Goal: Transaction & Acquisition: Purchase product/service

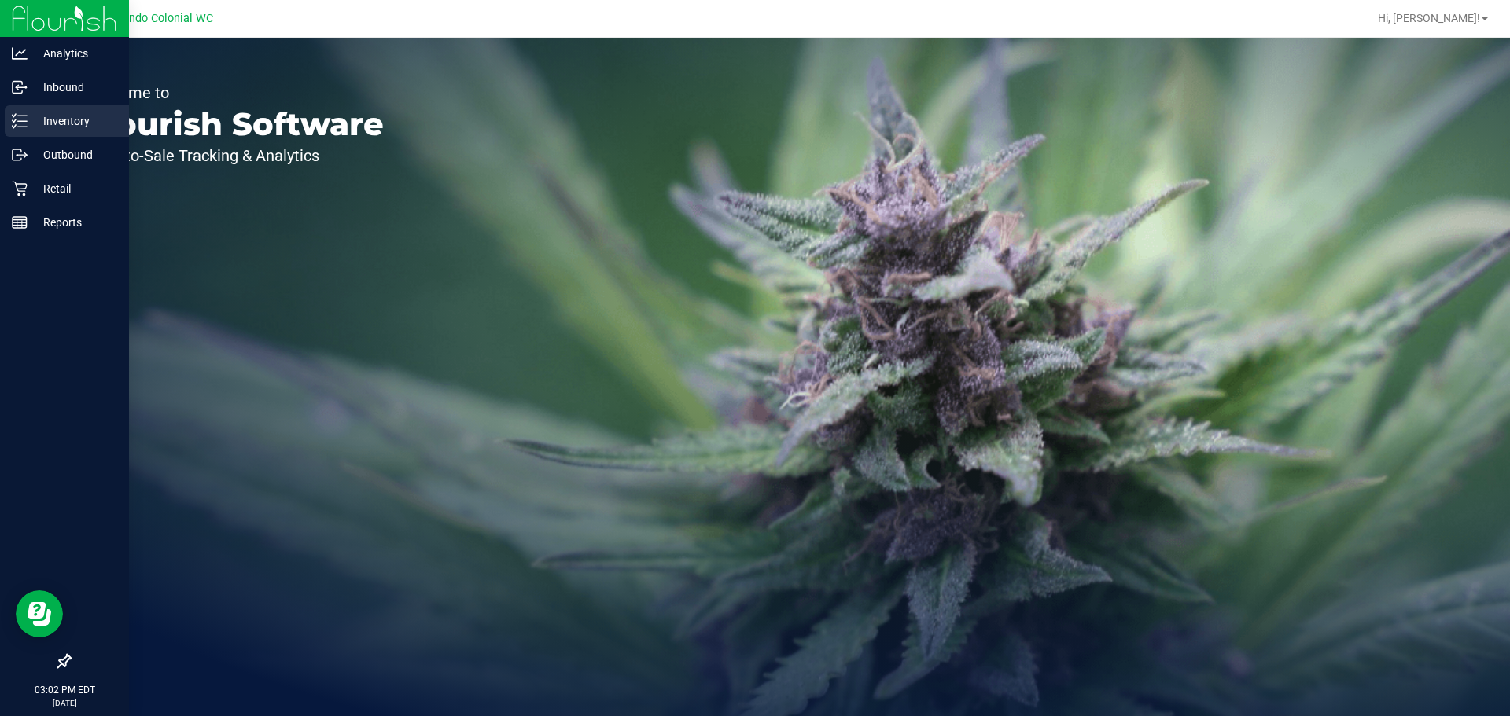
click at [36, 133] on div "Inventory" at bounding box center [67, 120] width 124 height 31
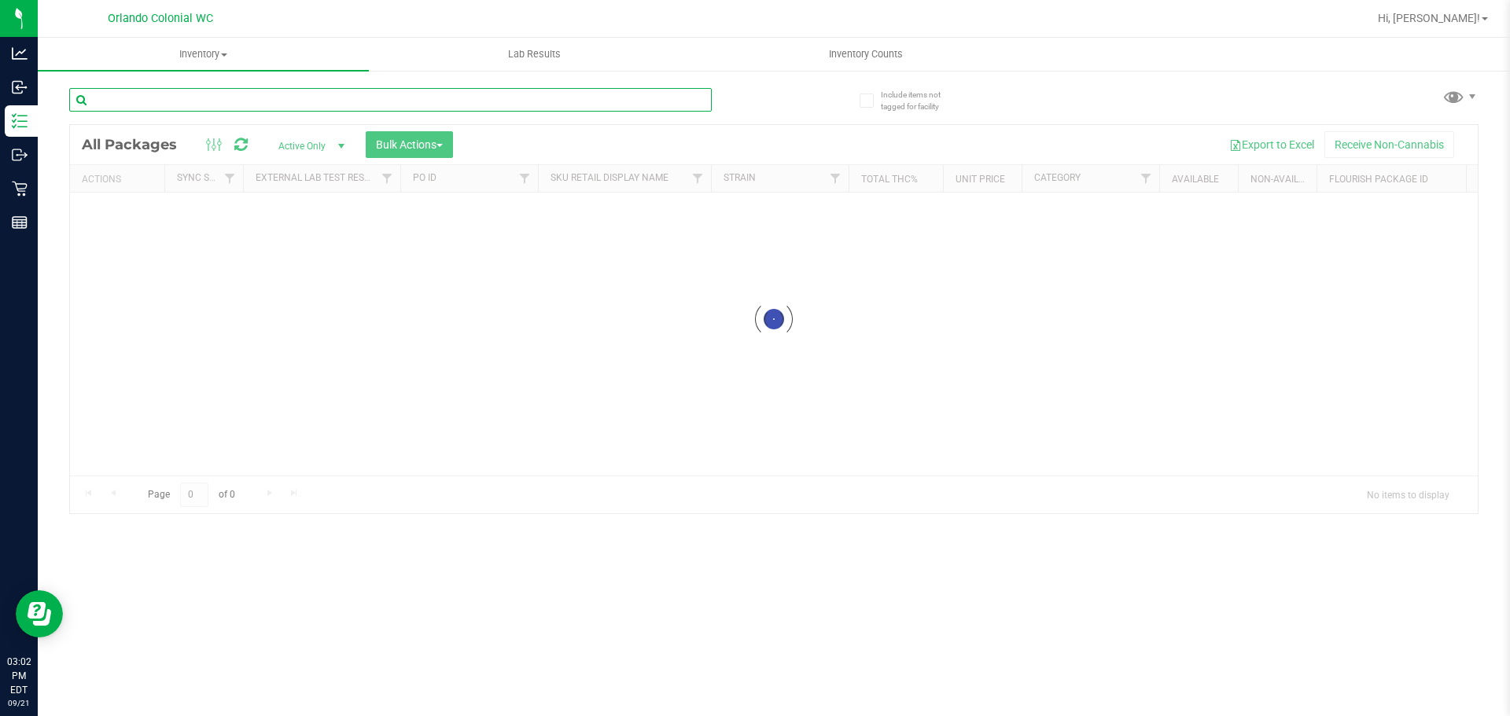
click at [255, 105] on div "Inventory All packages All inventory Waste log Create inventory Lab Results Inv…" at bounding box center [774, 377] width 1472 height 679
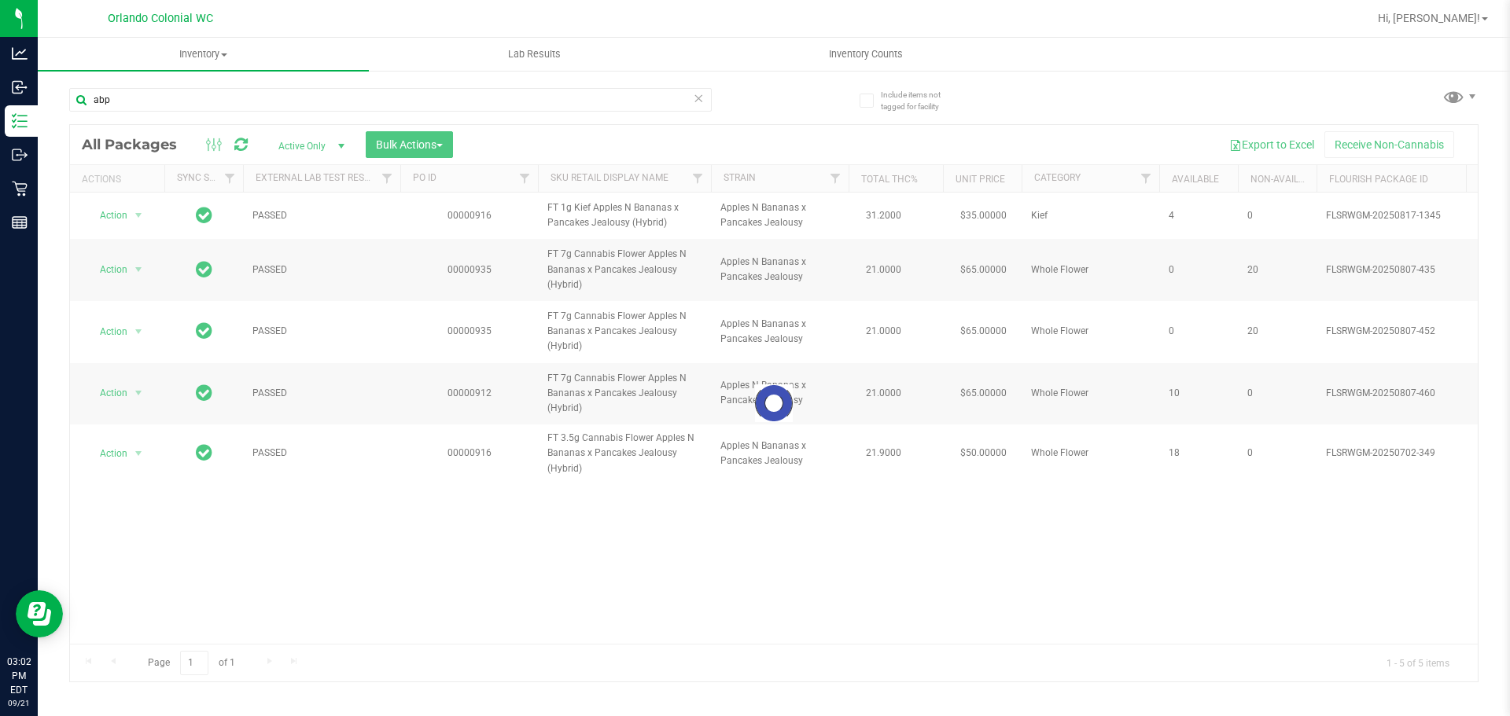
click at [602, 218] on div at bounding box center [774, 403] width 1408 height 557
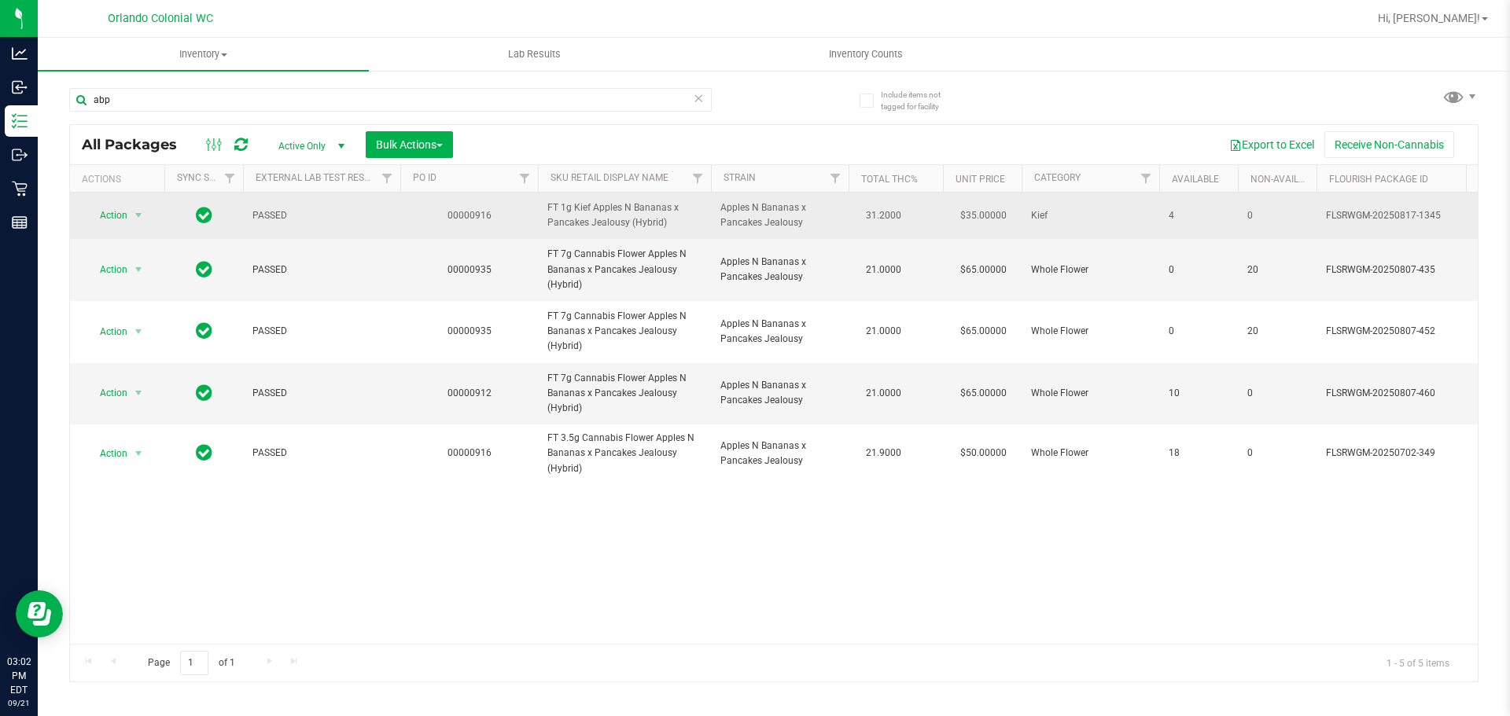
click at [732, 226] on span "Apples N Bananas x Pancakes Jealousy" at bounding box center [779, 216] width 119 height 30
copy td "Apples N Bananas x Pancakes Jealousy"
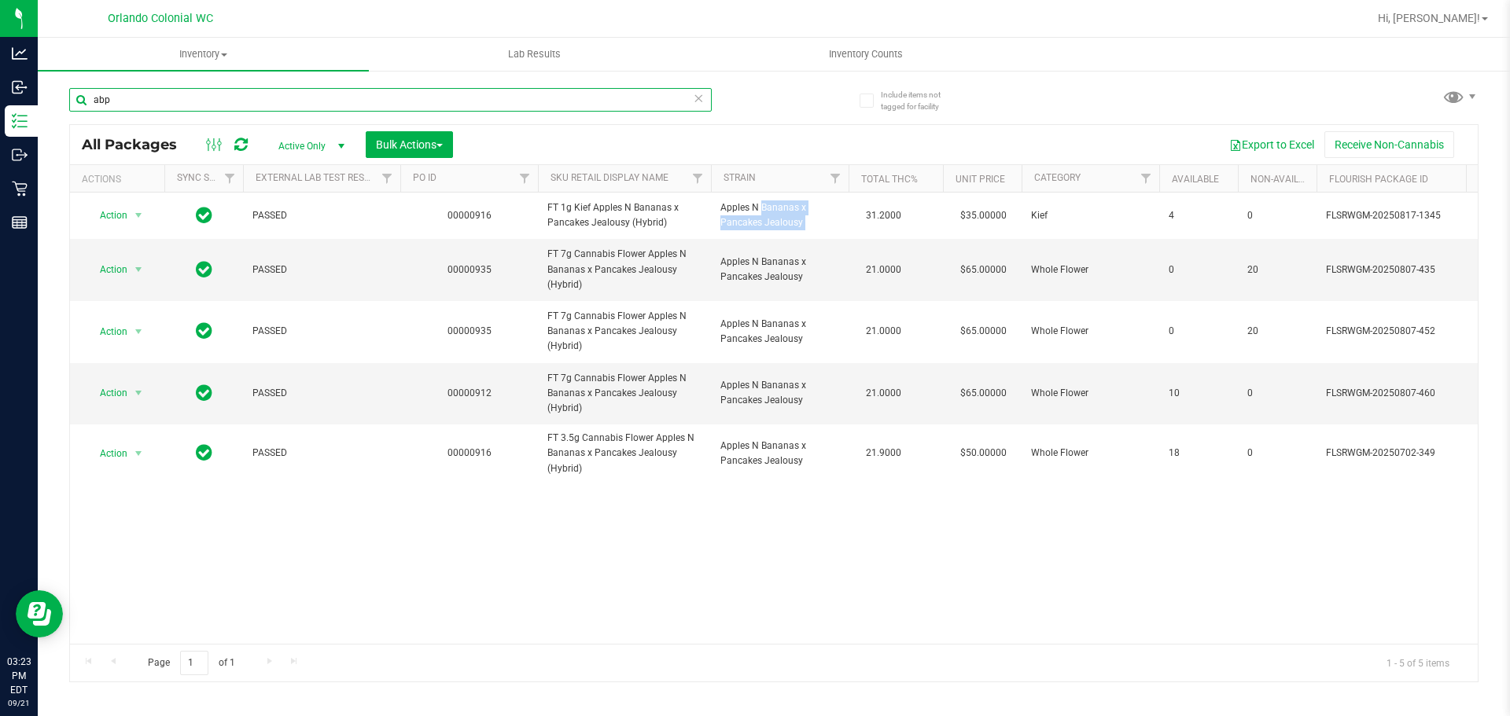
click at [156, 98] on input "abp" at bounding box center [390, 100] width 642 height 24
type input "a"
type input "dsc"
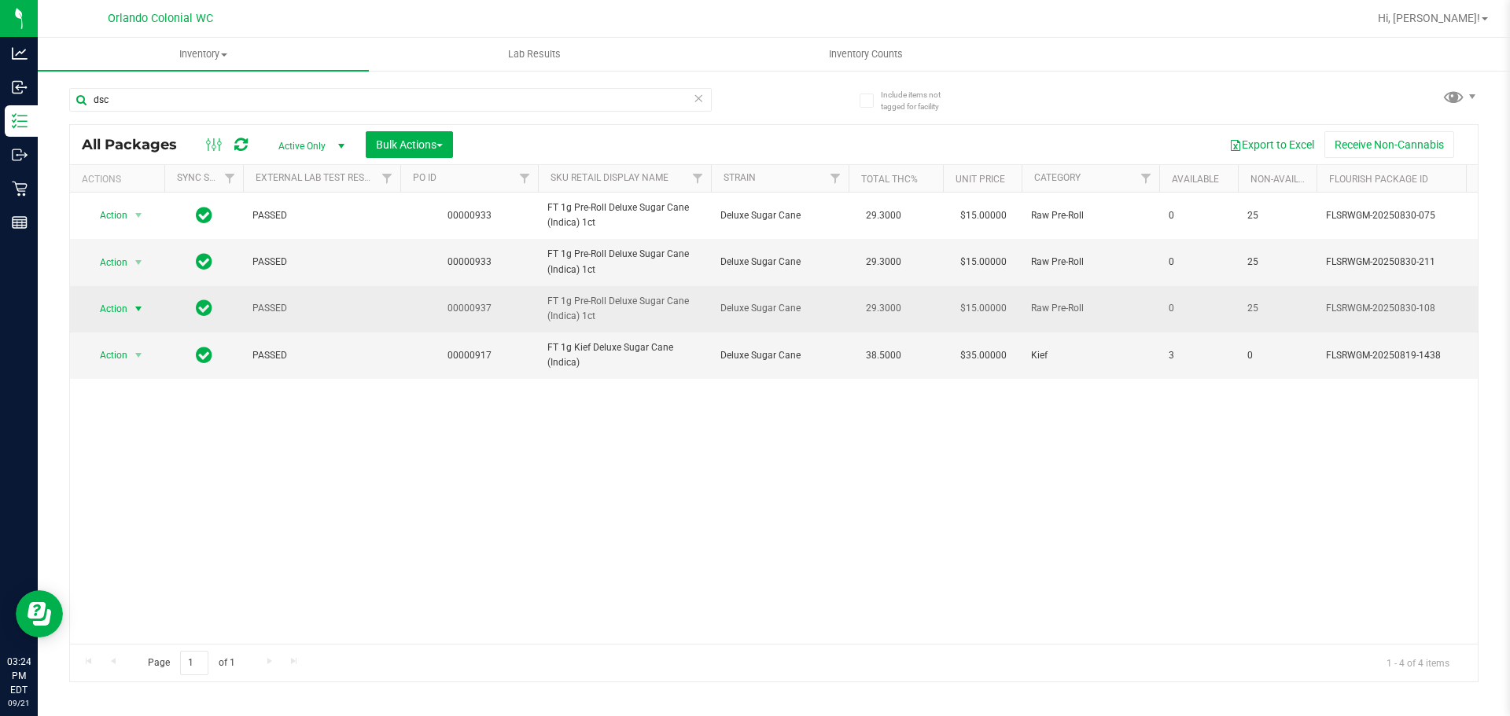
click at [129, 313] on span "select" at bounding box center [139, 309] width 20 height 22
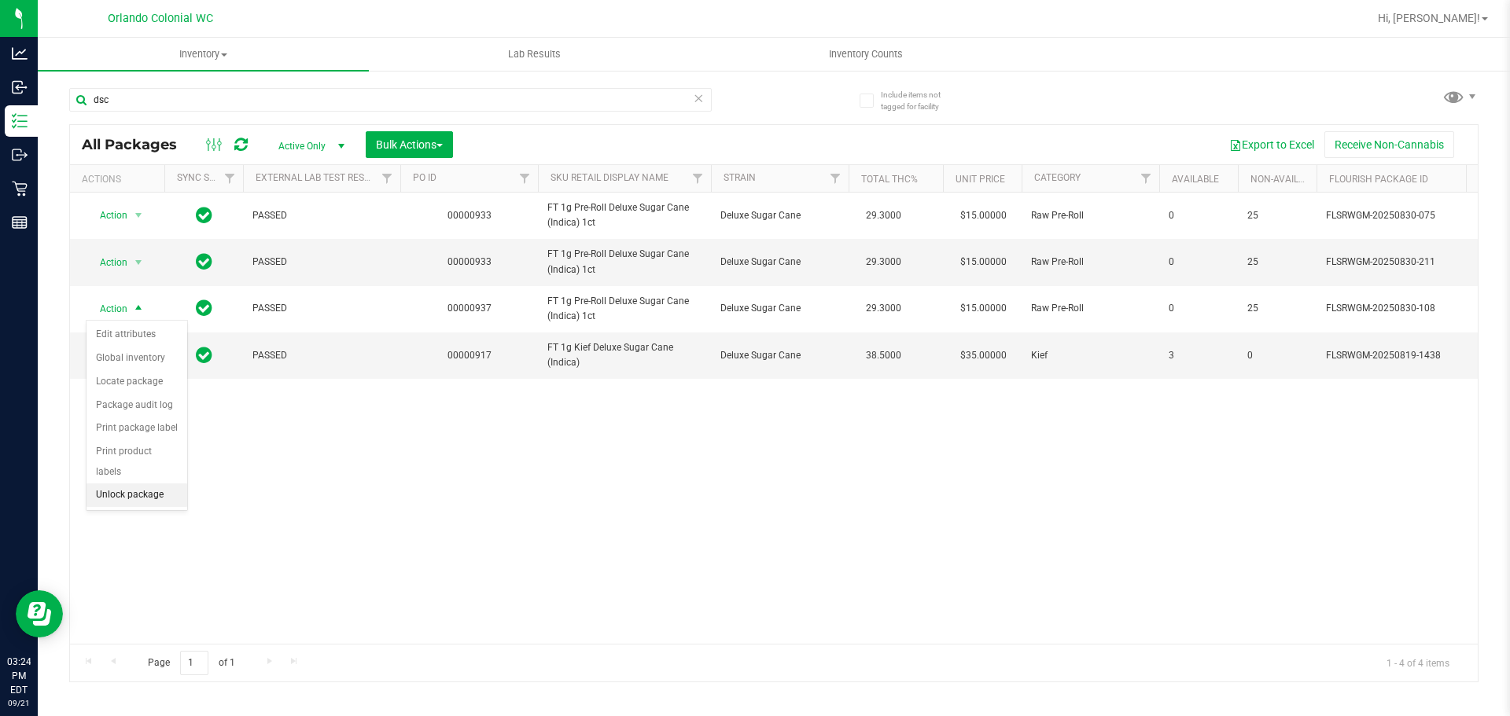
click at [136, 484] on li "Unlock package" at bounding box center [136, 496] width 101 height 24
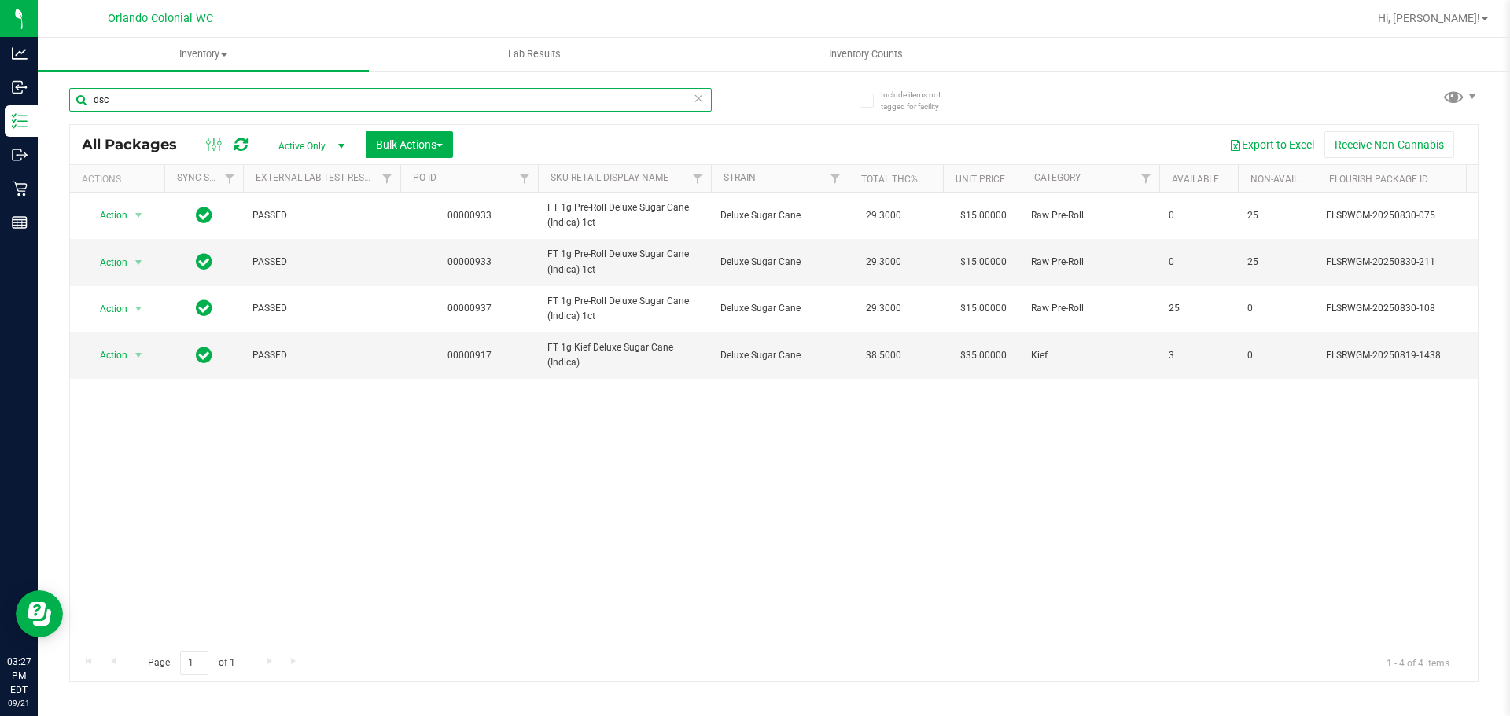
click at [708, 103] on input "dsc" at bounding box center [390, 100] width 642 height 24
click at [701, 101] on icon at bounding box center [698, 97] width 11 height 19
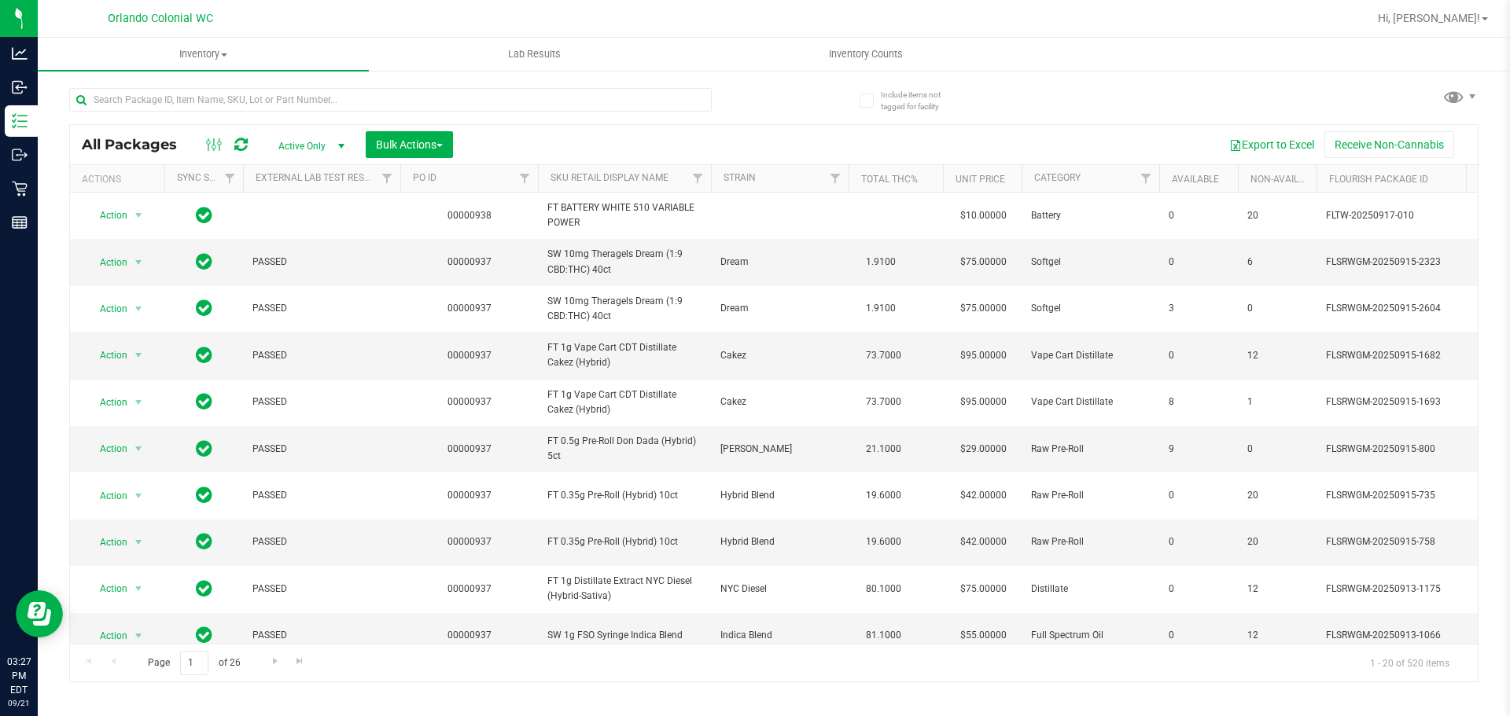
click at [213, 112] on div at bounding box center [390, 106] width 642 height 36
click at [205, 105] on input "text" at bounding box center [390, 100] width 642 height 24
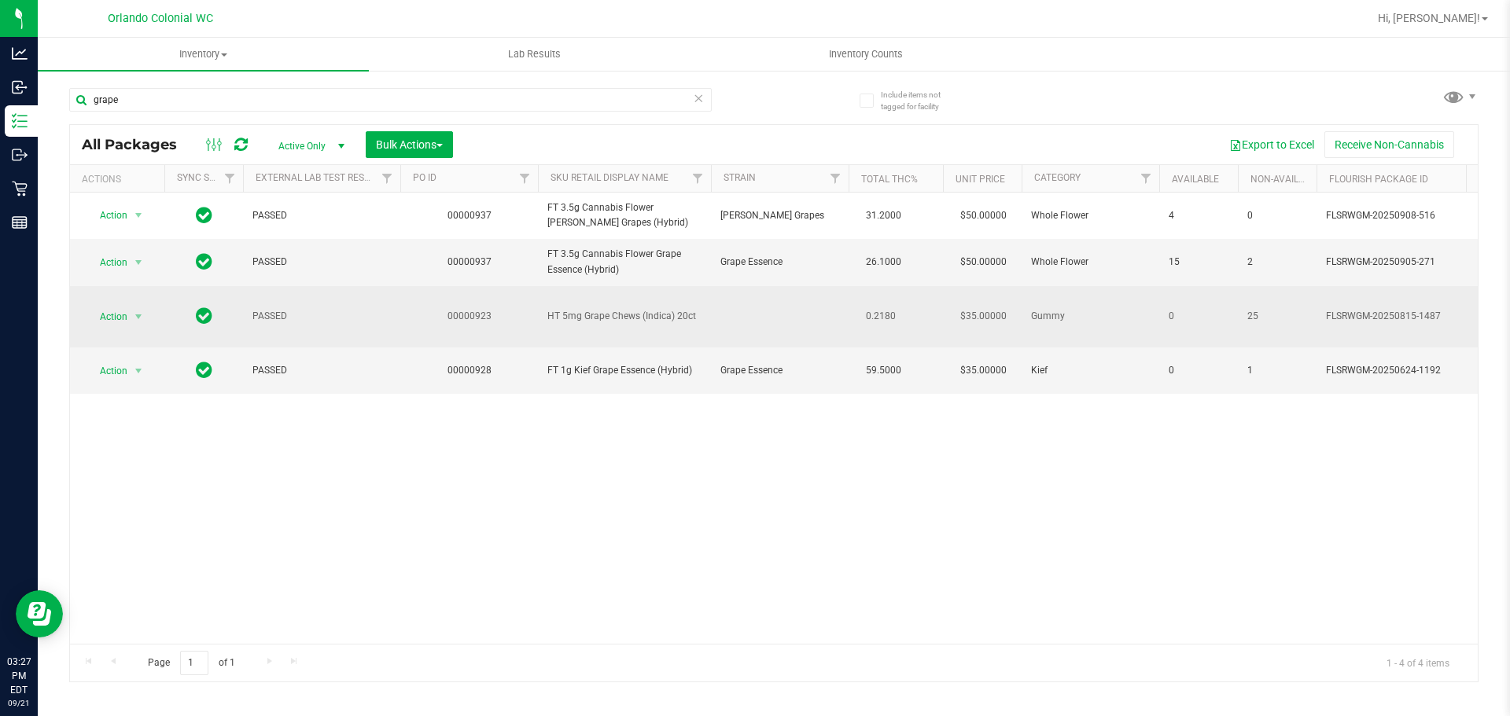
click at [635, 314] on span "HT 5mg Grape Chews (Indica) 20ct" at bounding box center [624, 316] width 154 height 15
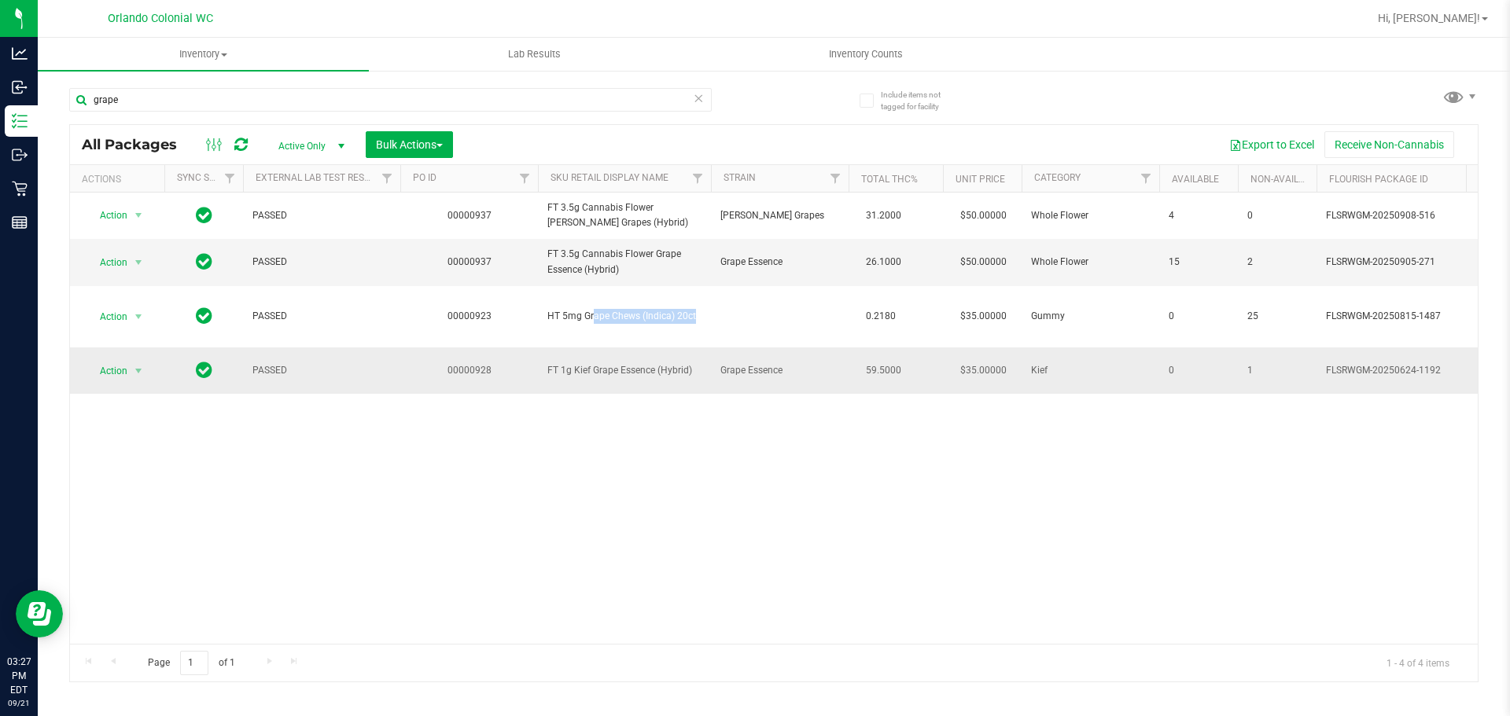
copy td "HT 5mg Grape Chews (Indica) 20ct"
click at [571, 102] on input "grape" at bounding box center [390, 100] width 642 height 24
paste input "HT 5mg Grape Chews (Indica) 20ct"
type input "HT 5mg Grape Chews (Indica) 20ct"
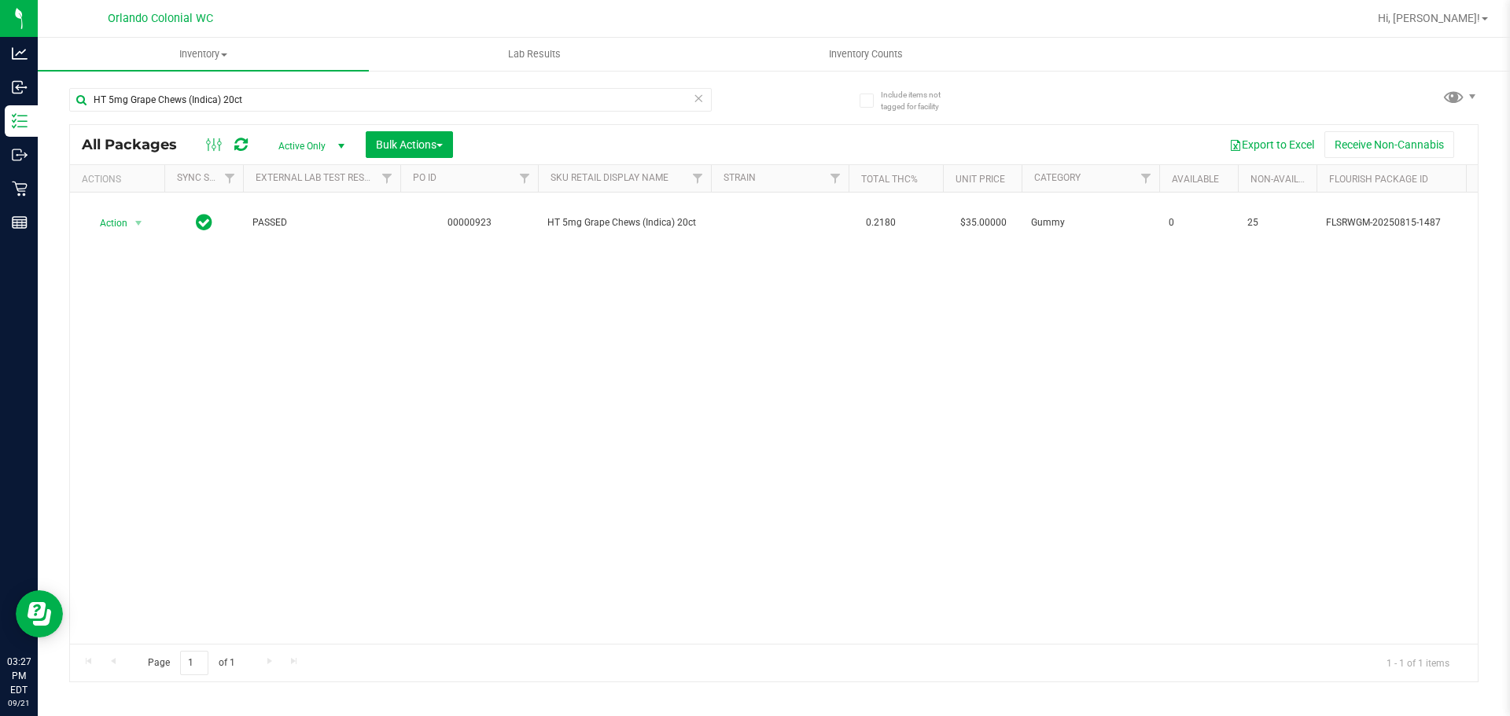
click at [1012, 646] on div "Page 1 of 1 1 - 1 of 1 items" at bounding box center [774, 663] width 1408 height 38
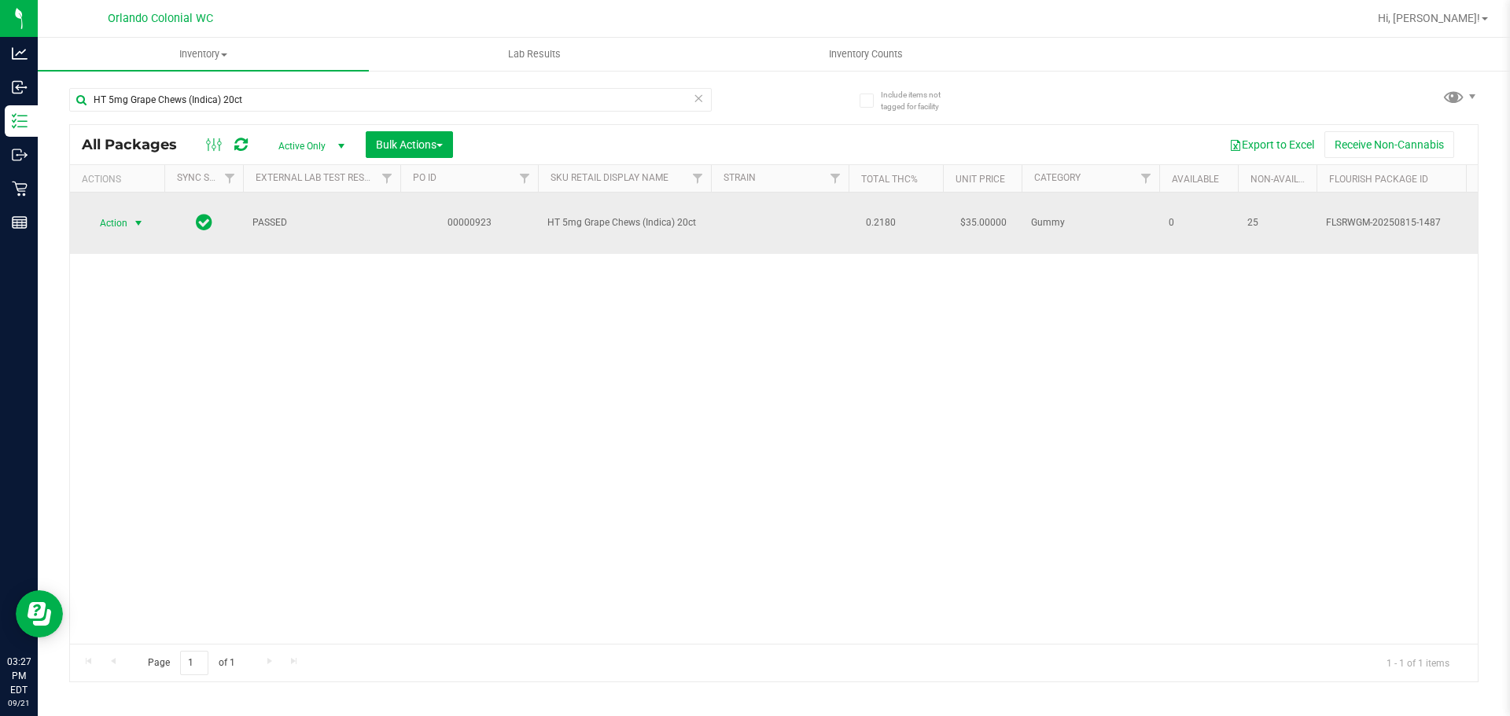
click at [114, 224] on span "Action" at bounding box center [107, 223] width 42 height 22
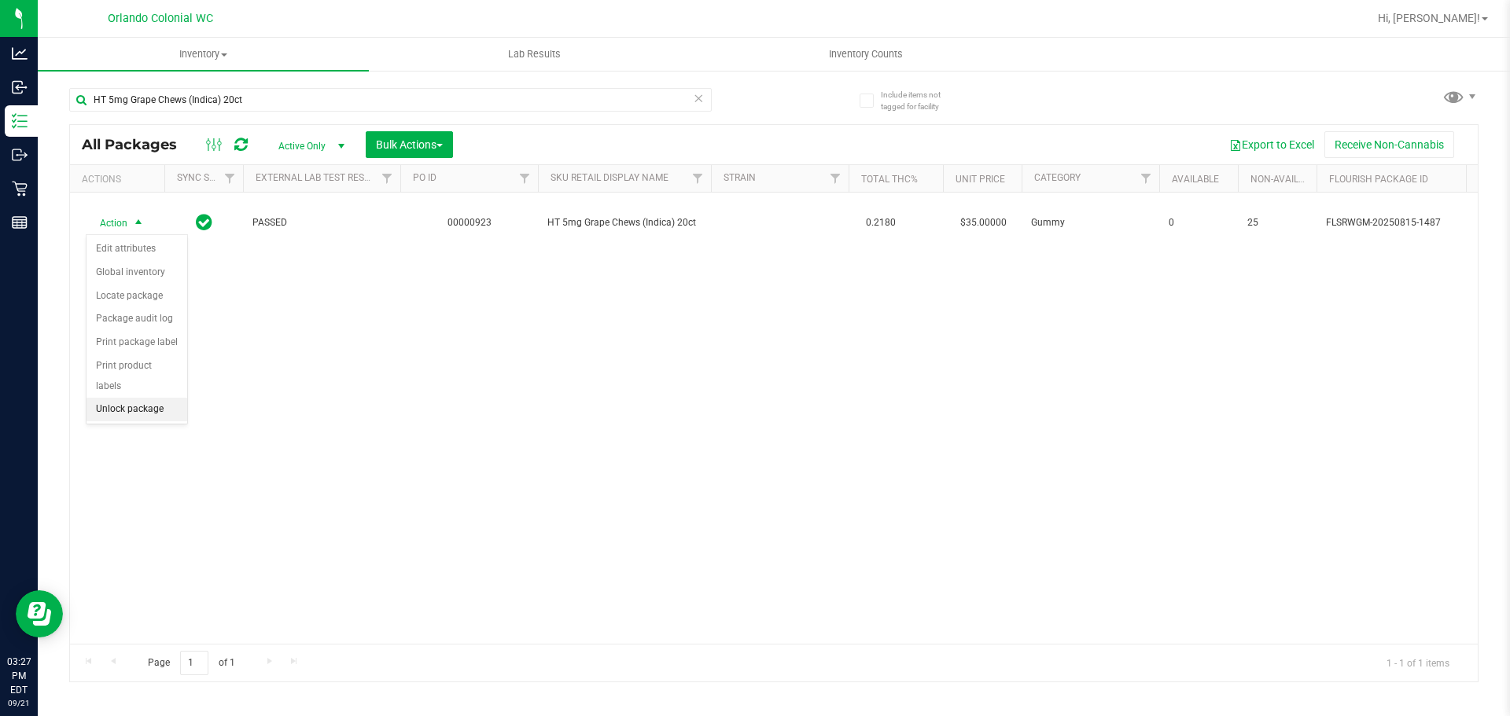
click at [130, 398] on li "Unlock package" at bounding box center [136, 410] width 101 height 24
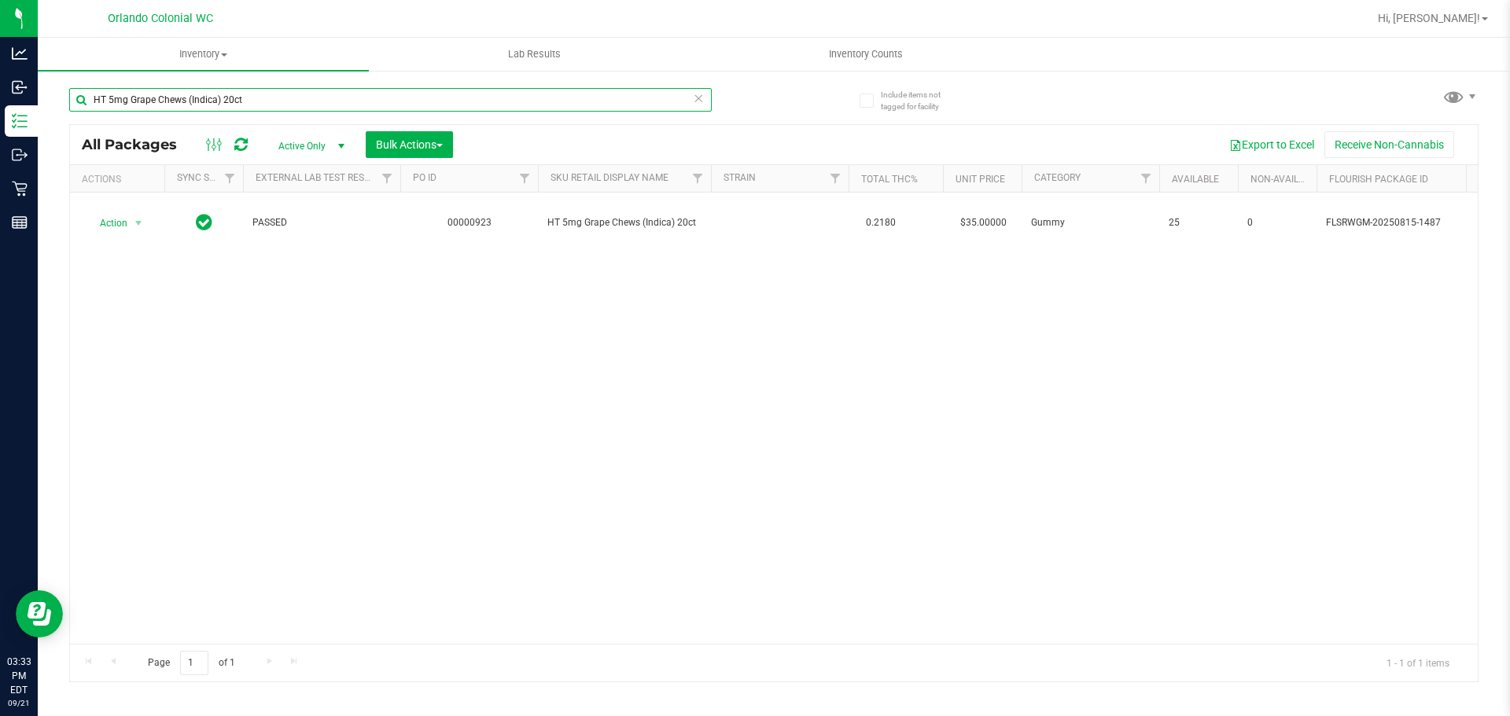
click at [249, 107] on input "HT 5mg Grape Chews (Indica) 20ct" at bounding box center [390, 100] width 642 height 24
click at [249, 100] on input "HT 5mg Grape Chews (Indica) 20ct" at bounding box center [390, 100] width 642 height 24
click at [250, 98] on input "HT 5mg Grape Chews (Indica) 20ct" at bounding box center [390, 100] width 642 height 24
click at [250, 95] on input "HT 5mg Grape Chews (Indica) 20ct" at bounding box center [390, 100] width 642 height 24
click at [264, 64] on uib-tab-heading "Inventory All packages All inventory Waste log Create inventory" at bounding box center [203, 54] width 331 height 33
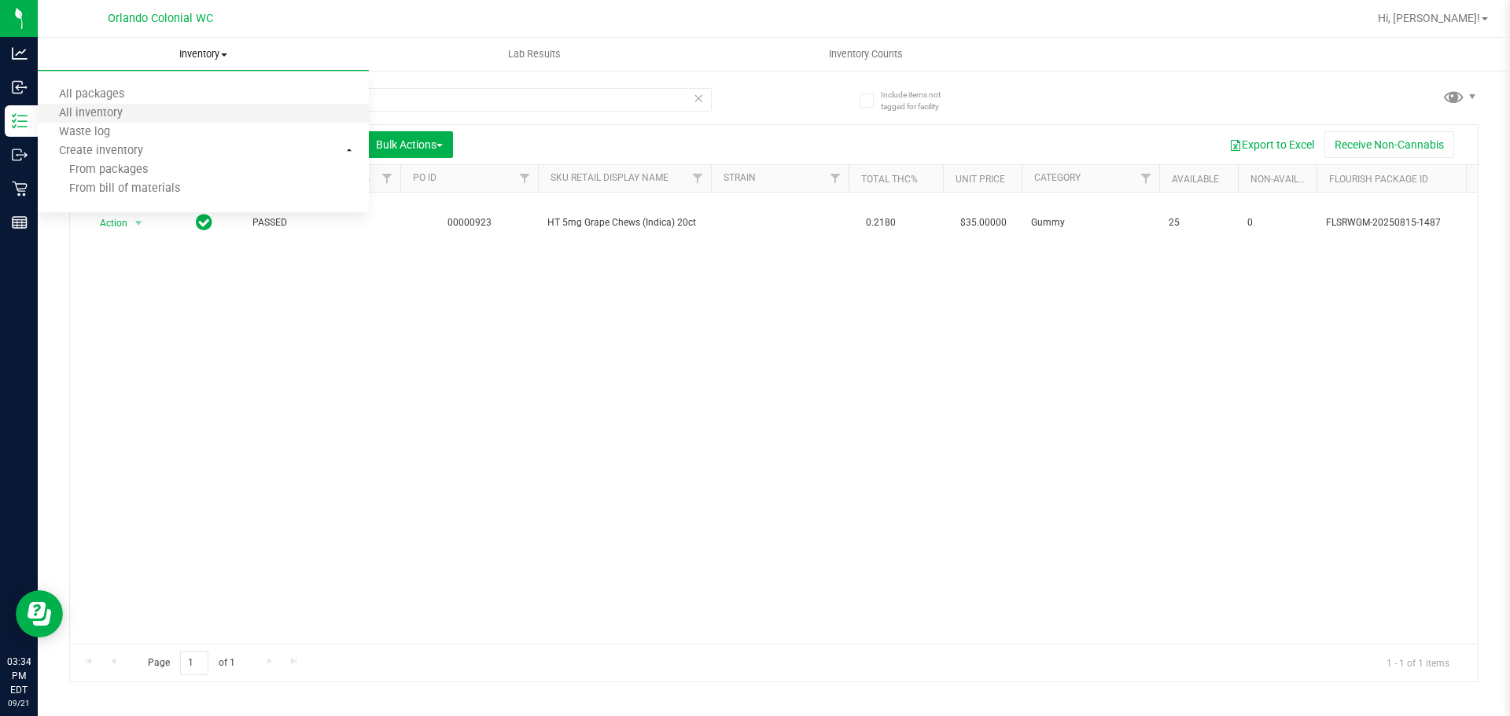
click at [269, 105] on li "All inventory" at bounding box center [203, 114] width 331 height 19
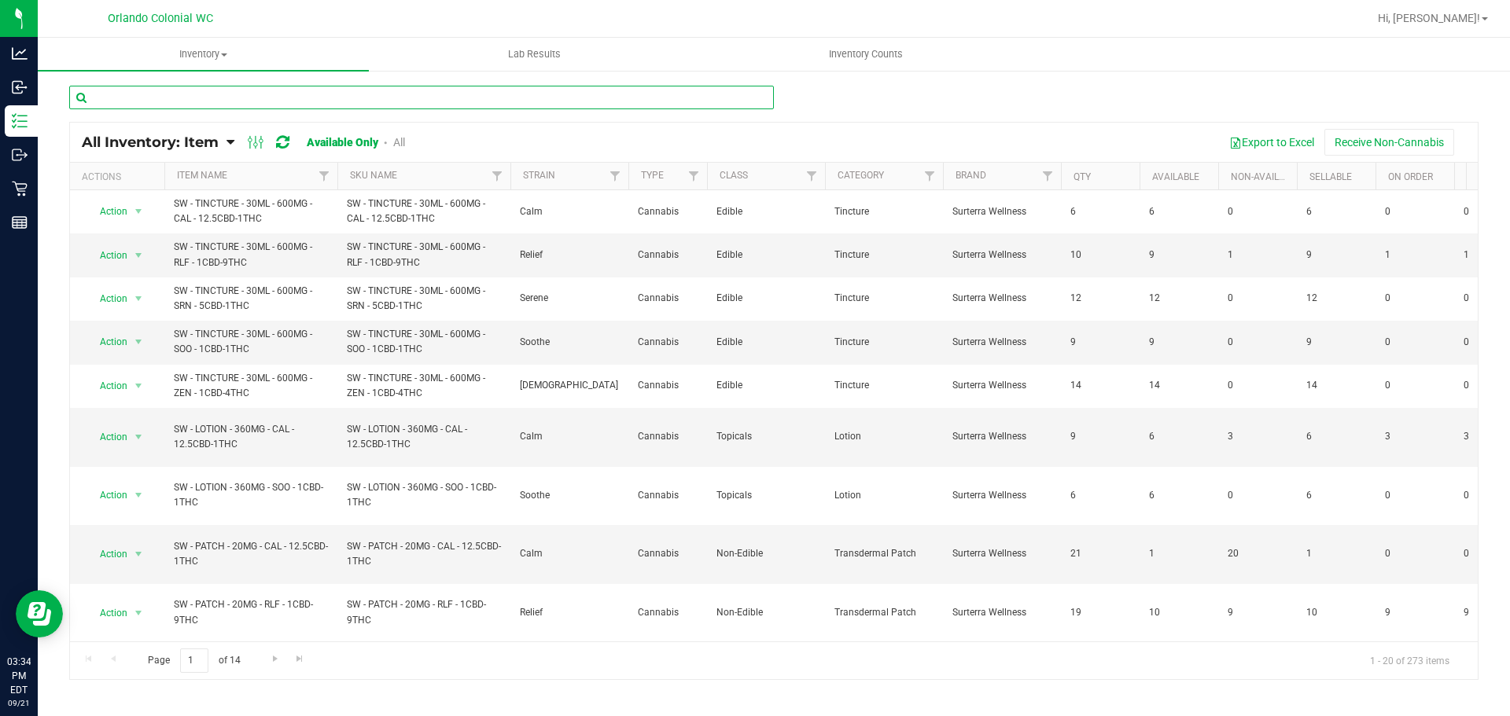
click at [355, 92] on input "text" at bounding box center [421, 98] width 705 height 24
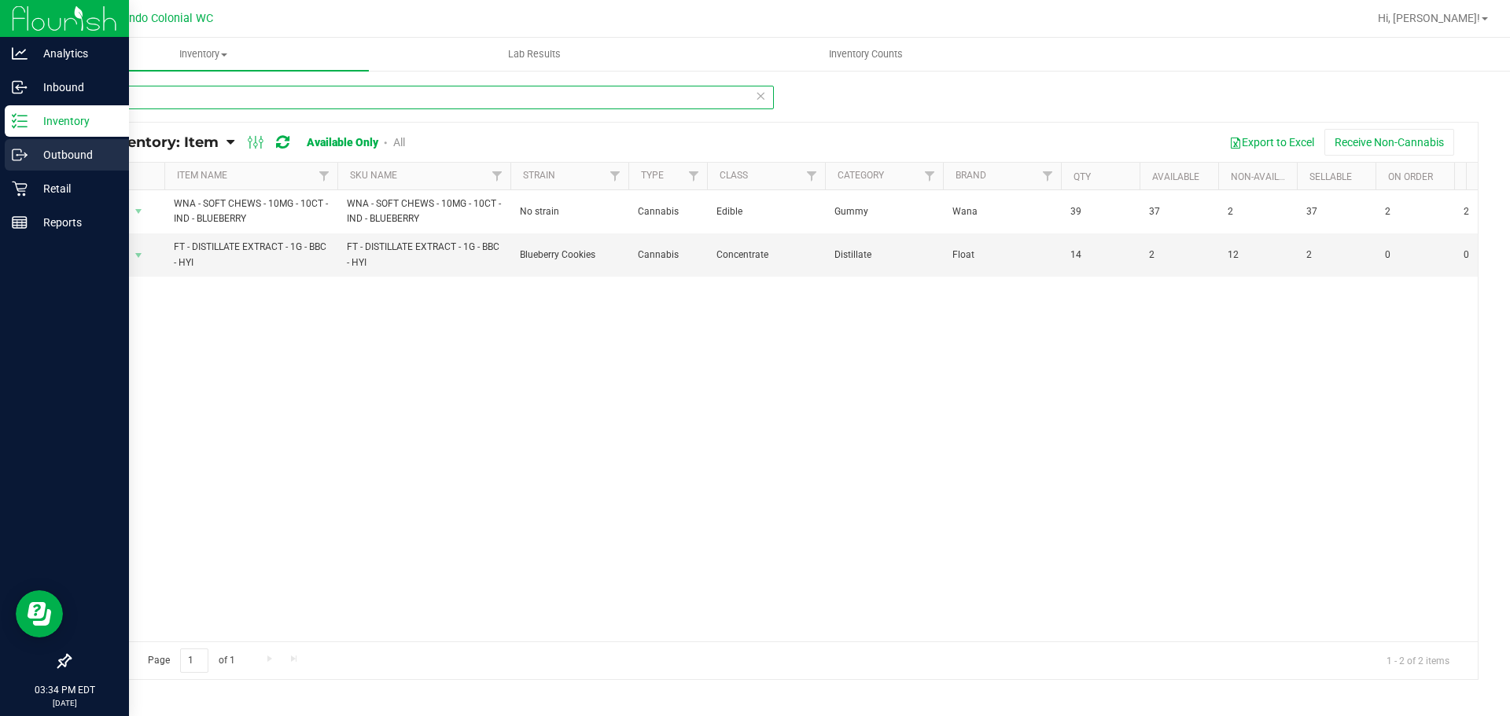
type input "blueber"
click at [76, 156] on p "Outbound" at bounding box center [75, 154] width 94 height 19
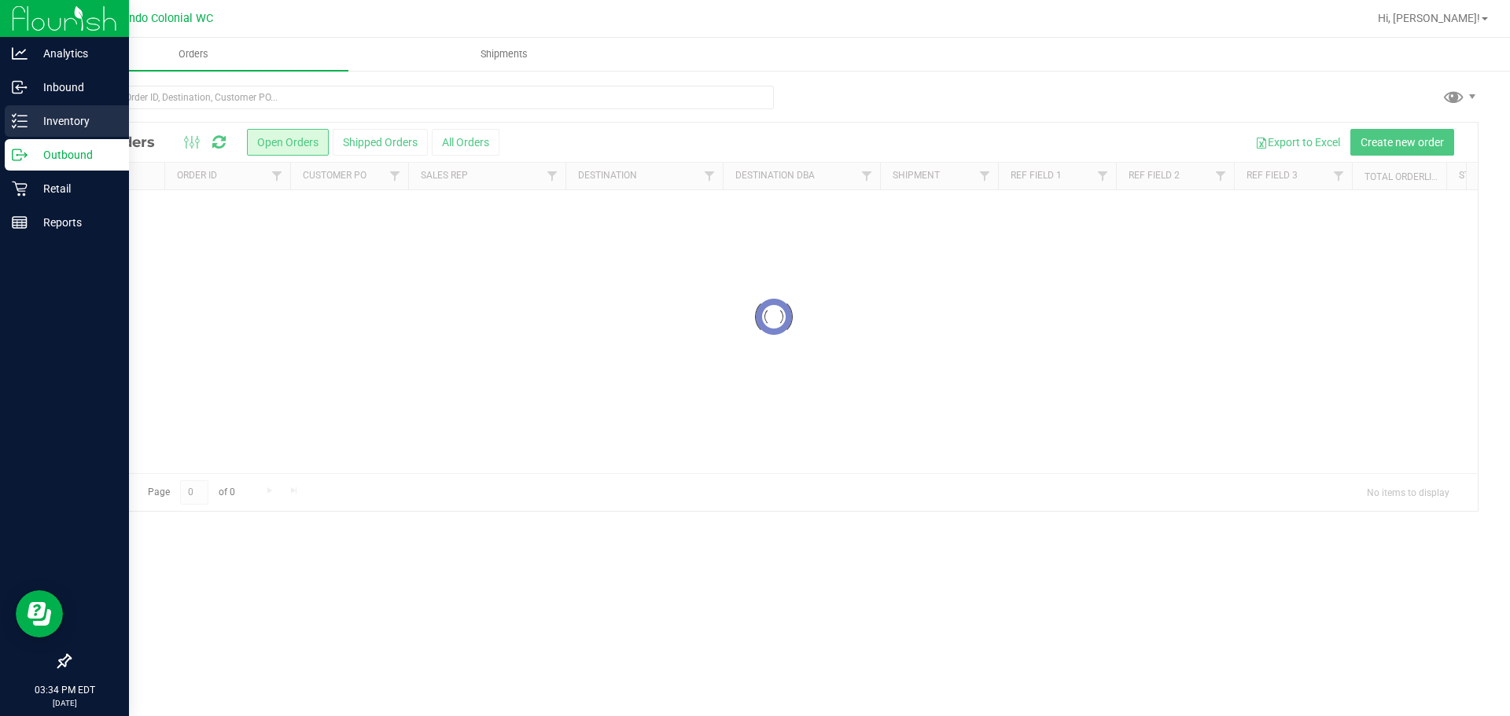
click at [64, 124] on p "Inventory" at bounding box center [75, 121] width 94 height 19
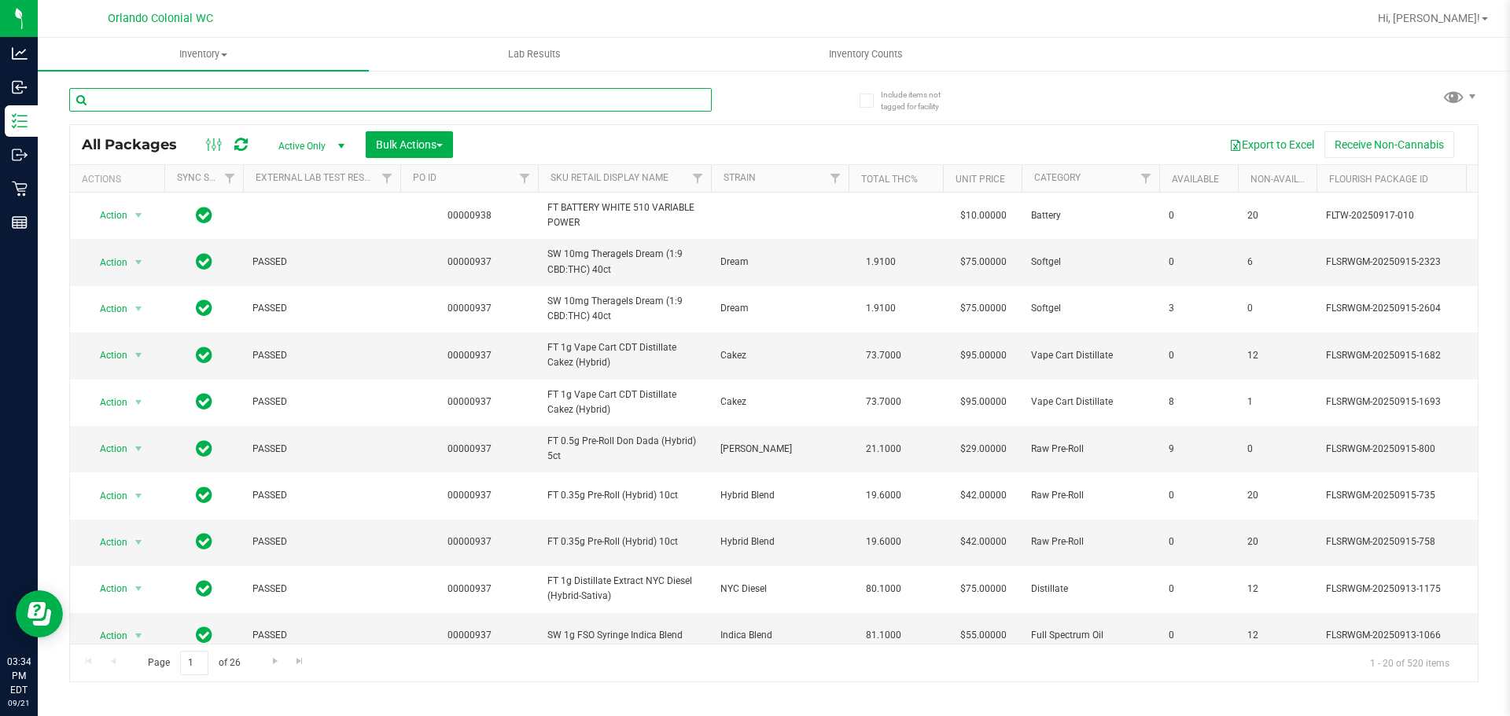
click at [221, 98] on input "text" at bounding box center [390, 100] width 642 height 24
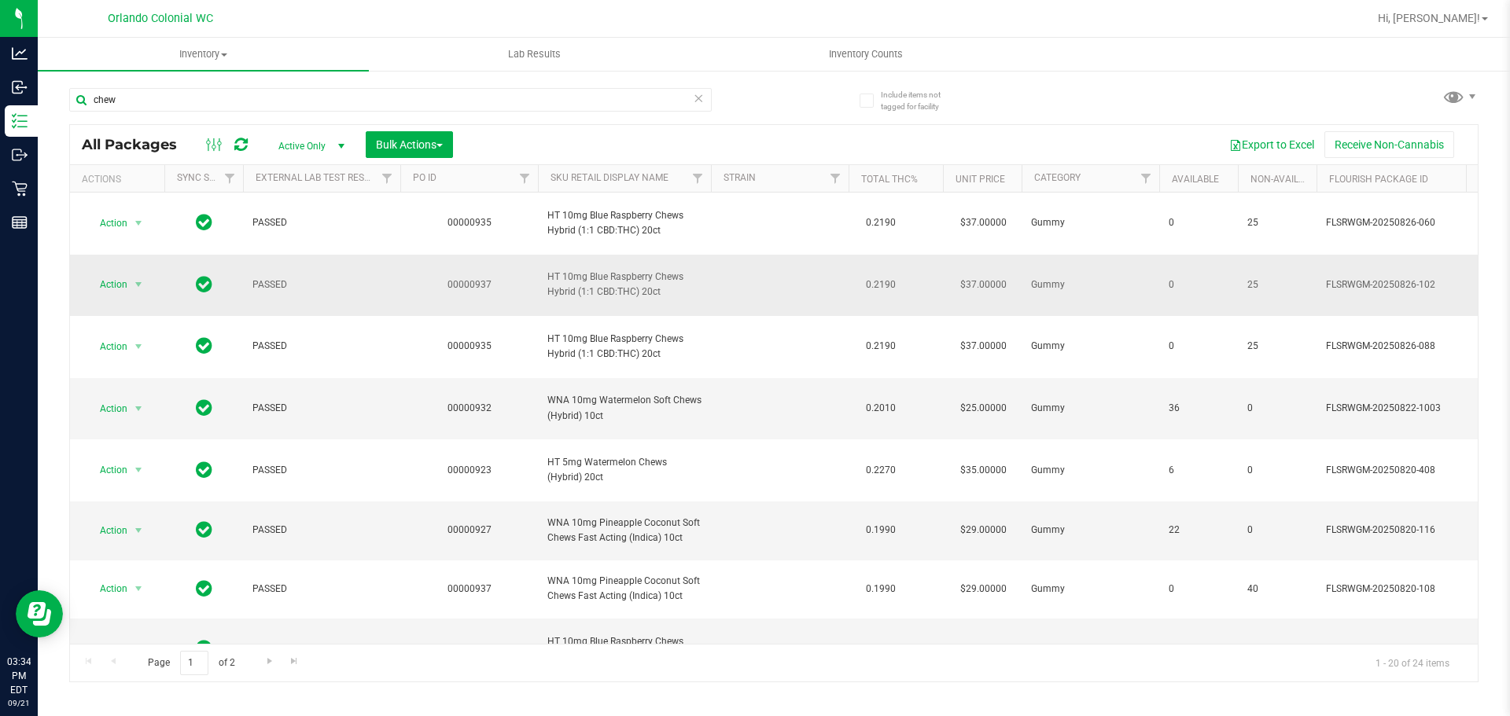
click at [622, 286] on span "HT 10mg Blue Raspberry Chews Hybrid (1:1 CBD:THC) 20ct" at bounding box center [624, 285] width 154 height 30
copy td "HT 10mg Blue Raspberry Chews Hybrid (1:1 CBD:THC) 20ct"
click at [153, 100] on input "chew" at bounding box center [390, 100] width 642 height 24
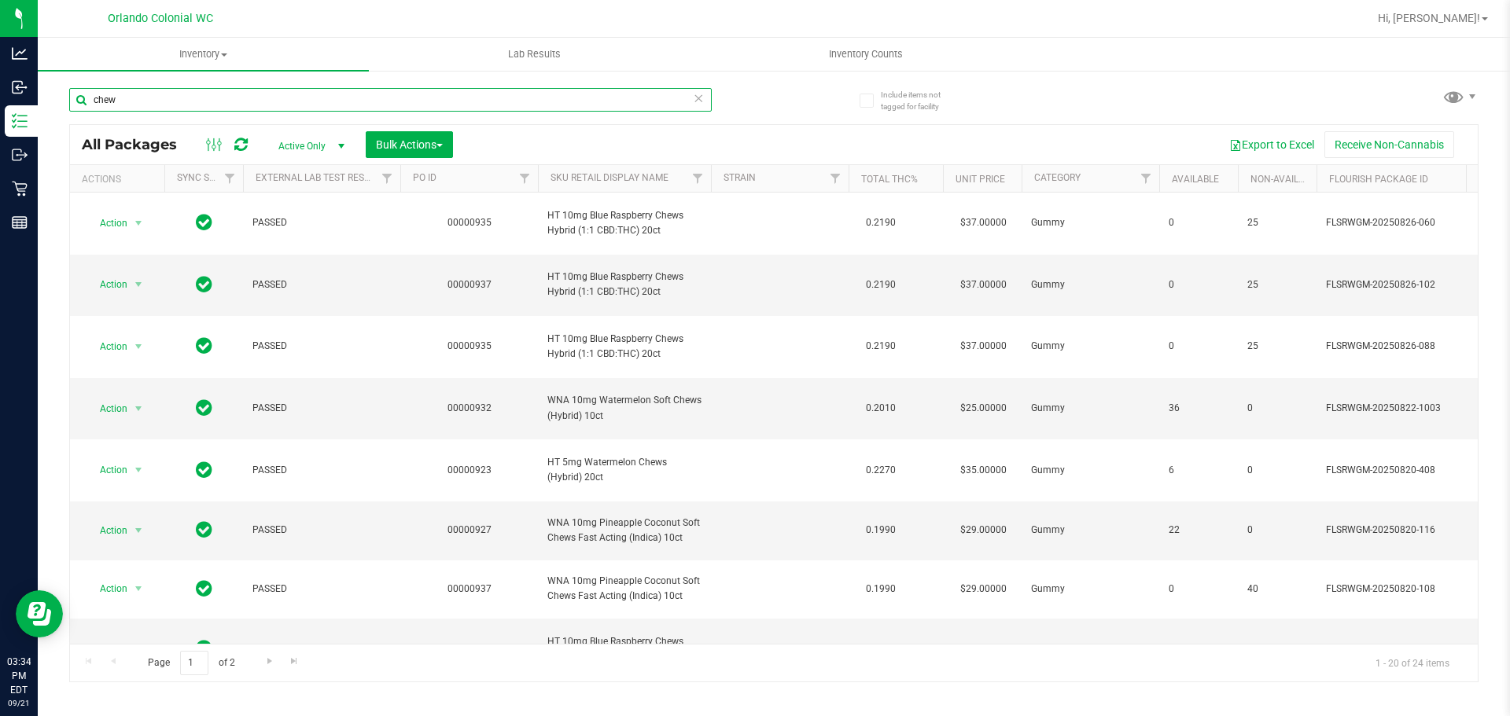
click at [153, 100] on input "chew" at bounding box center [390, 100] width 642 height 24
paste input "HT 10mg Blue Raspberry Chews Hybrid (1:1 CBD:THC) 20ct"
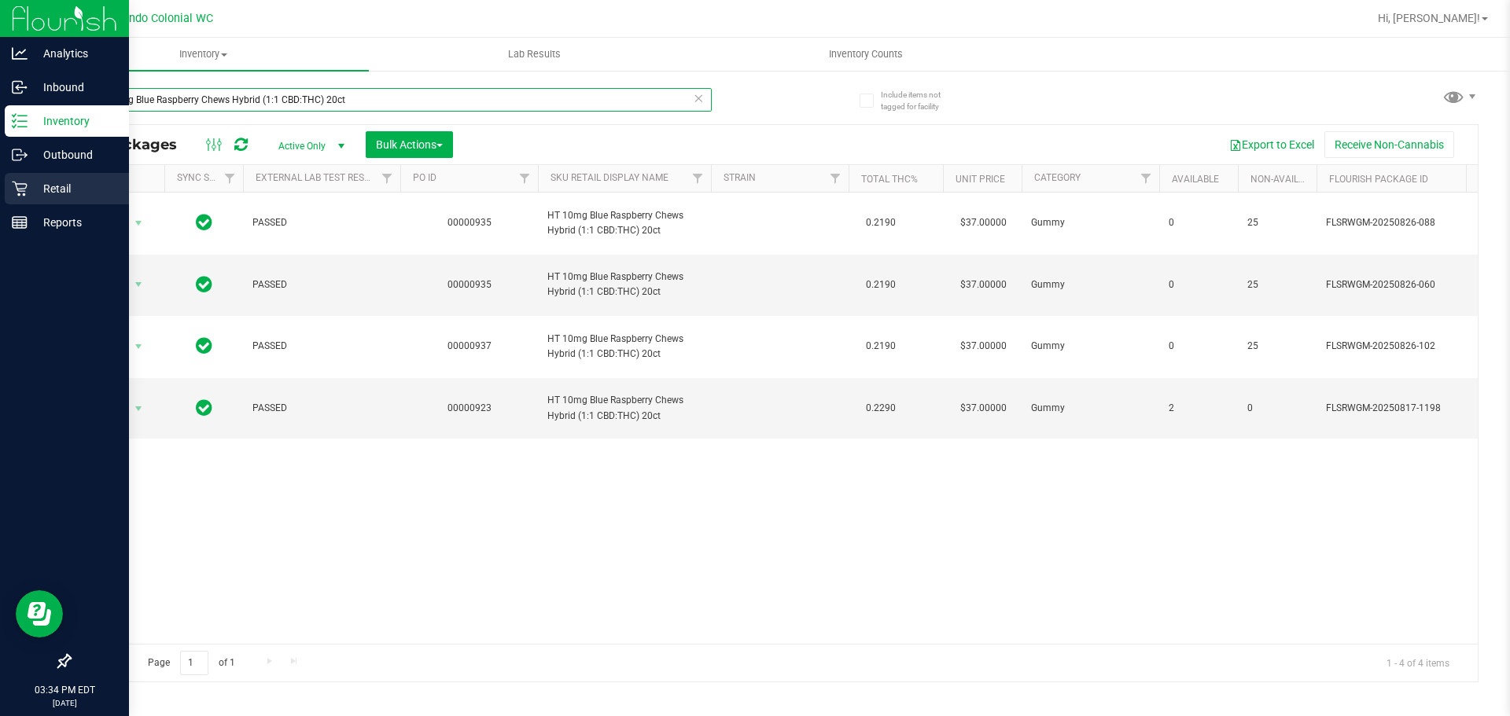
type input "HT 10mg Blue Raspberry Chews Hybrid (1:1 CBD:THC) 20ct"
click at [31, 197] on p "Retail" at bounding box center [75, 188] width 94 height 19
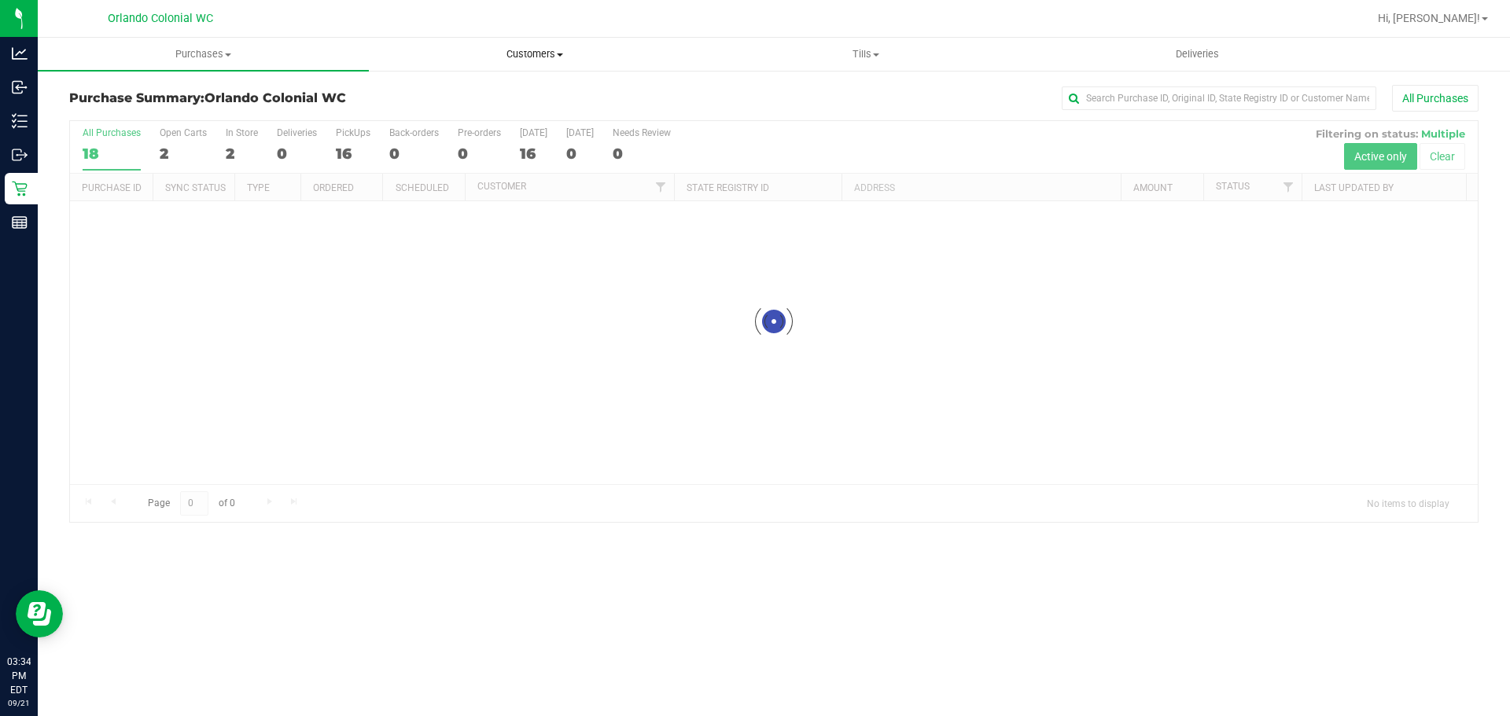
click at [524, 59] on span "Customers" at bounding box center [534, 54] width 329 height 14
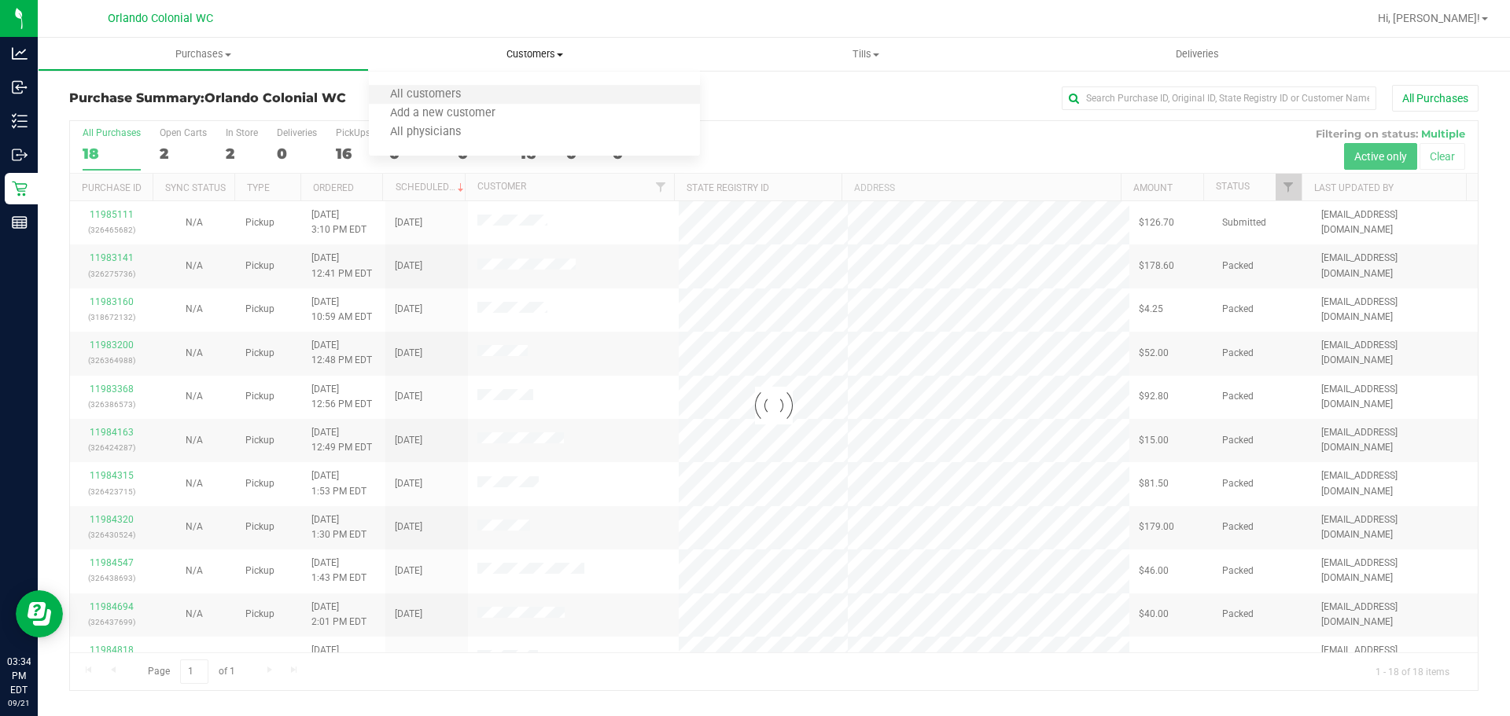
click at [490, 100] on li "All customers" at bounding box center [534, 95] width 331 height 19
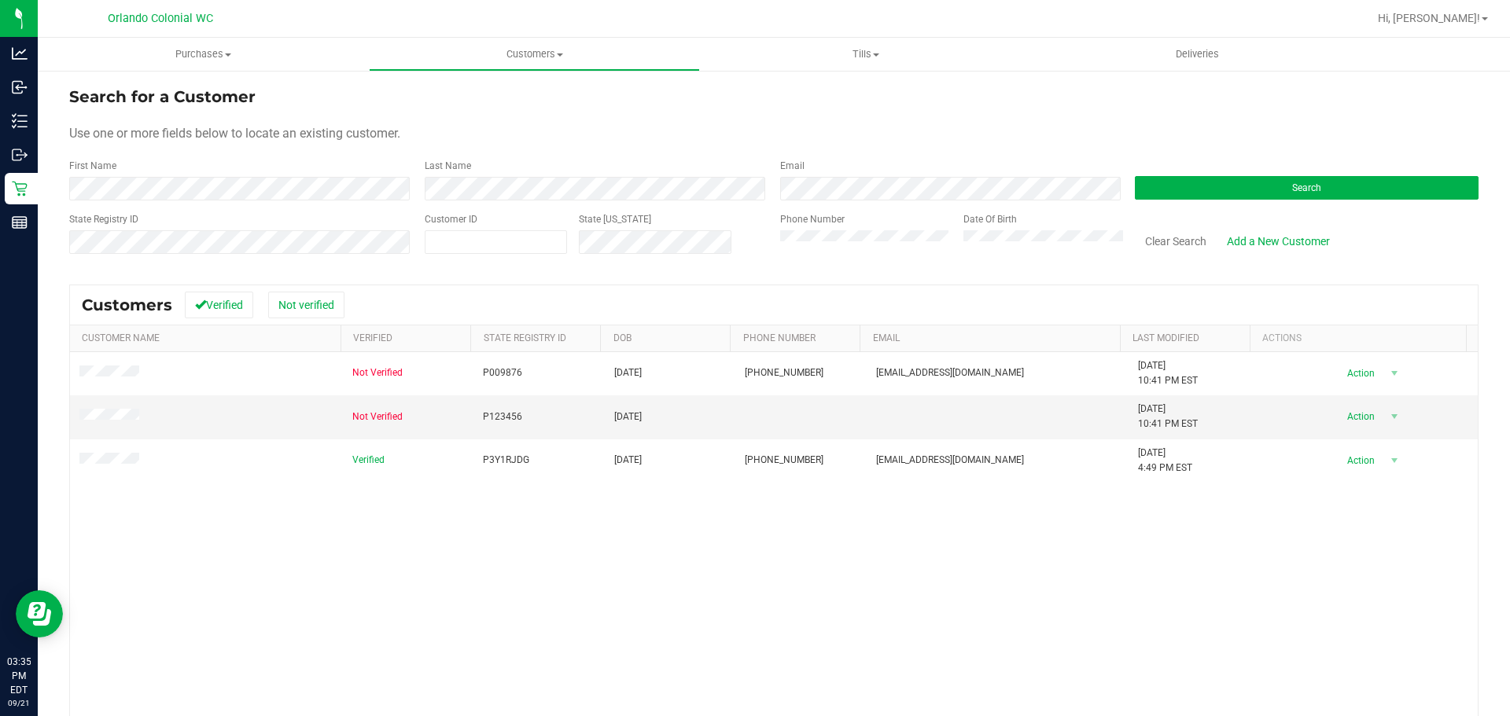
click at [893, 614] on div "Not Verified P009876 [DATE] (712) 345-6788 [EMAIL_ADDRESS][DOMAIN_NAME] [DATE] …" at bounding box center [774, 577] width 1408 height 451
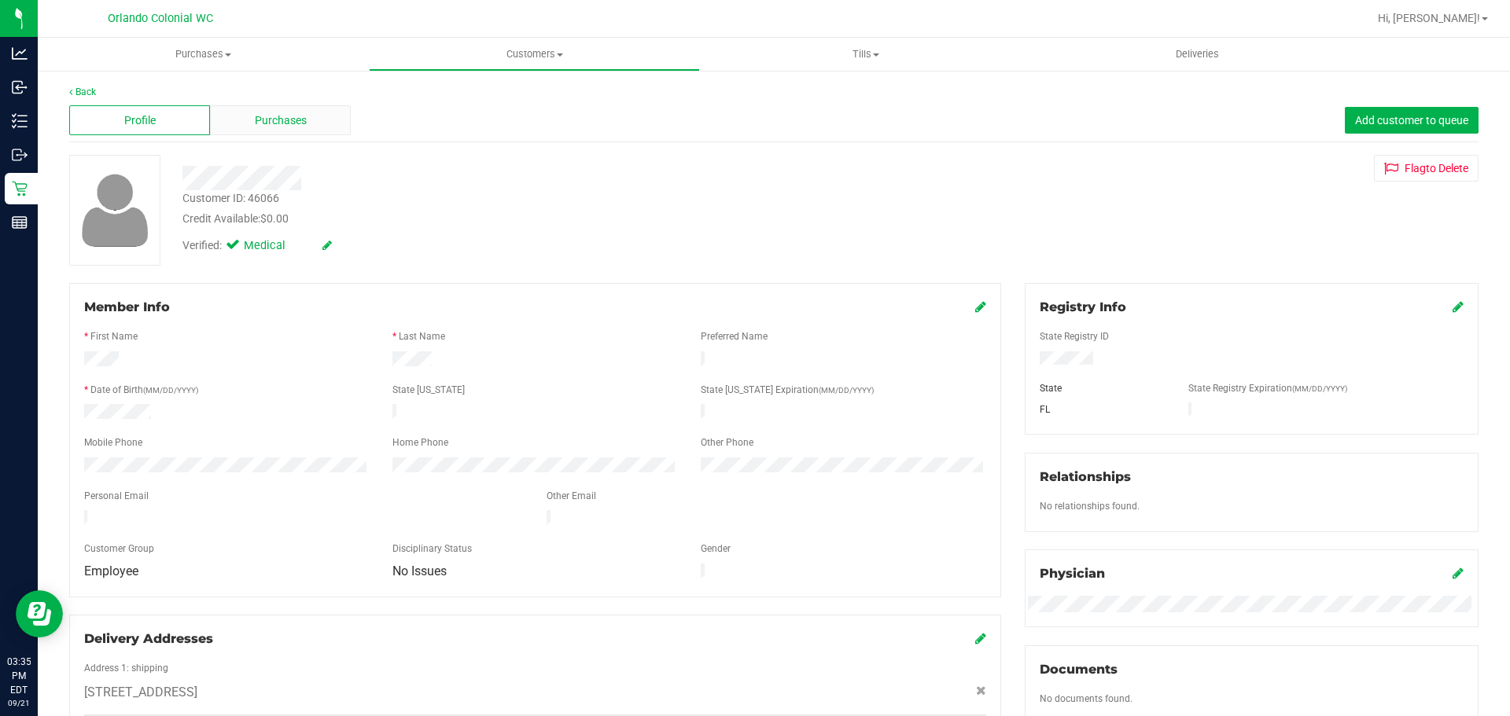
click at [279, 132] on div "Purchases" at bounding box center [280, 120] width 141 height 30
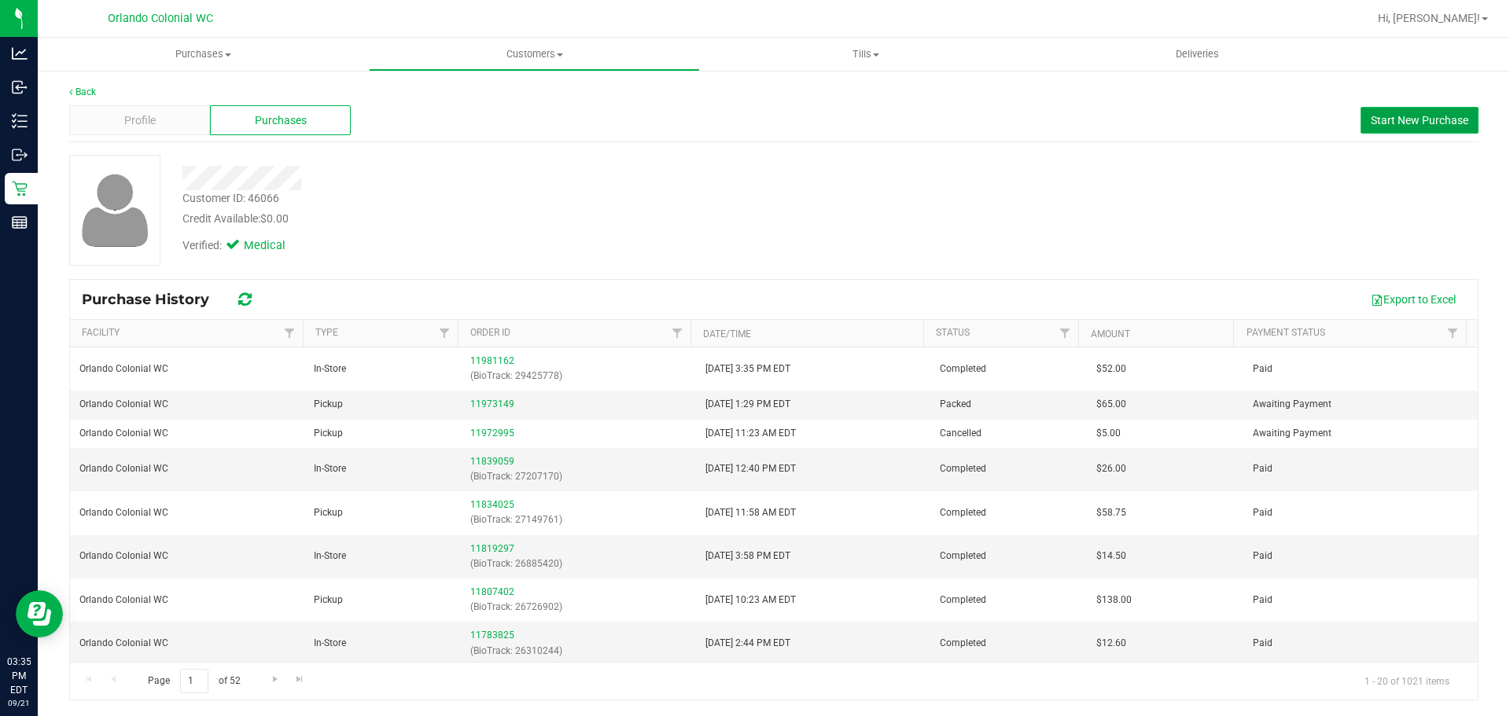
click at [1427, 124] on span "Start New Purchase" at bounding box center [1420, 120] width 98 height 13
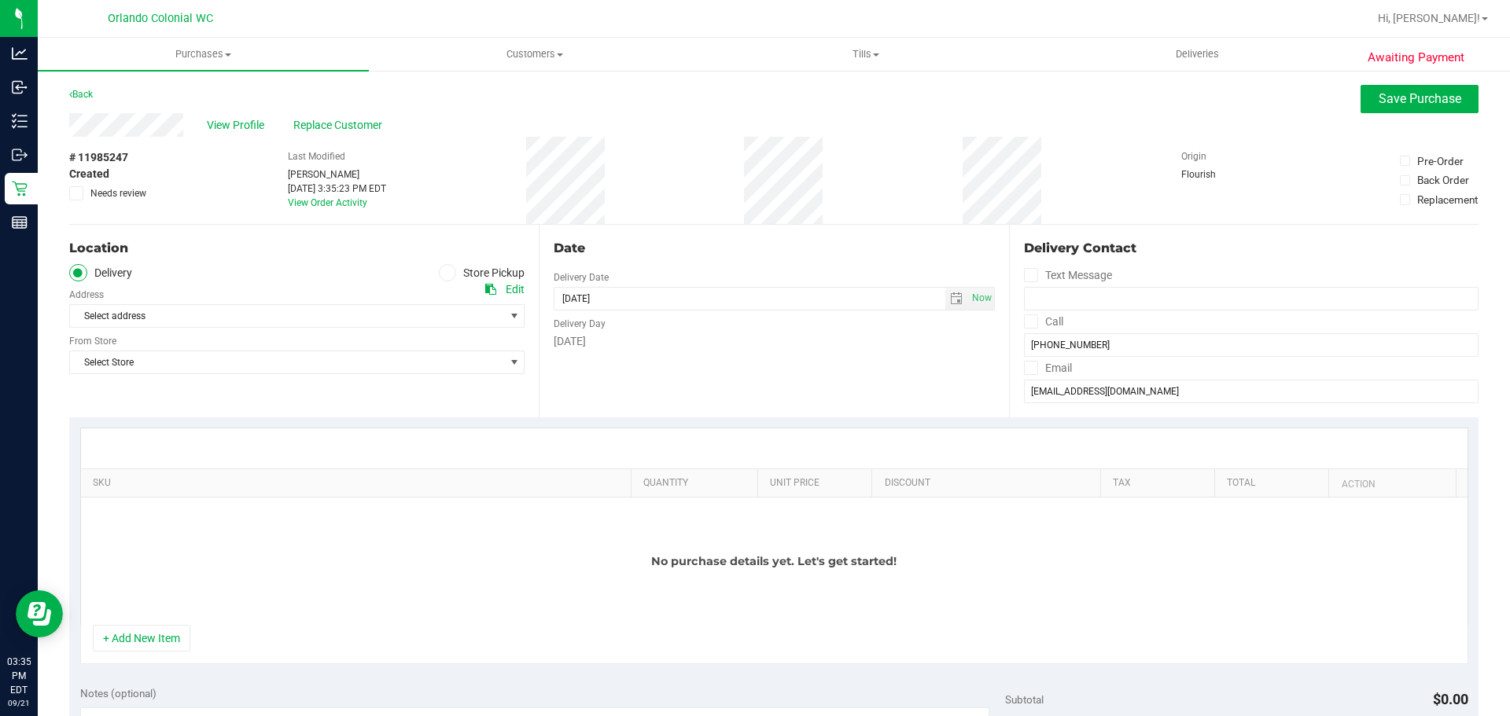
click at [448, 278] on span at bounding box center [448, 273] width 18 height 18
click at [0, 0] on input "Store Pickup" at bounding box center [0, 0] width 0 height 0
click at [414, 323] on span "Select Store" at bounding box center [287, 316] width 434 height 22
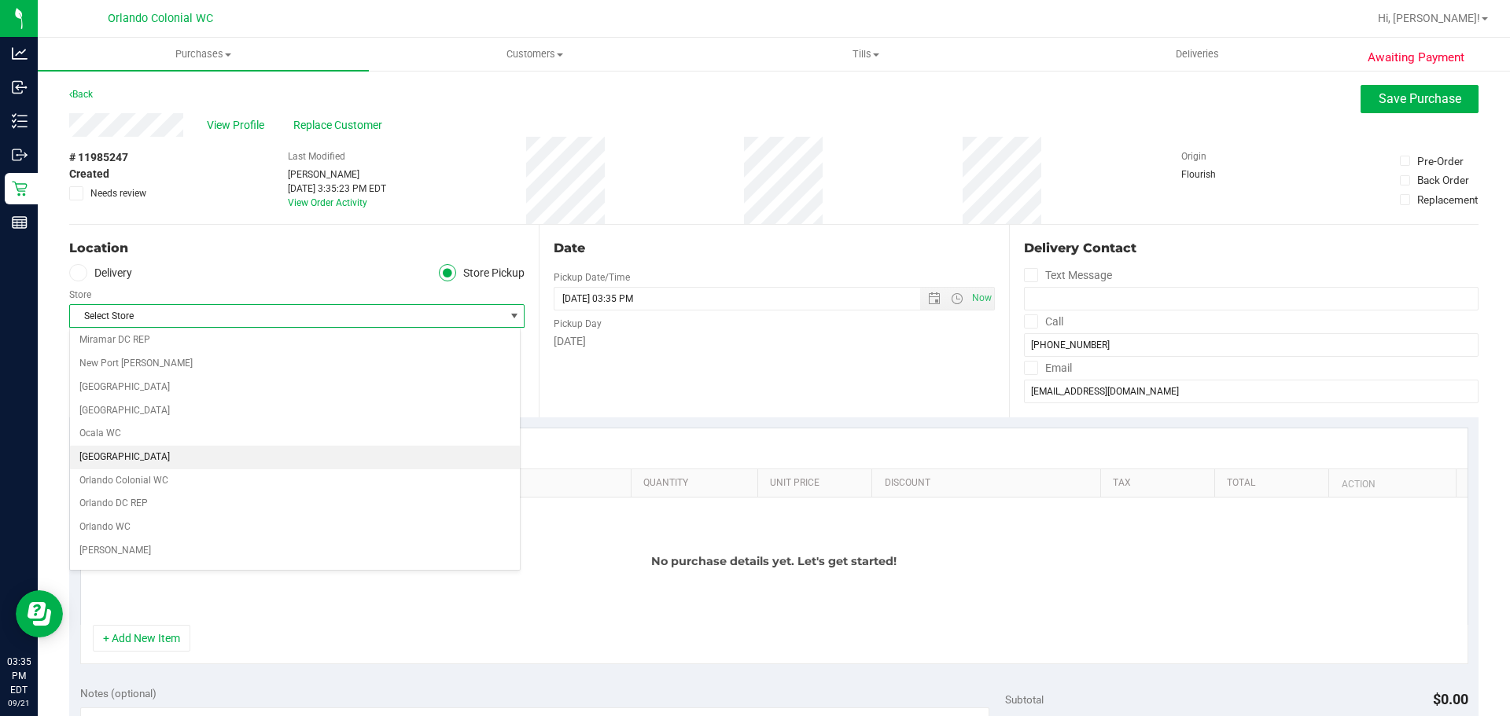
scroll to position [708, 0]
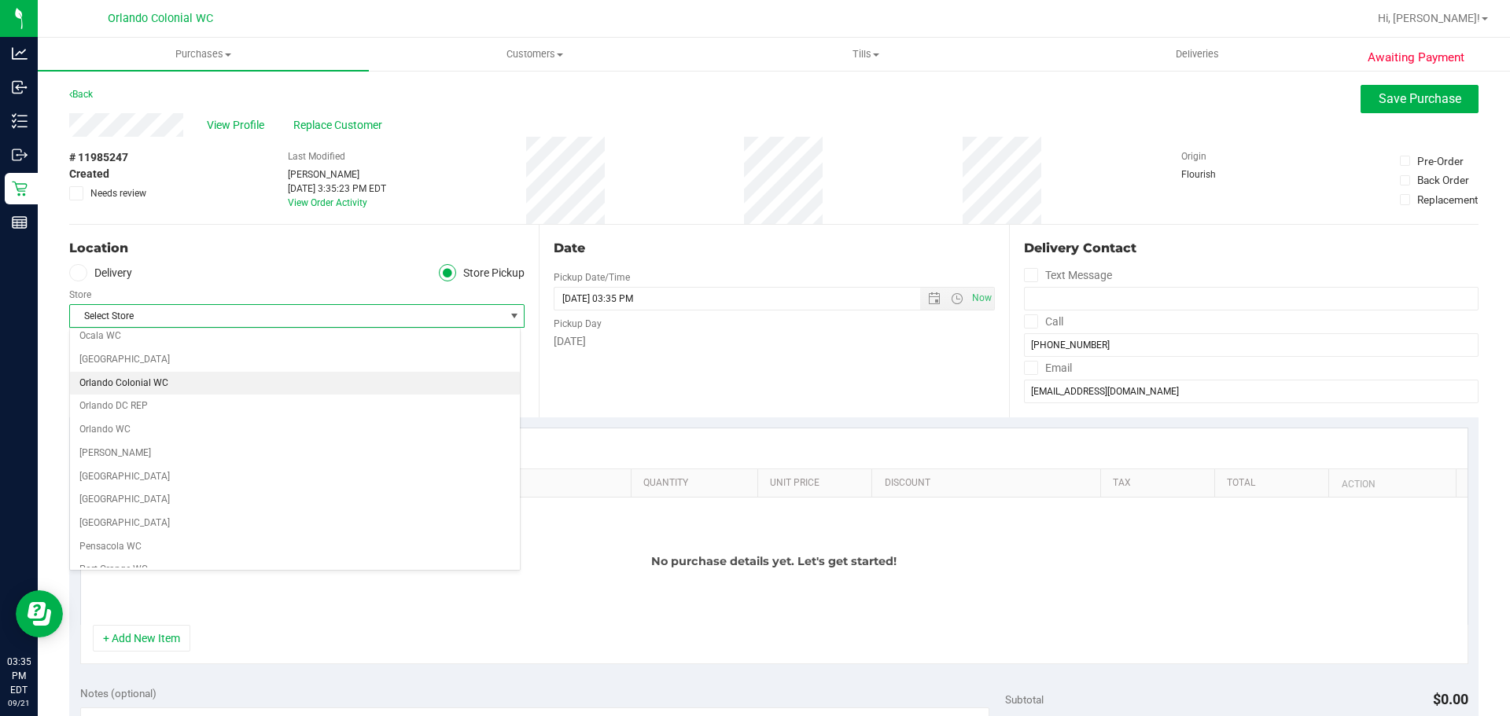
click at [235, 376] on li "Orlando Colonial WC" at bounding box center [295, 384] width 450 height 24
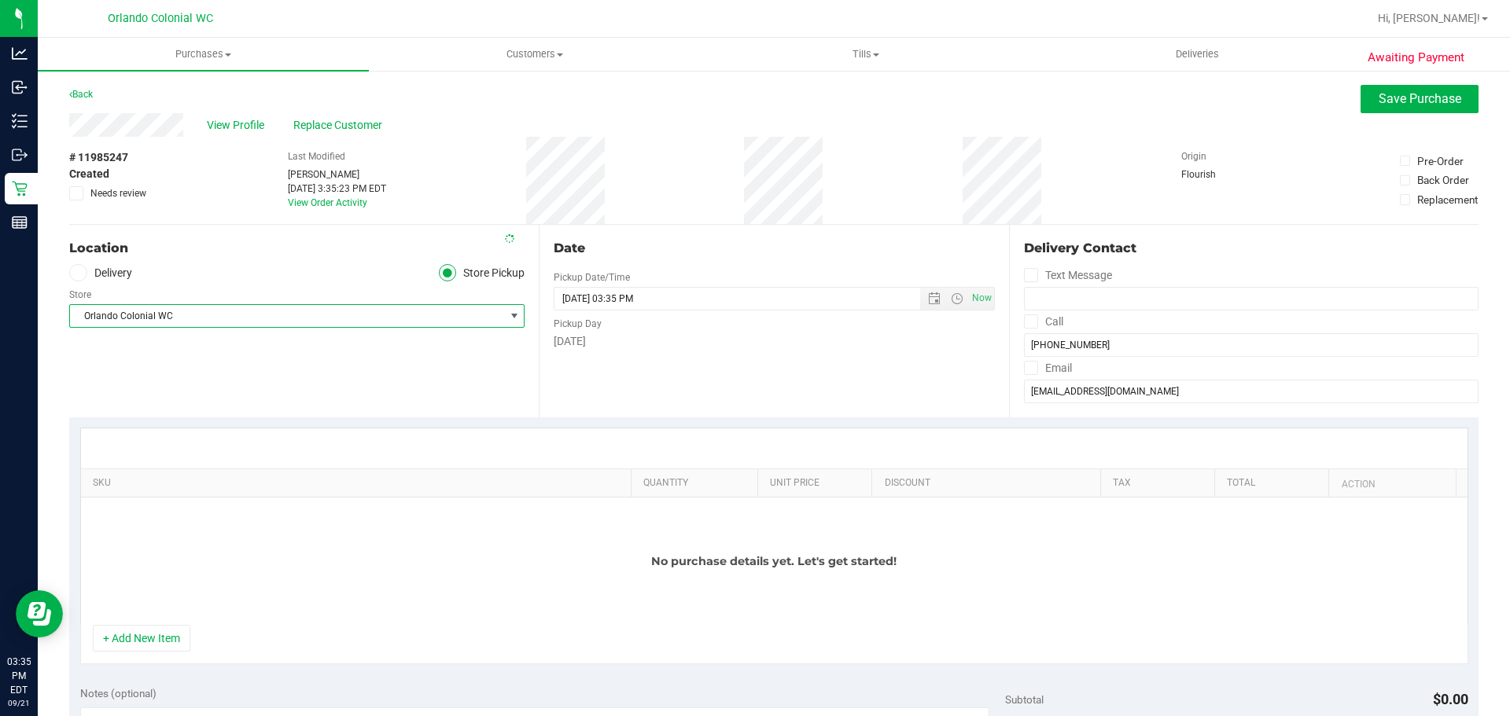
click at [240, 374] on div "Location Delivery Store Pickup Store [GEOGRAPHIC_DATA] Colonial WC Select Store…" at bounding box center [303, 321] width 469 height 193
click at [146, 633] on button "+ Add New Item" at bounding box center [142, 638] width 98 height 27
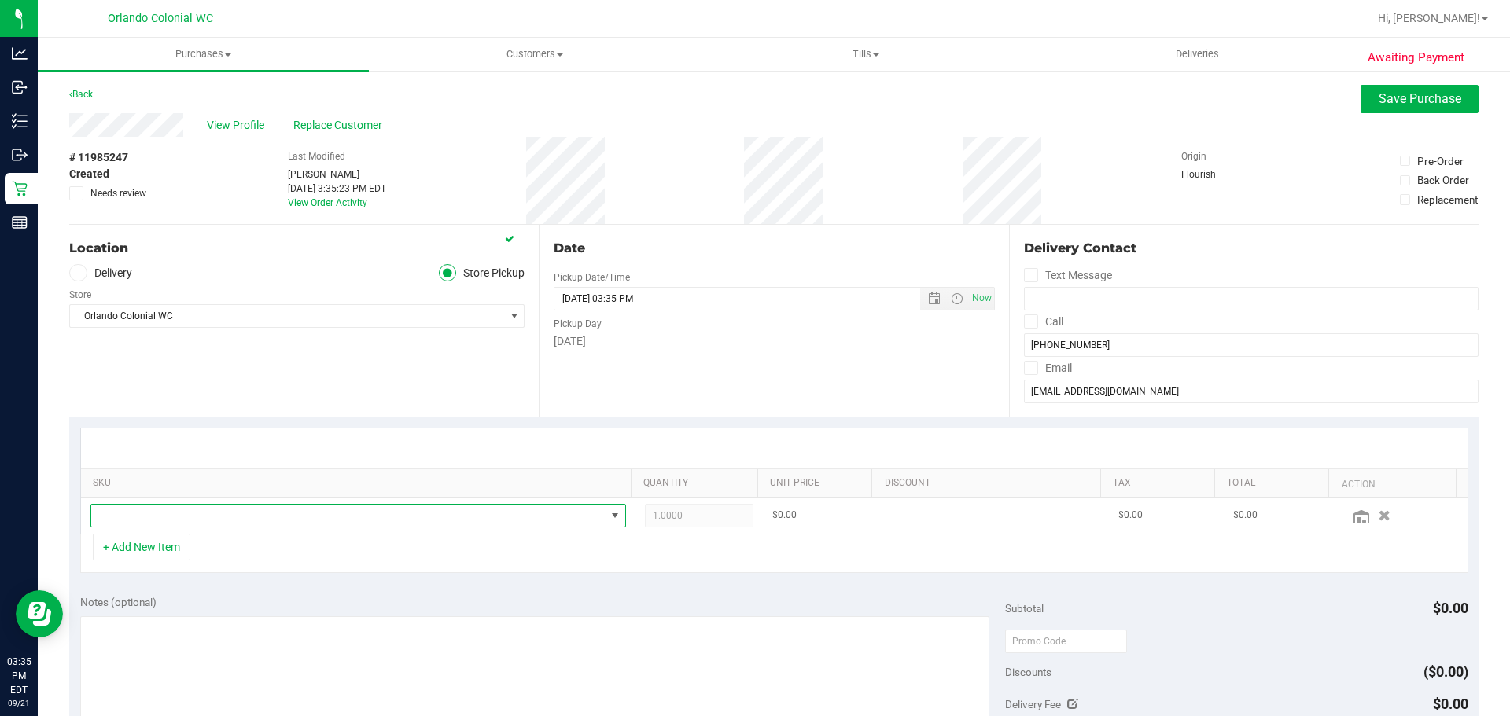
click at [283, 512] on span "NO DATA FOUND" at bounding box center [348, 516] width 514 height 22
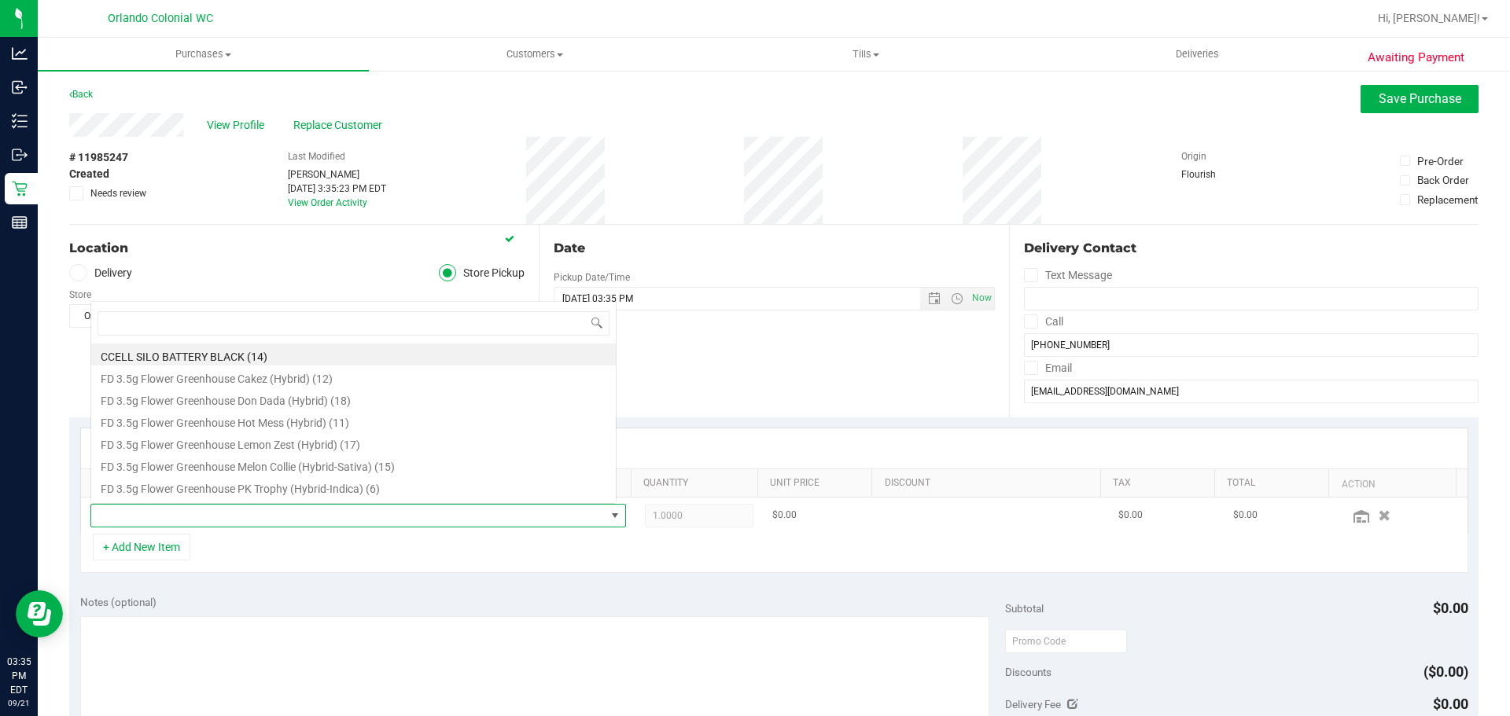
scroll to position [24, 521]
type input "blue ra"
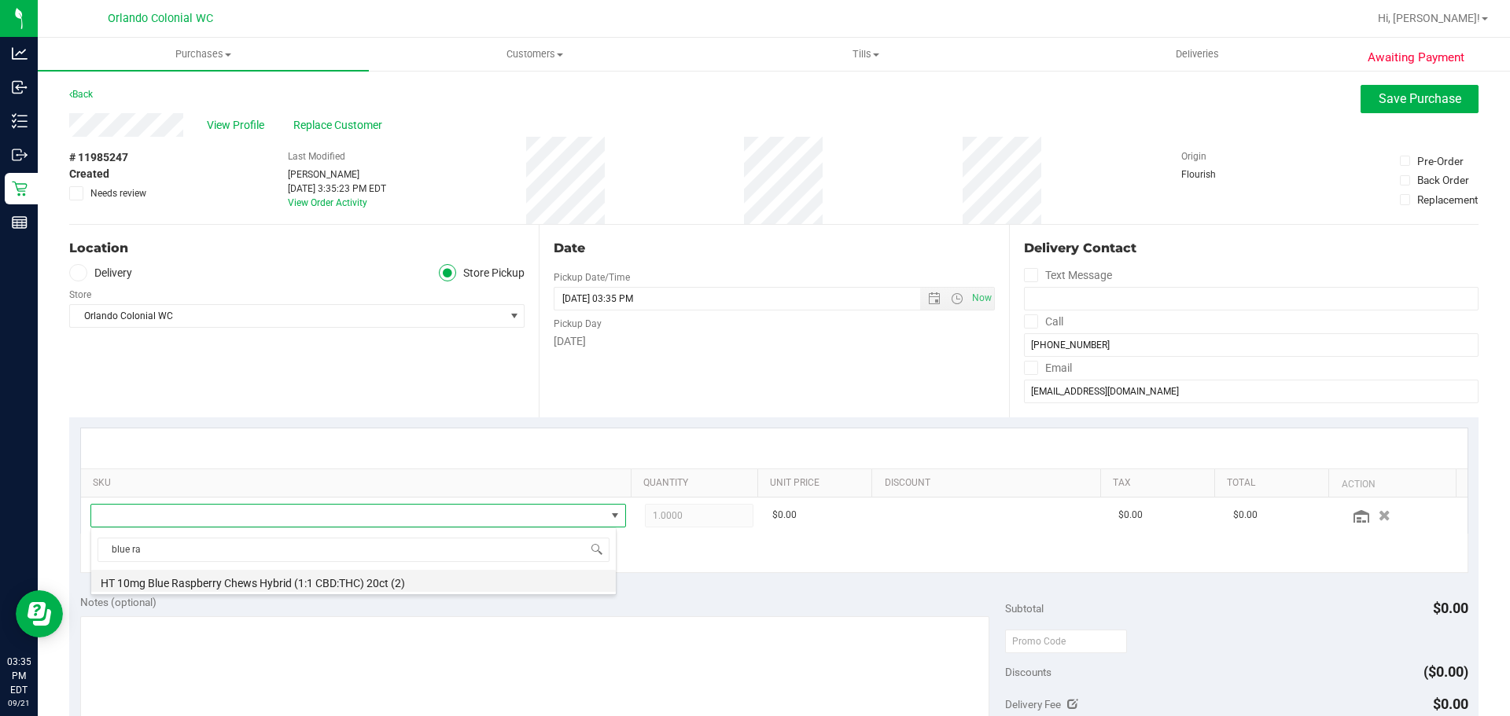
click at [283, 580] on li "HT 10mg Blue Raspberry Chews Hybrid (1:1 CBD:THC) 20ct (2)" at bounding box center [353, 581] width 524 height 22
click at [694, 598] on div "Notes (optional)" at bounding box center [543, 602] width 926 height 16
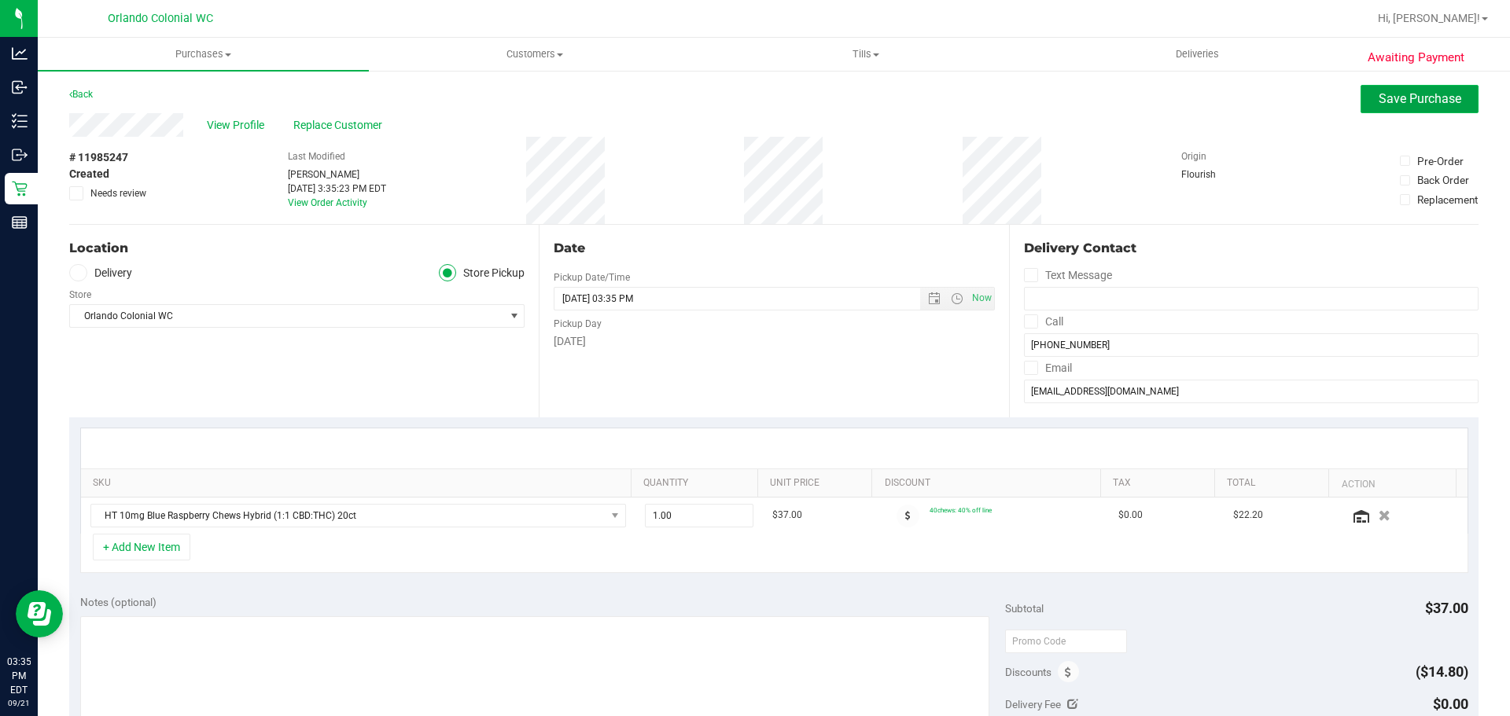
click at [1429, 102] on span "Save Purchase" at bounding box center [1419, 98] width 83 height 15
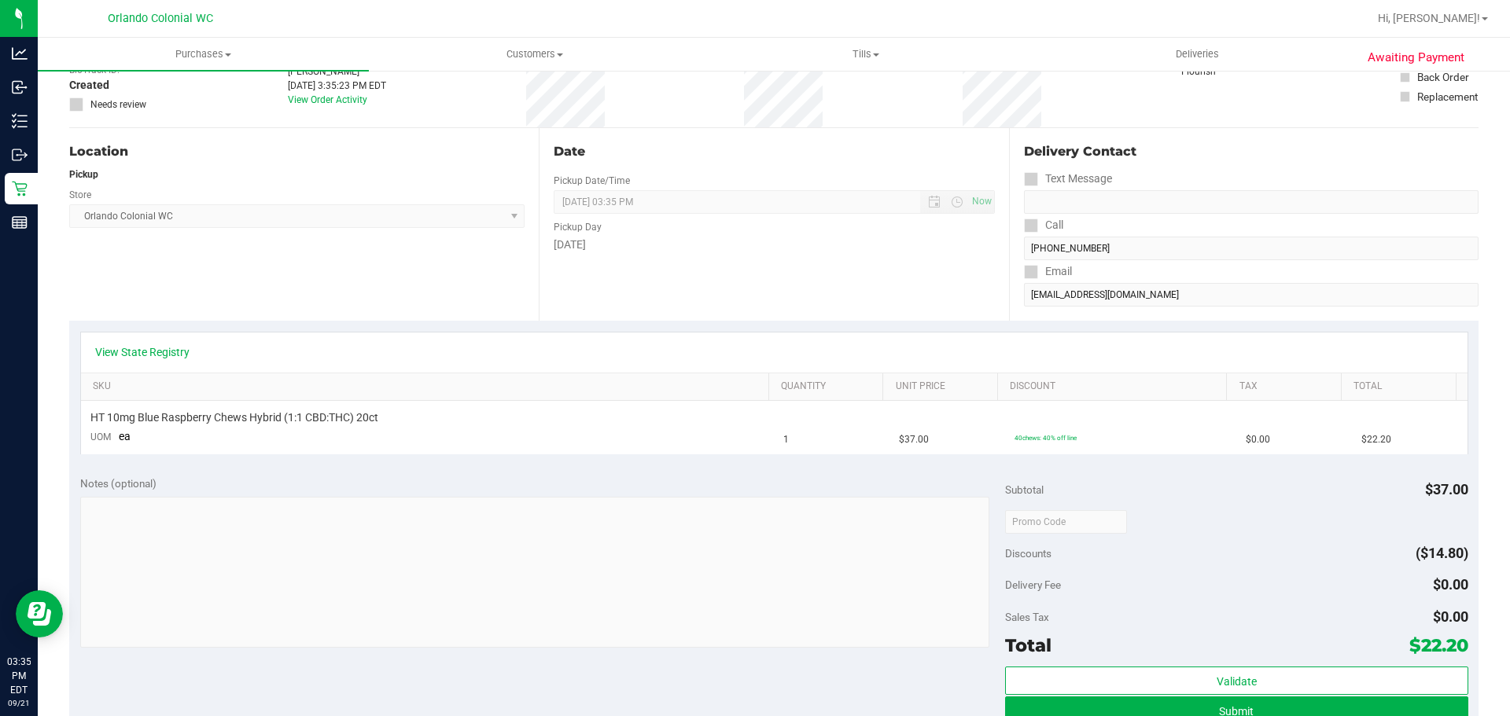
scroll to position [236, 0]
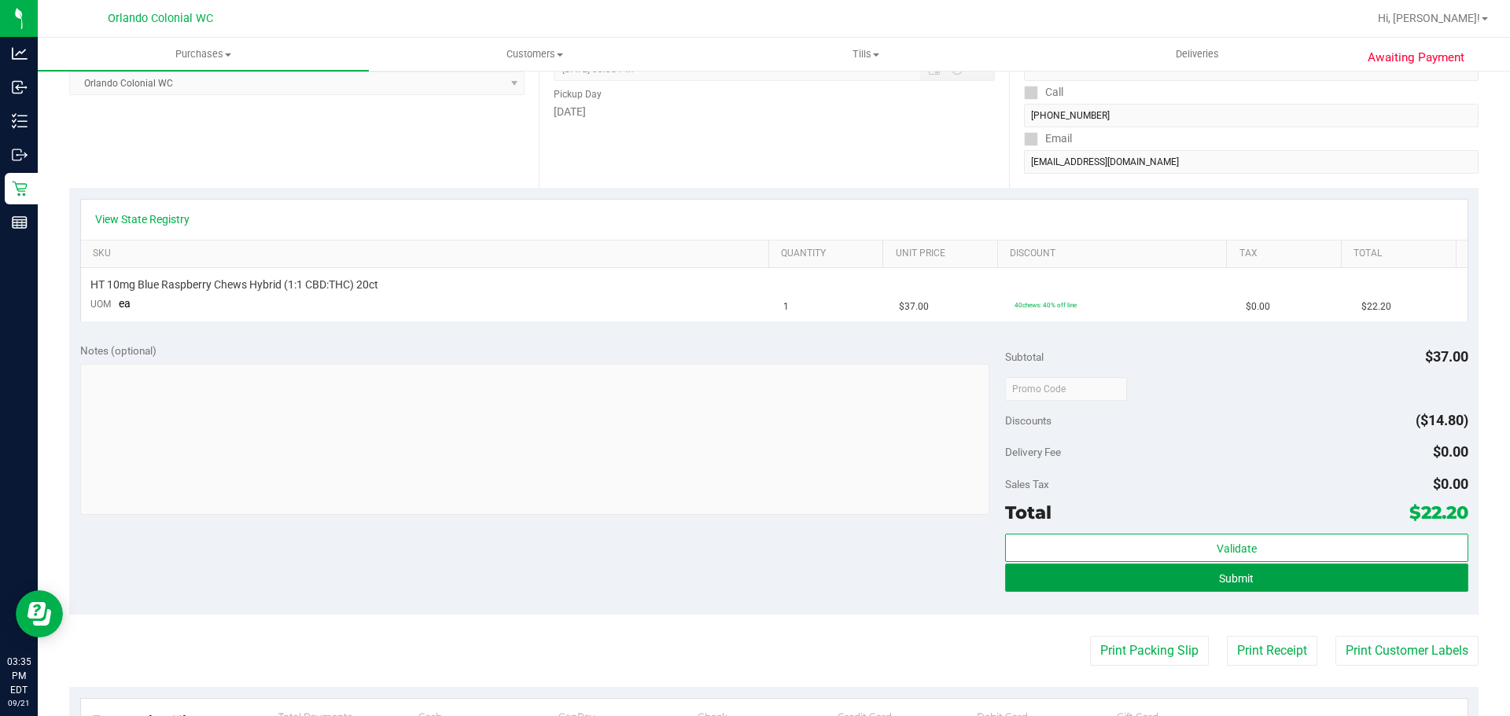
click at [1108, 583] on button "Submit" at bounding box center [1236, 578] width 462 height 28
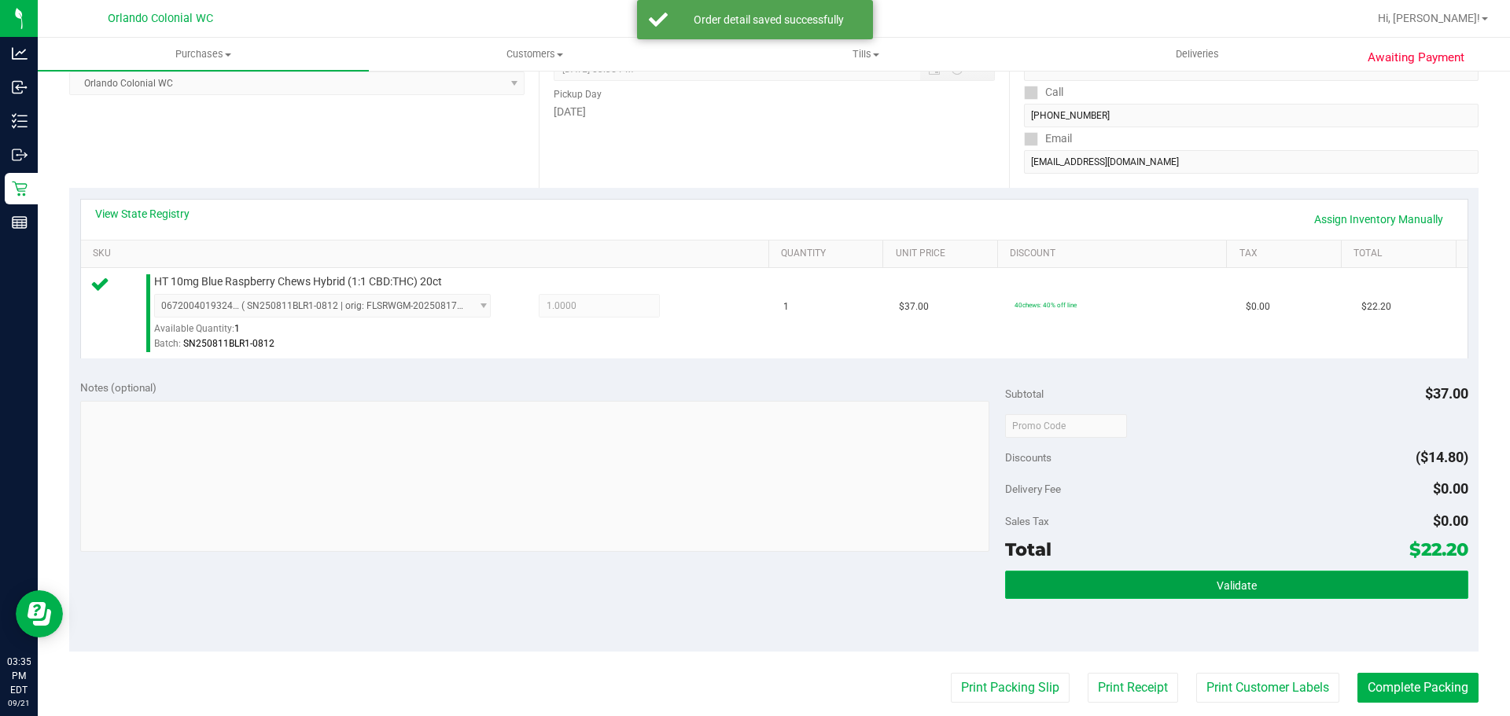
click at [1366, 580] on button "Validate" at bounding box center [1236, 585] width 462 height 28
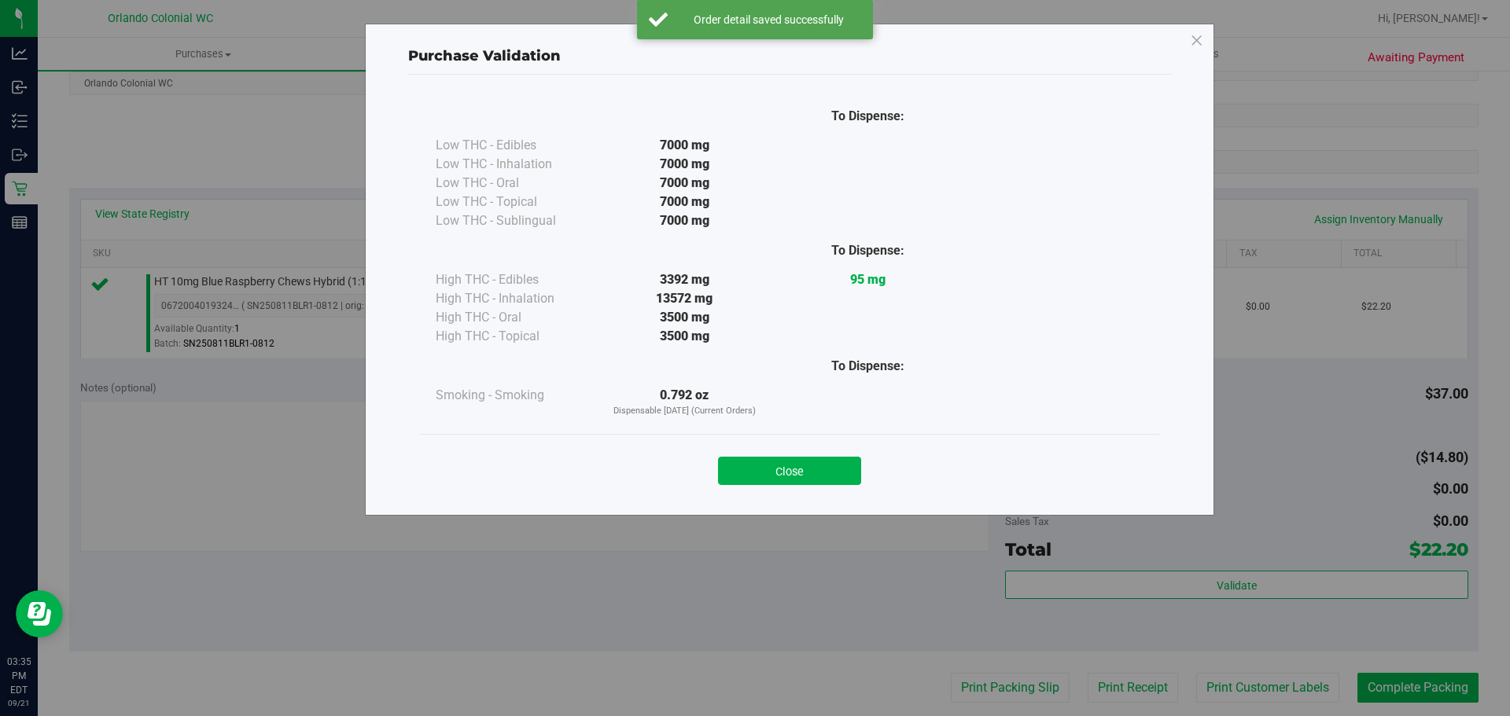
click at [734, 452] on div "Close" at bounding box center [790, 466] width 716 height 39
click at [841, 466] on button "Close" at bounding box center [789, 471] width 143 height 28
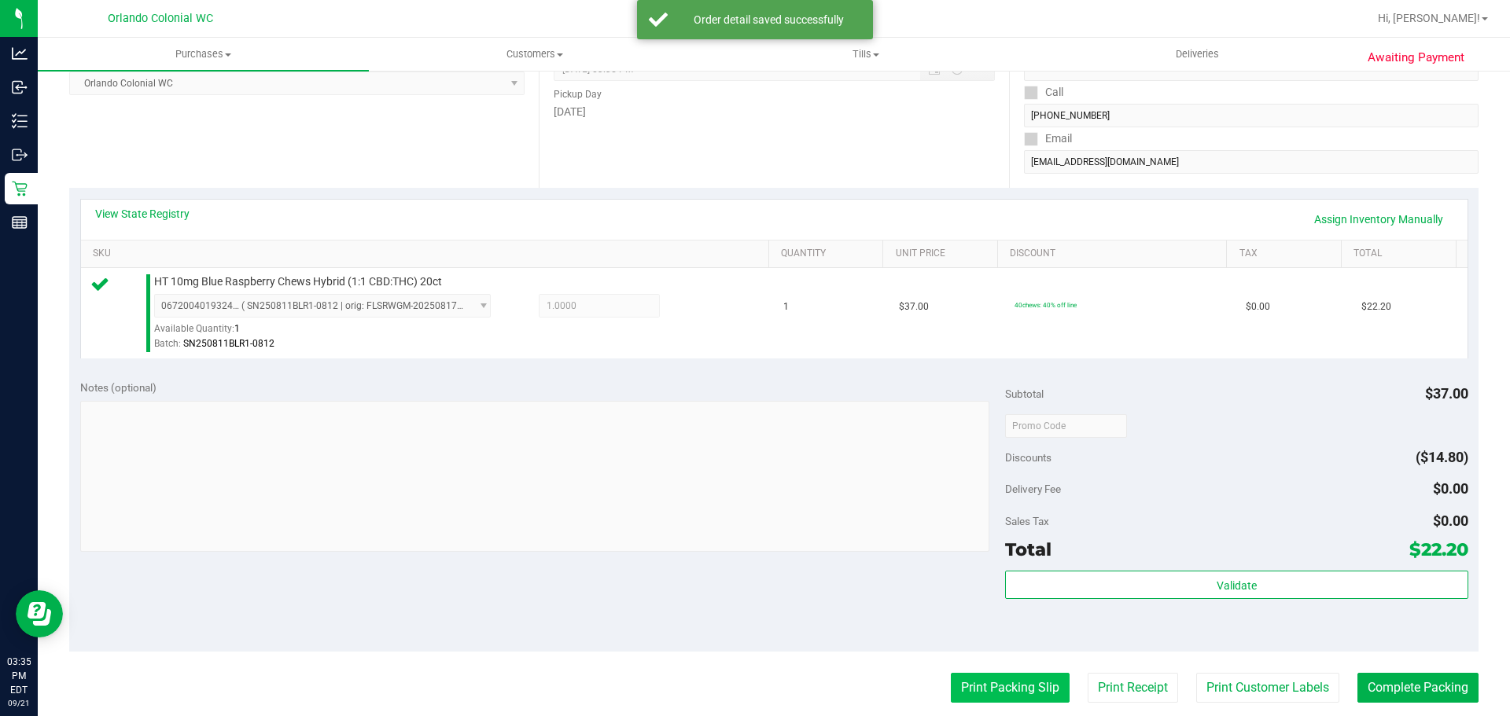
click at [1000, 700] on button "Print Packing Slip" at bounding box center [1010, 688] width 119 height 30
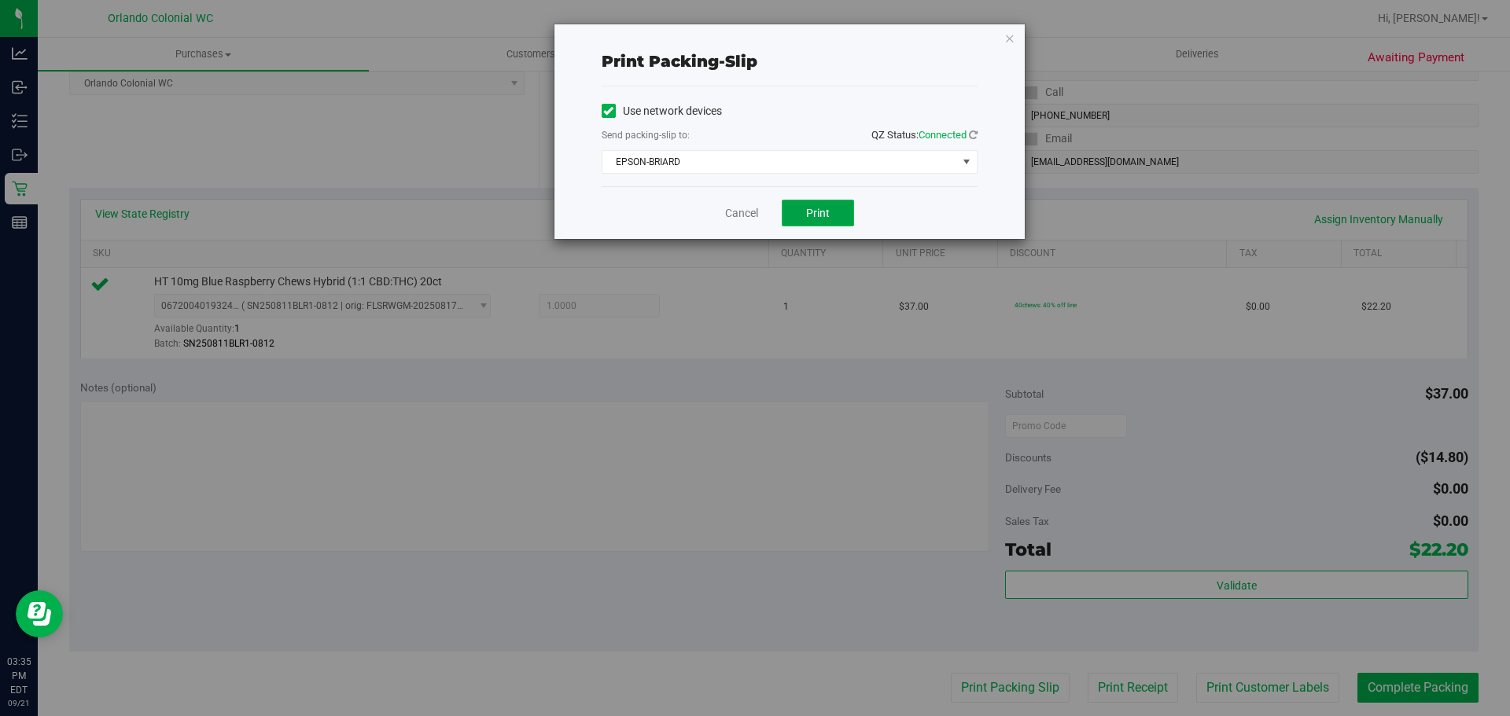
click at [815, 204] on button "Print" at bounding box center [818, 213] width 72 height 27
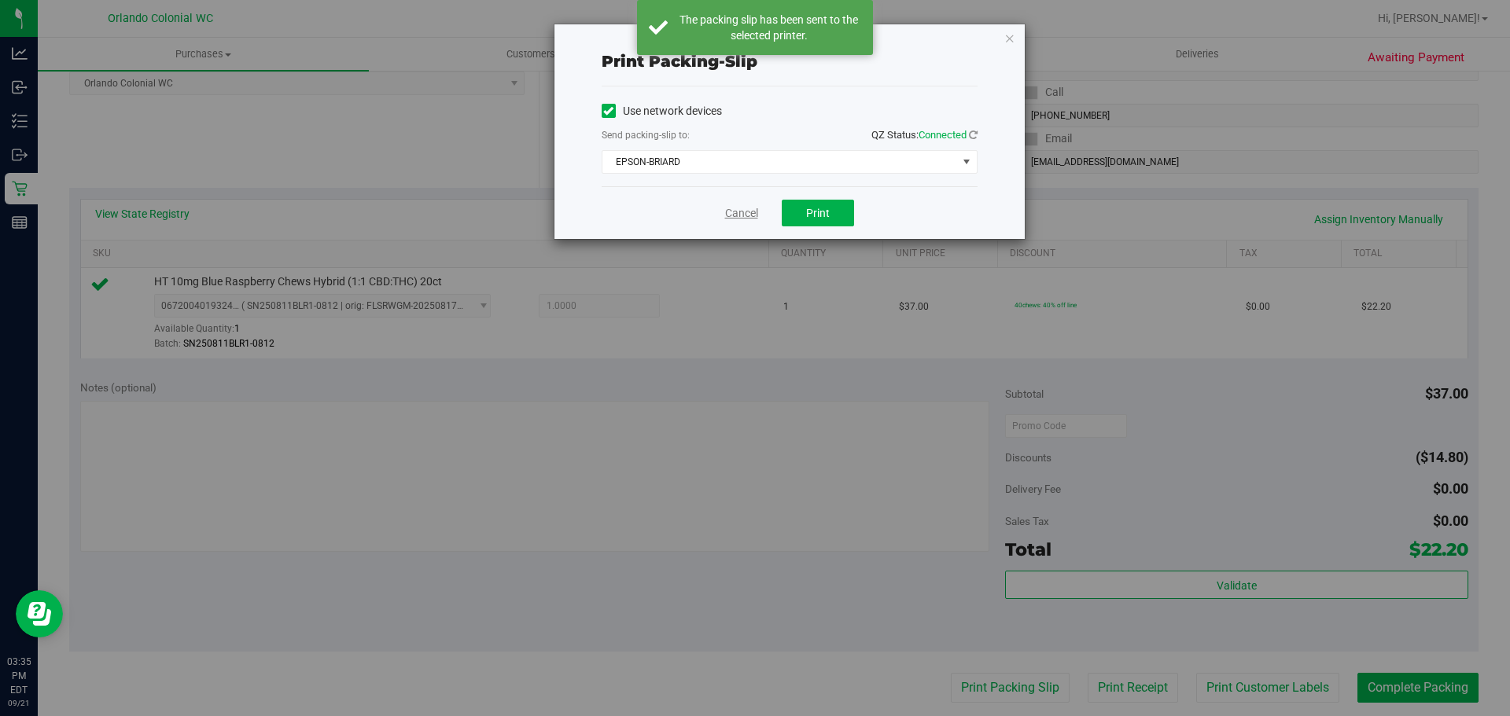
click at [739, 214] on link "Cancel" at bounding box center [741, 213] width 33 height 17
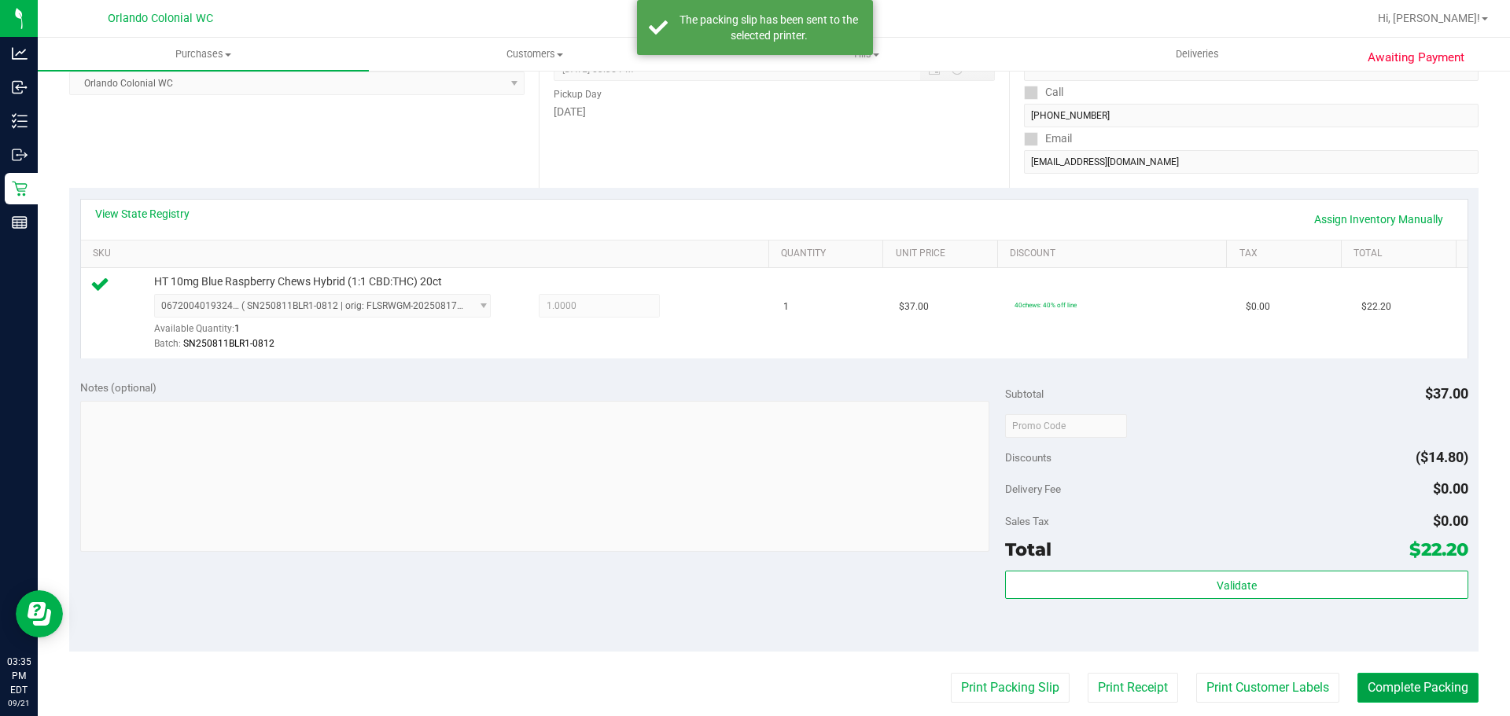
click at [1409, 702] on button "Complete Packing" at bounding box center [1417, 688] width 121 height 30
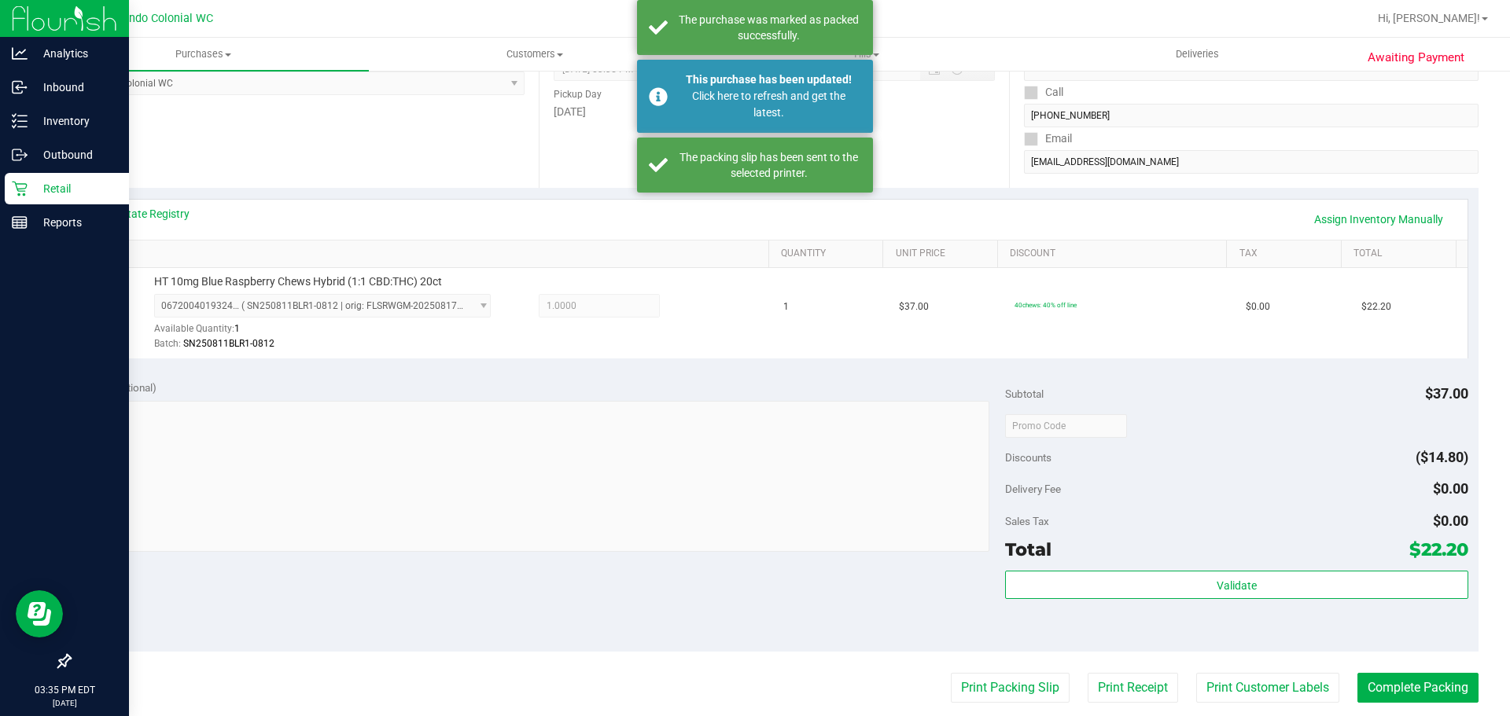
click at [27, 195] on icon at bounding box center [20, 189] width 16 height 16
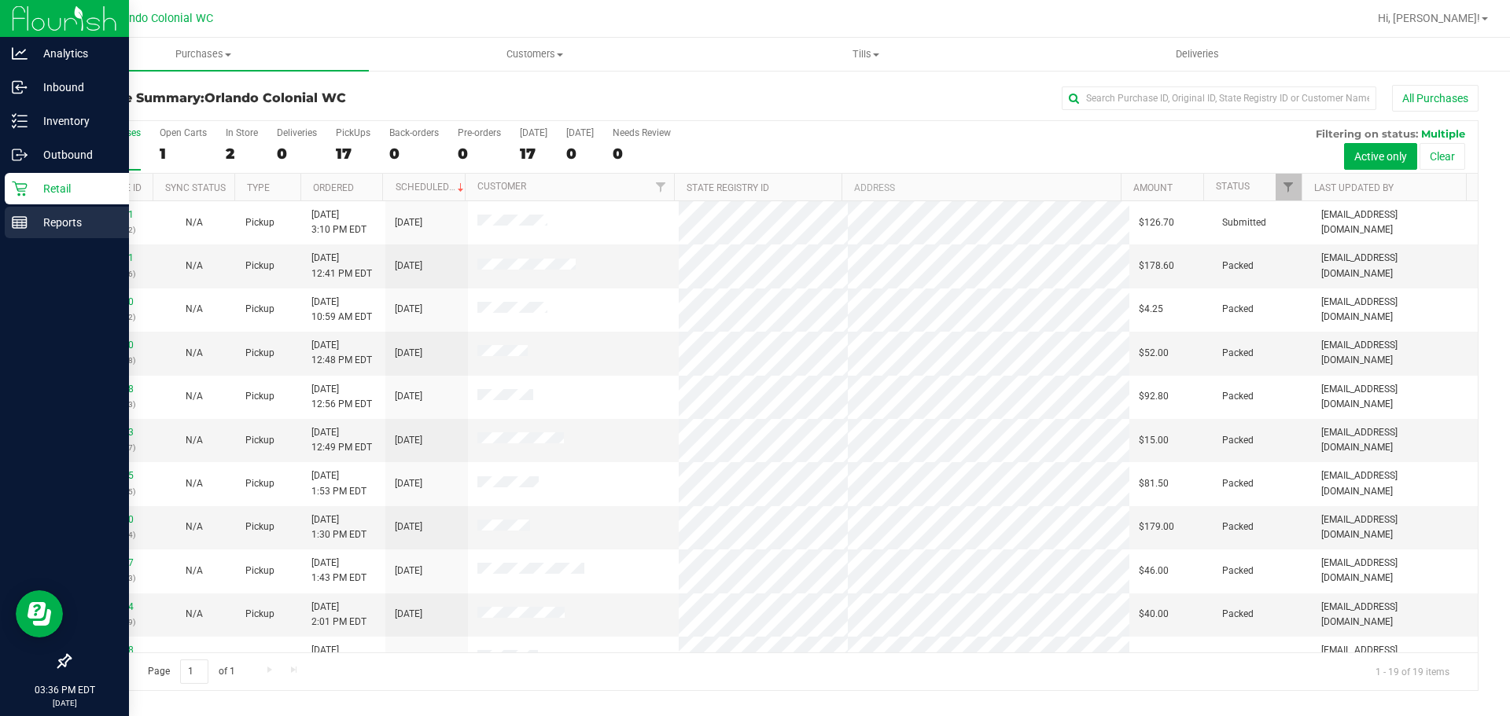
click at [55, 219] on p "Reports" at bounding box center [75, 222] width 94 height 19
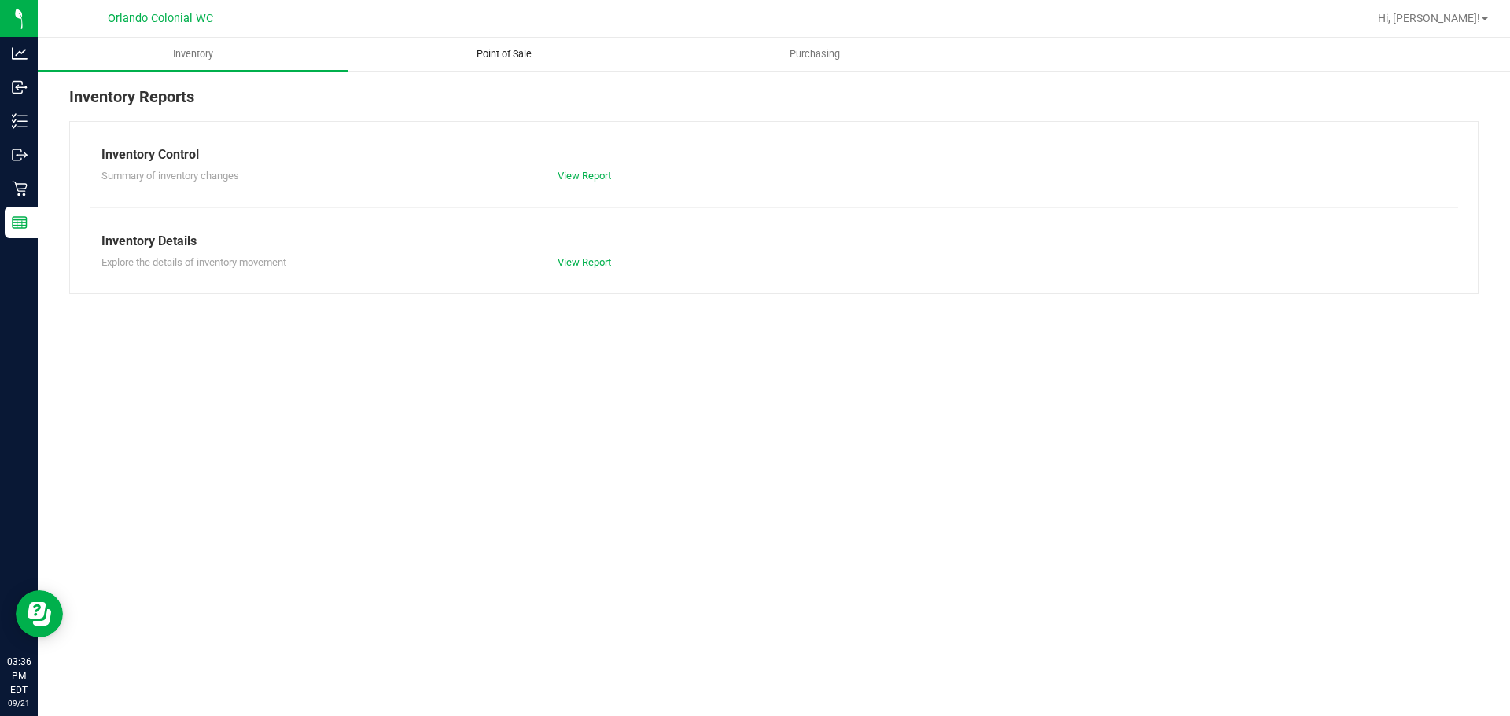
click at [474, 59] on span "Point of Sale" at bounding box center [504, 54] width 98 height 14
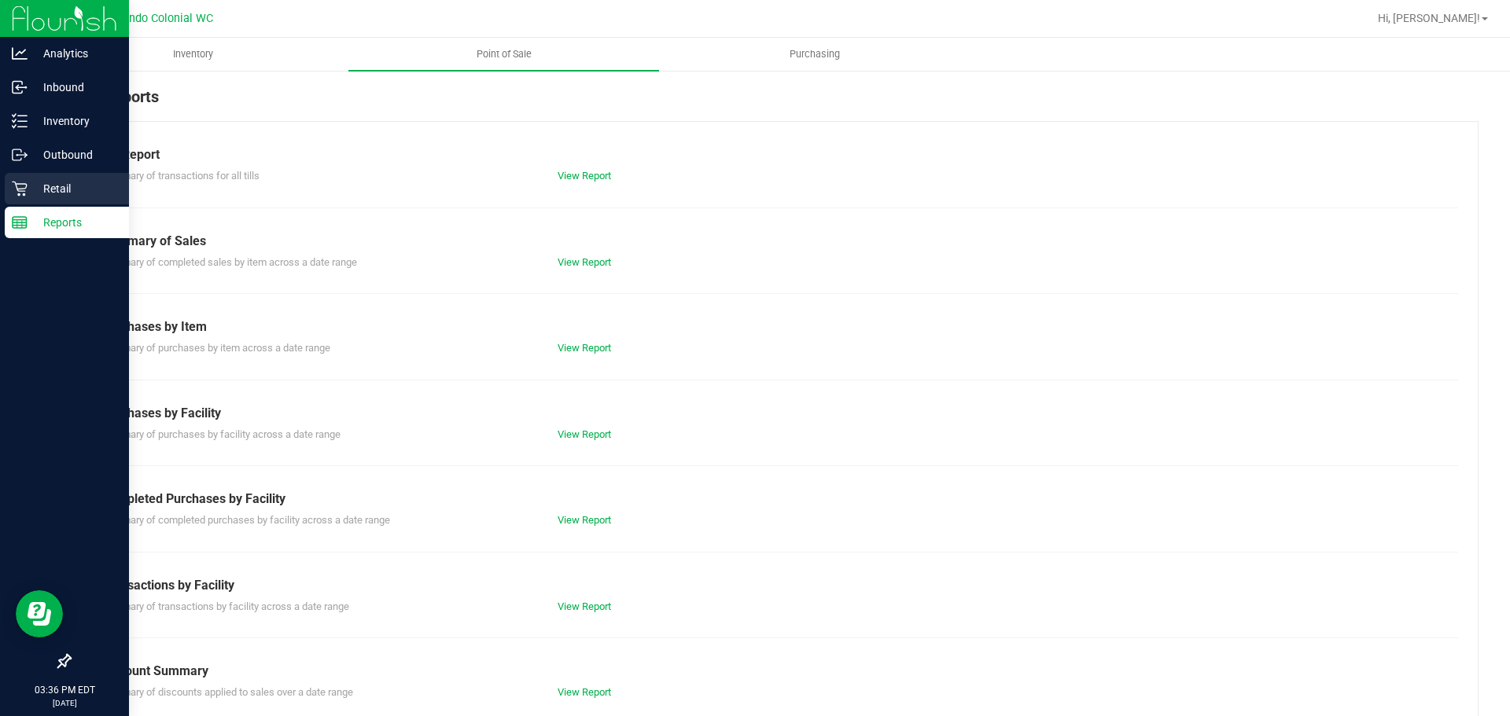
click at [83, 199] on div "Retail" at bounding box center [67, 188] width 124 height 31
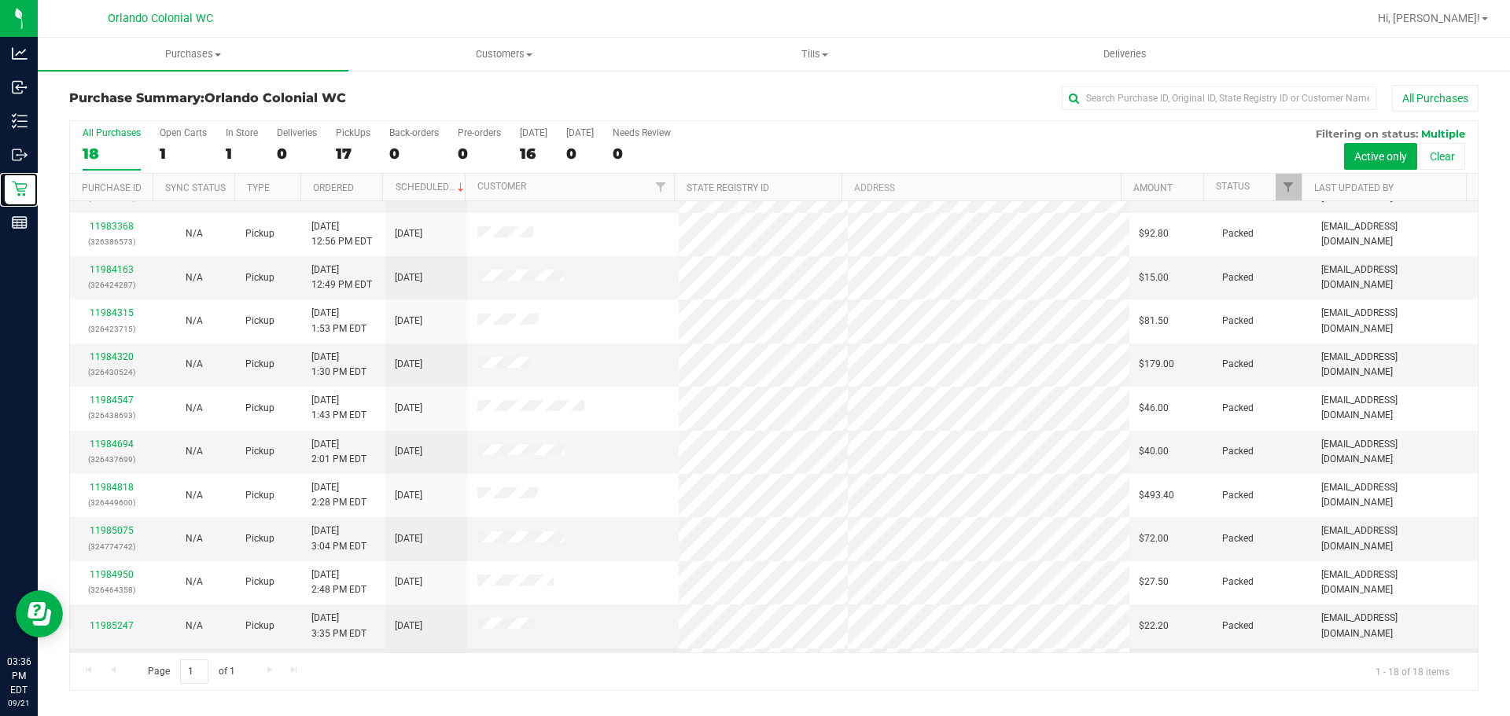
scroll to position [332, 0]
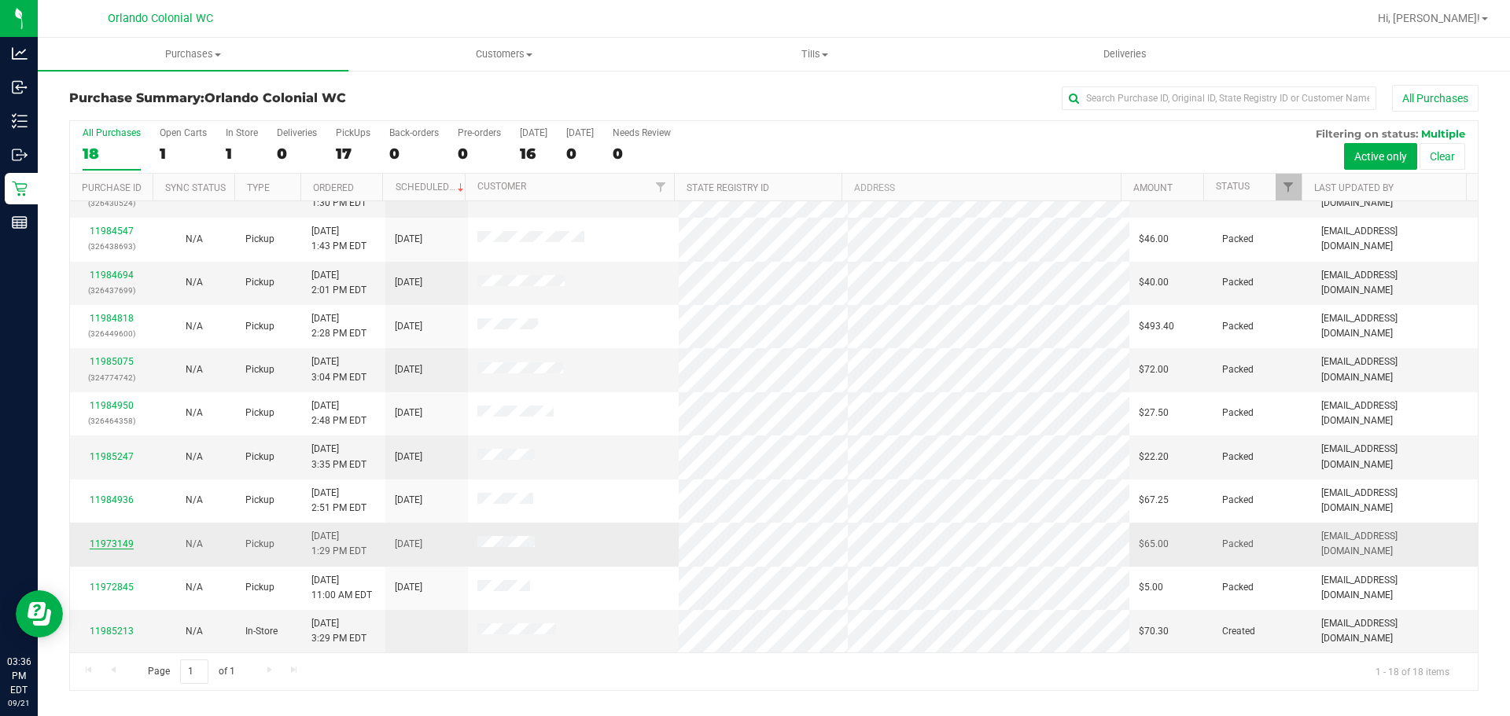
click at [119, 547] on link "11973149" at bounding box center [112, 544] width 44 height 11
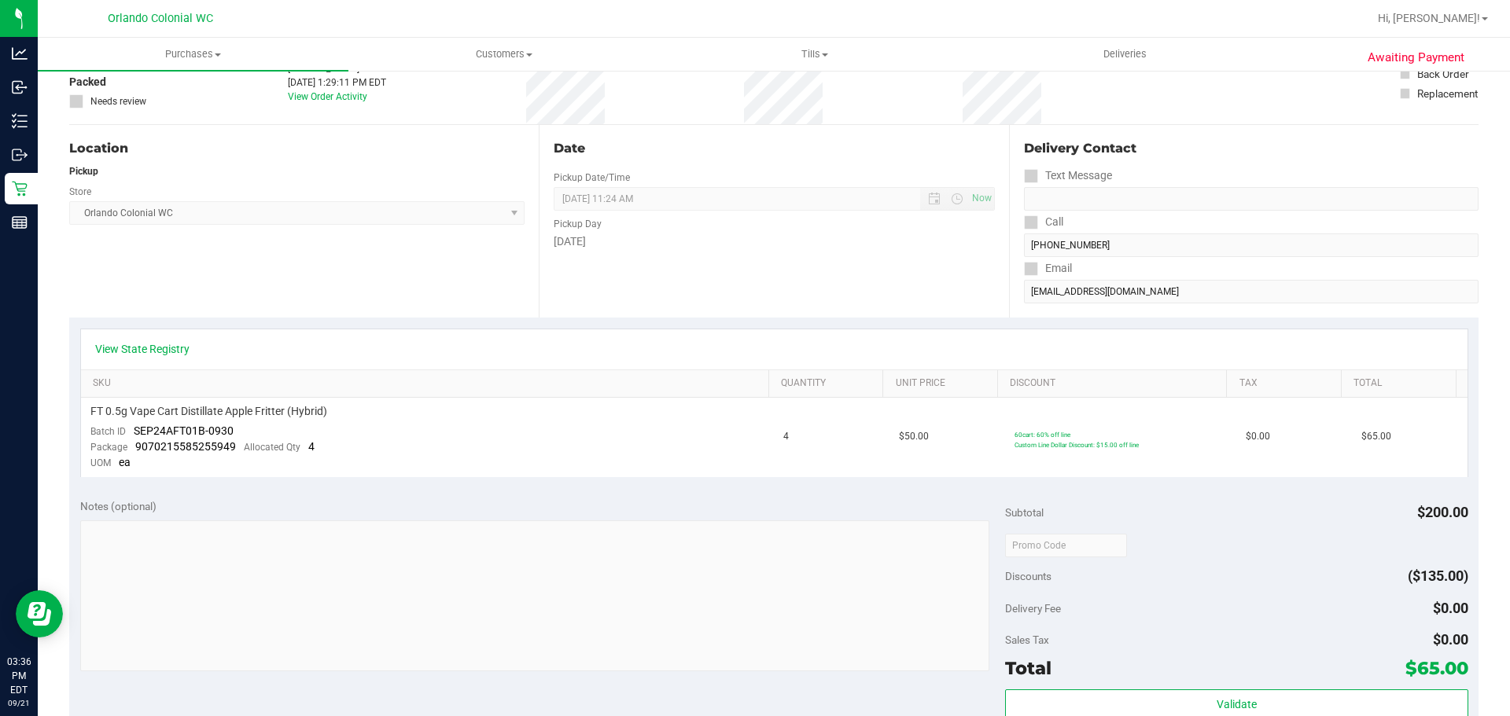
scroll to position [315, 0]
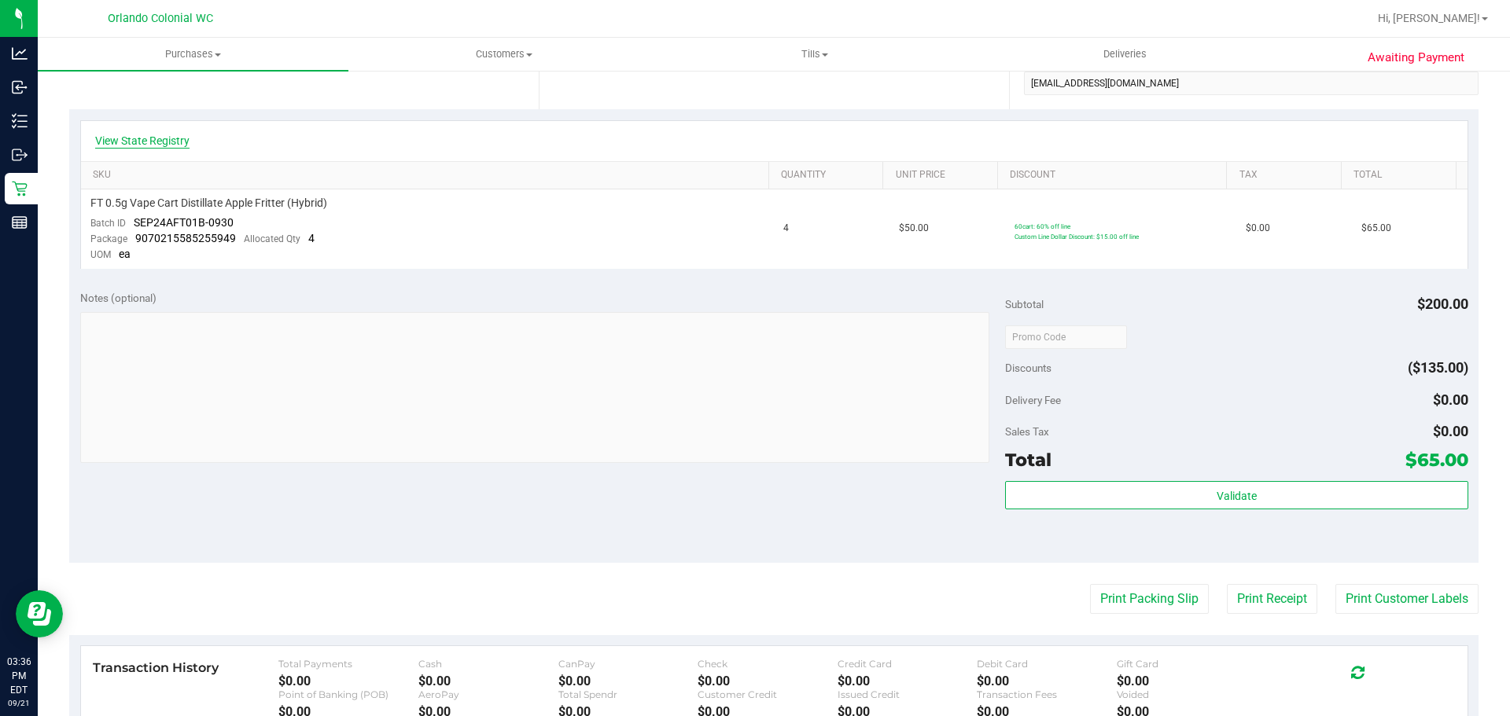
click at [149, 136] on link "View State Registry" at bounding box center [142, 141] width 94 height 16
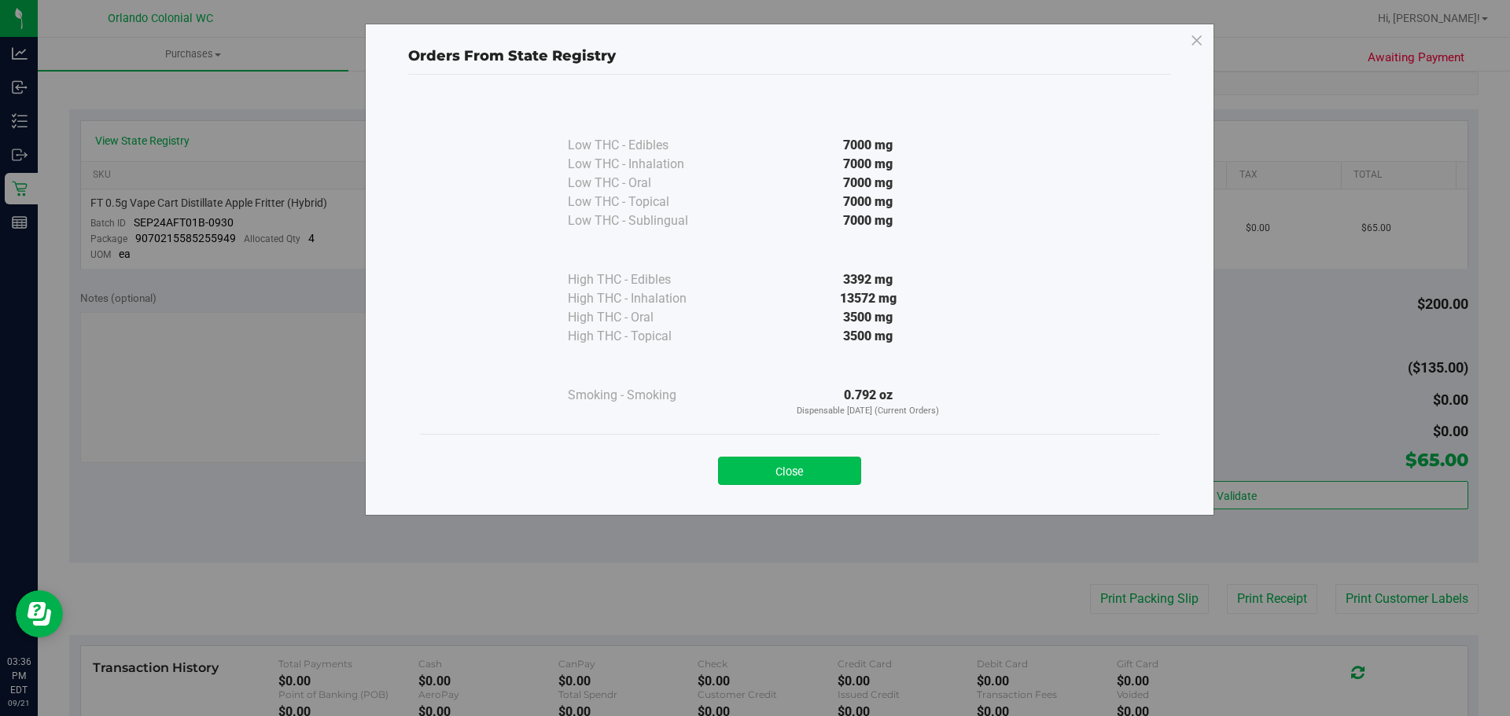
click at [796, 461] on button "Close" at bounding box center [789, 471] width 143 height 28
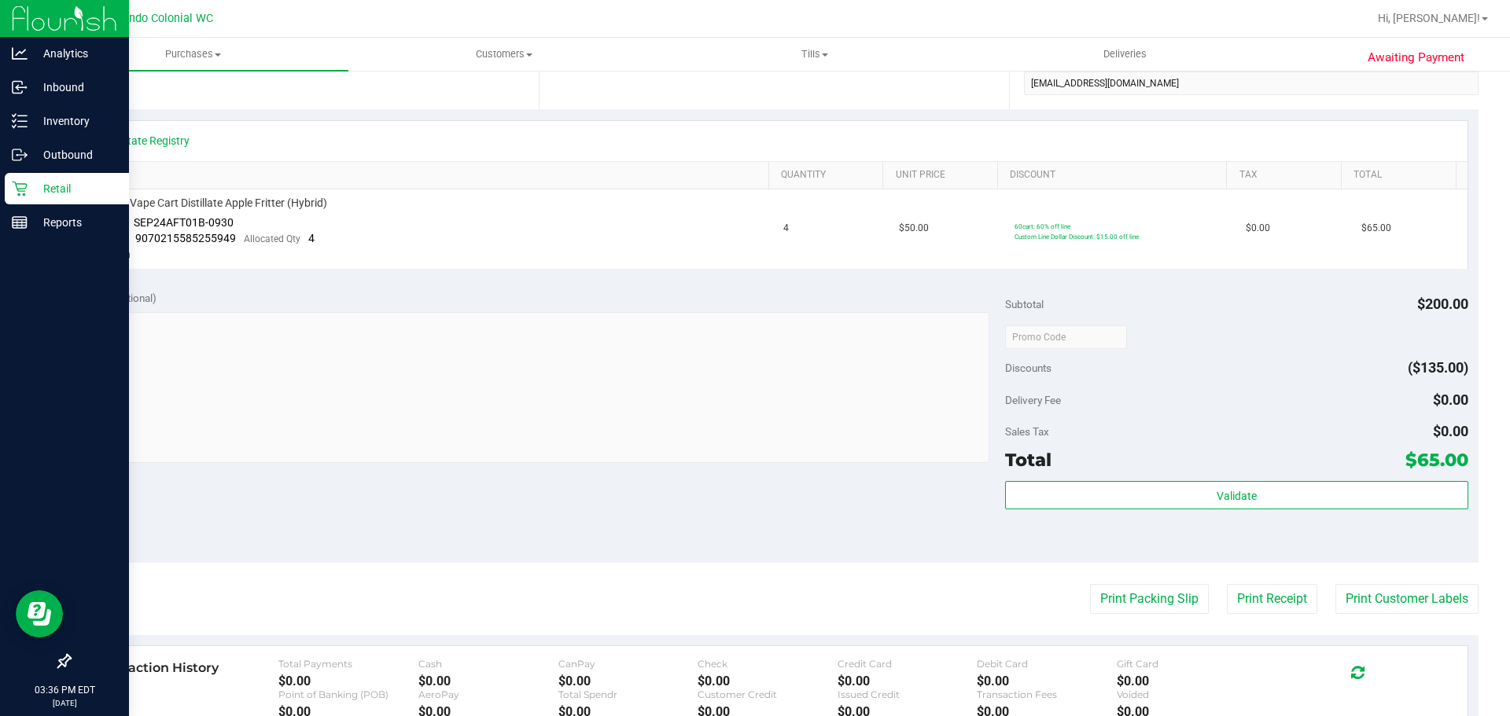
click at [70, 188] on p "Retail" at bounding box center [75, 188] width 94 height 19
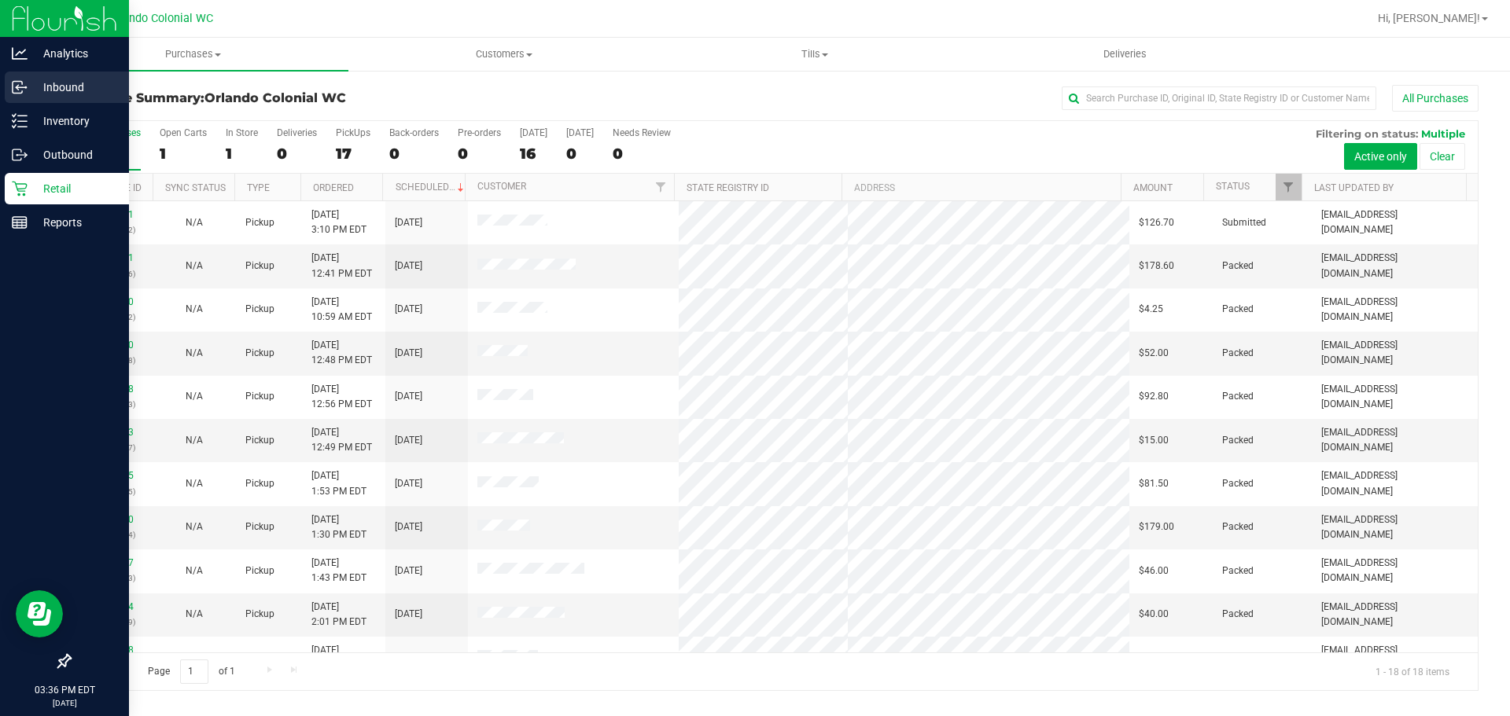
click at [83, 90] on p "Inbound" at bounding box center [75, 87] width 94 height 19
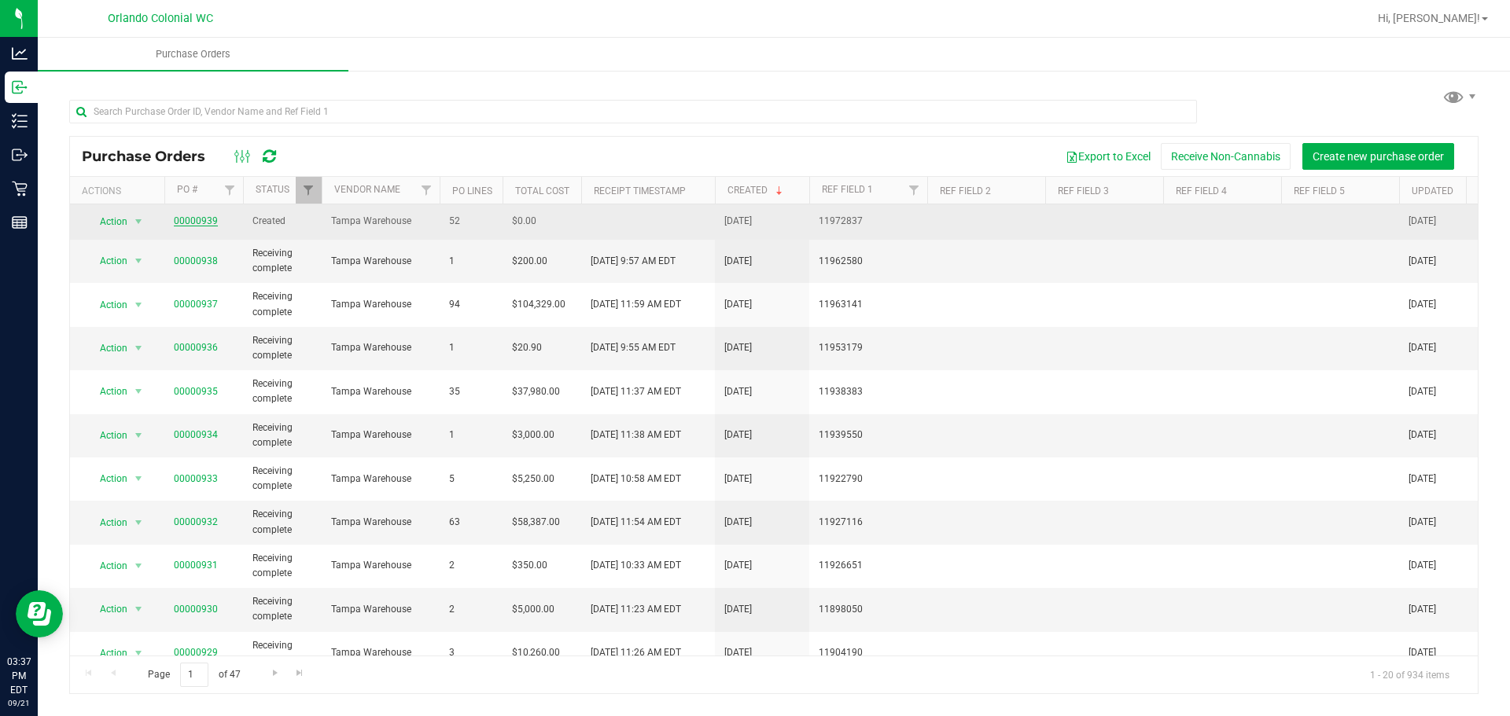
click at [195, 224] on link "00000939" at bounding box center [196, 220] width 44 height 11
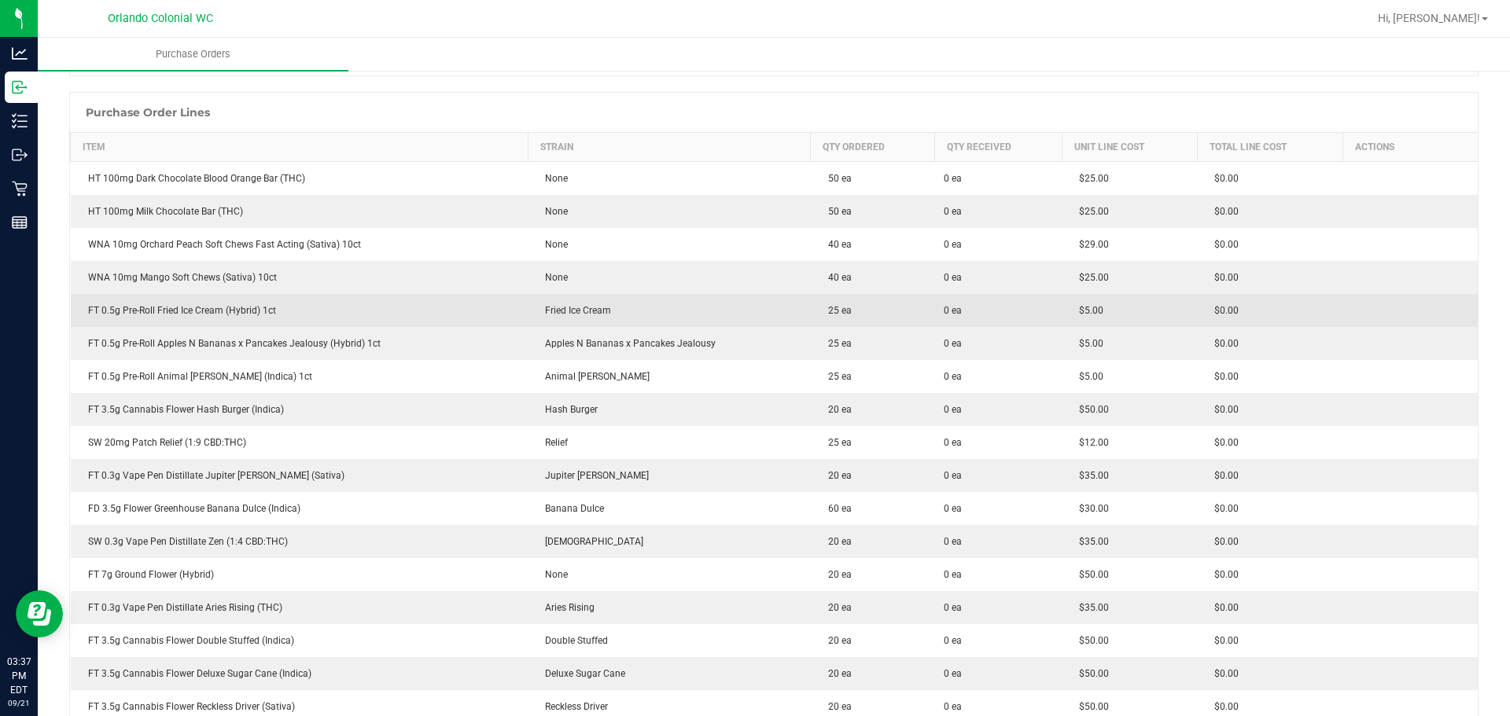
scroll to position [236, 0]
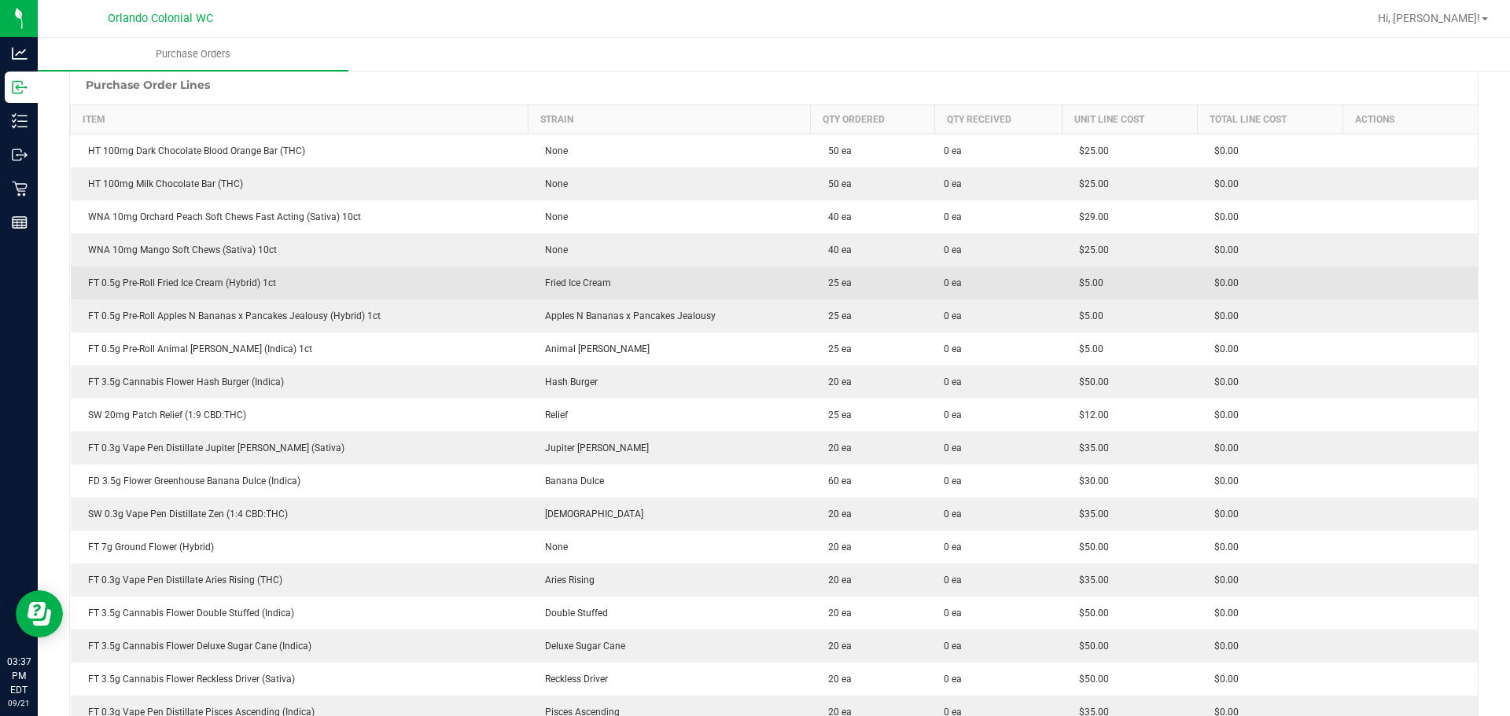
click at [223, 275] on td "FT 0.5g Pre-Roll Fried Ice Cream (Hybrid) 1ct" at bounding box center [300, 283] width 458 height 33
click at [223, 274] on td "FT 0.5g Pre-Roll Fried Ice Cream (Hybrid) 1ct" at bounding box center [300, 283] width 458 height 33
copy div "FT 0.5g Pre-Roll Fried Ice Cream (Hybrid) 1ct"
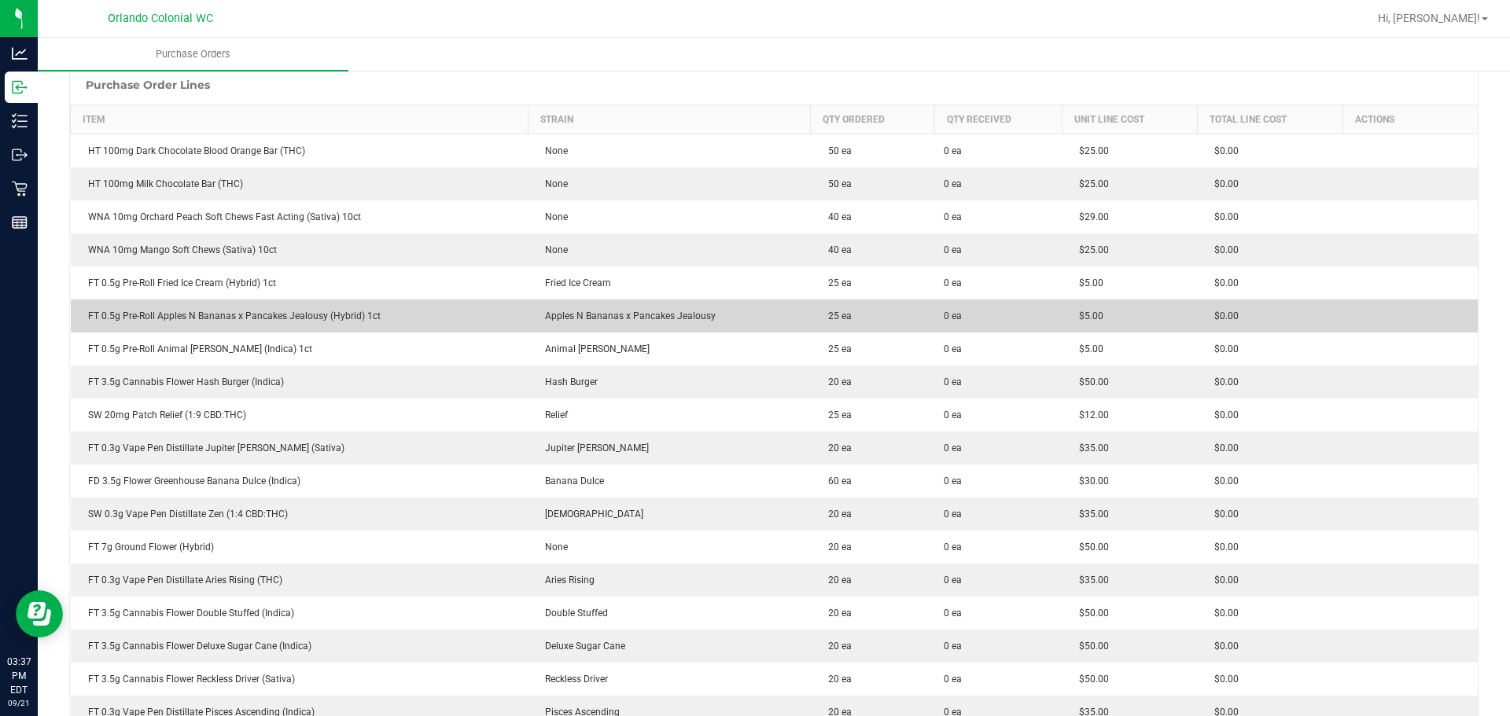
click at [613, 318] on span "Apples N Bananas x Pancakes Jealousy" at bounding box center [626, 316] width 178 height 11
copy span "Apples N Bananas x Pancakes Jealousy"
drag, startPoint x: 278, startPoint y: 314, endPoint x: 699, endPoint y: 326, distance: 420.9
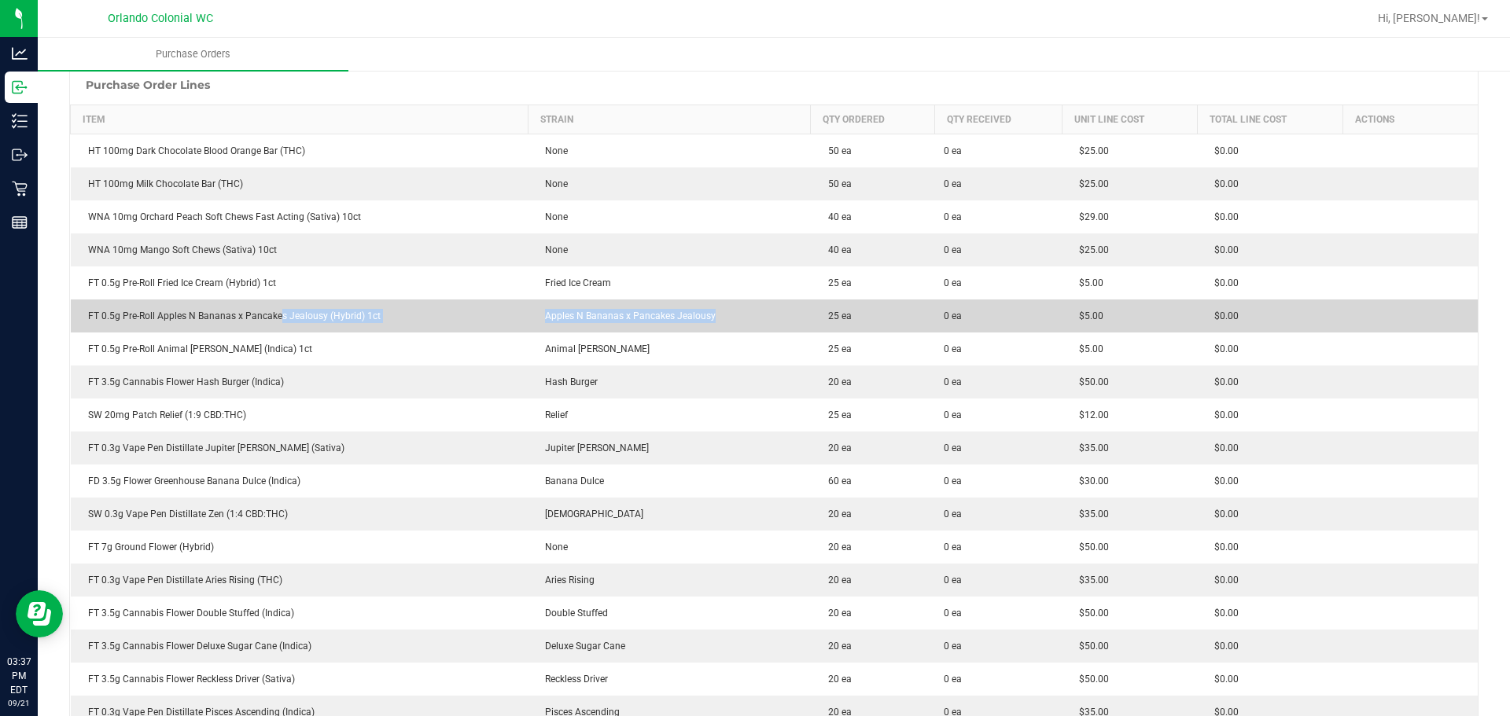
click at [699, 326] on purchase-order-line-row "FT 0.5g Pre-Roll Apples N Bananas x Pancakes Jealousy (Hybrid) 1ct Apples N Ban…" at bounding box center [775, 316] width 1408 height 33
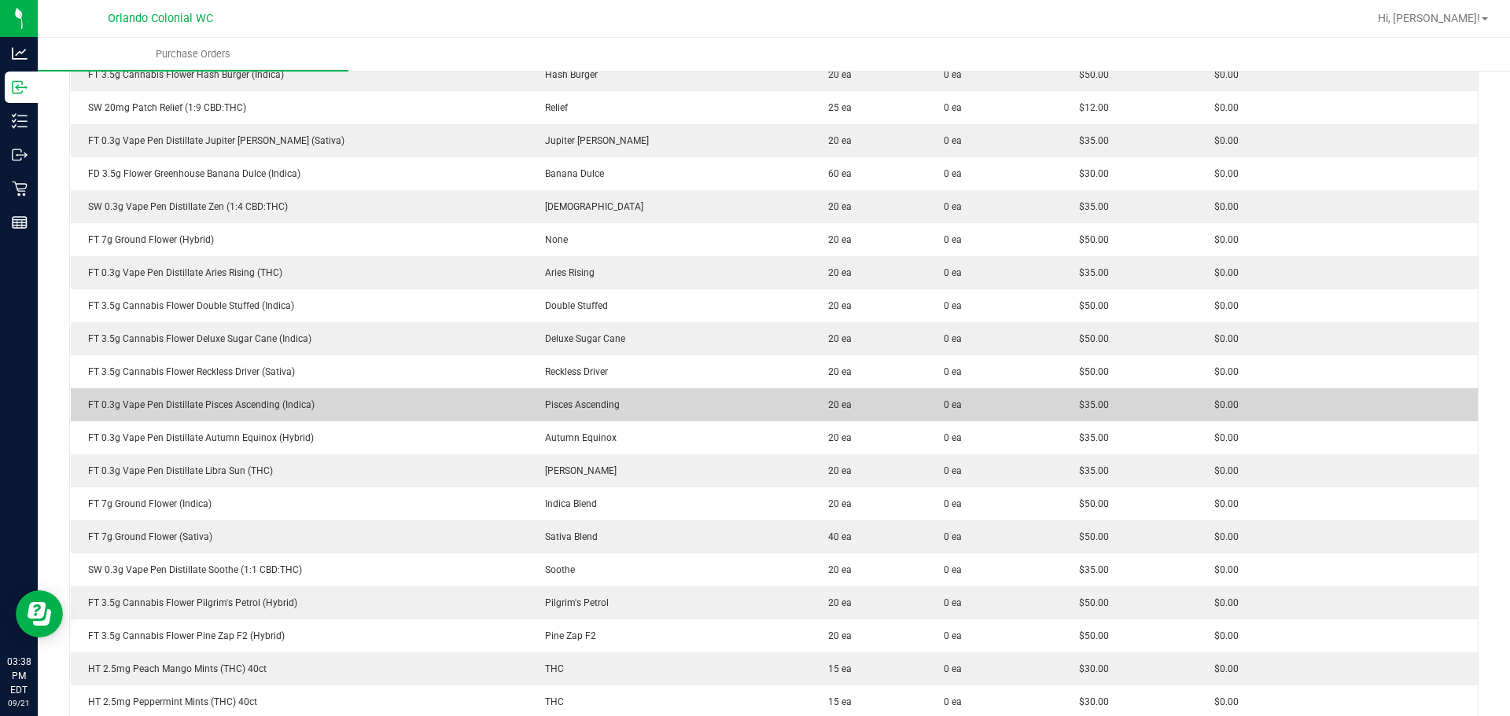
scroll to position [550, 0]
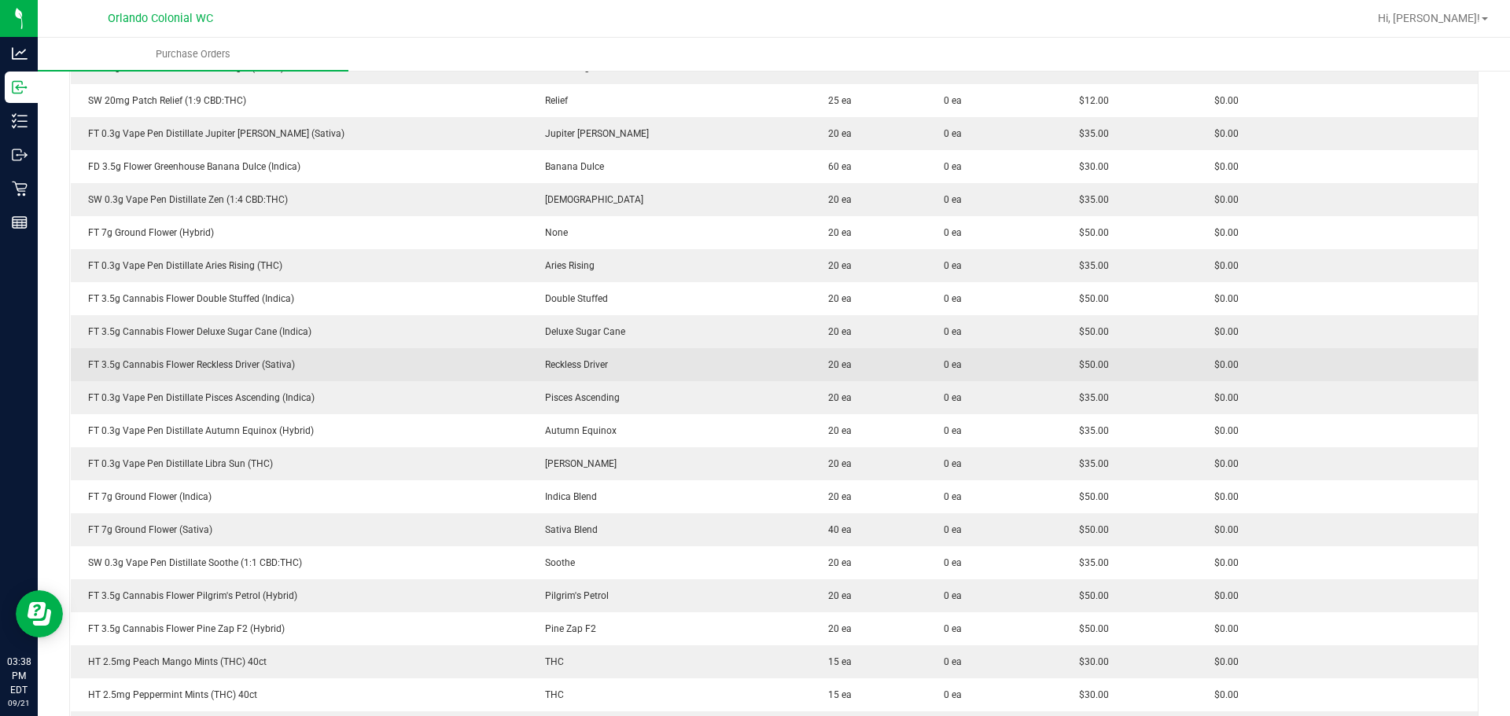
click at [565, 367] on span "Reckless Driver" at bounding box center [572, 364] width 71 height 11
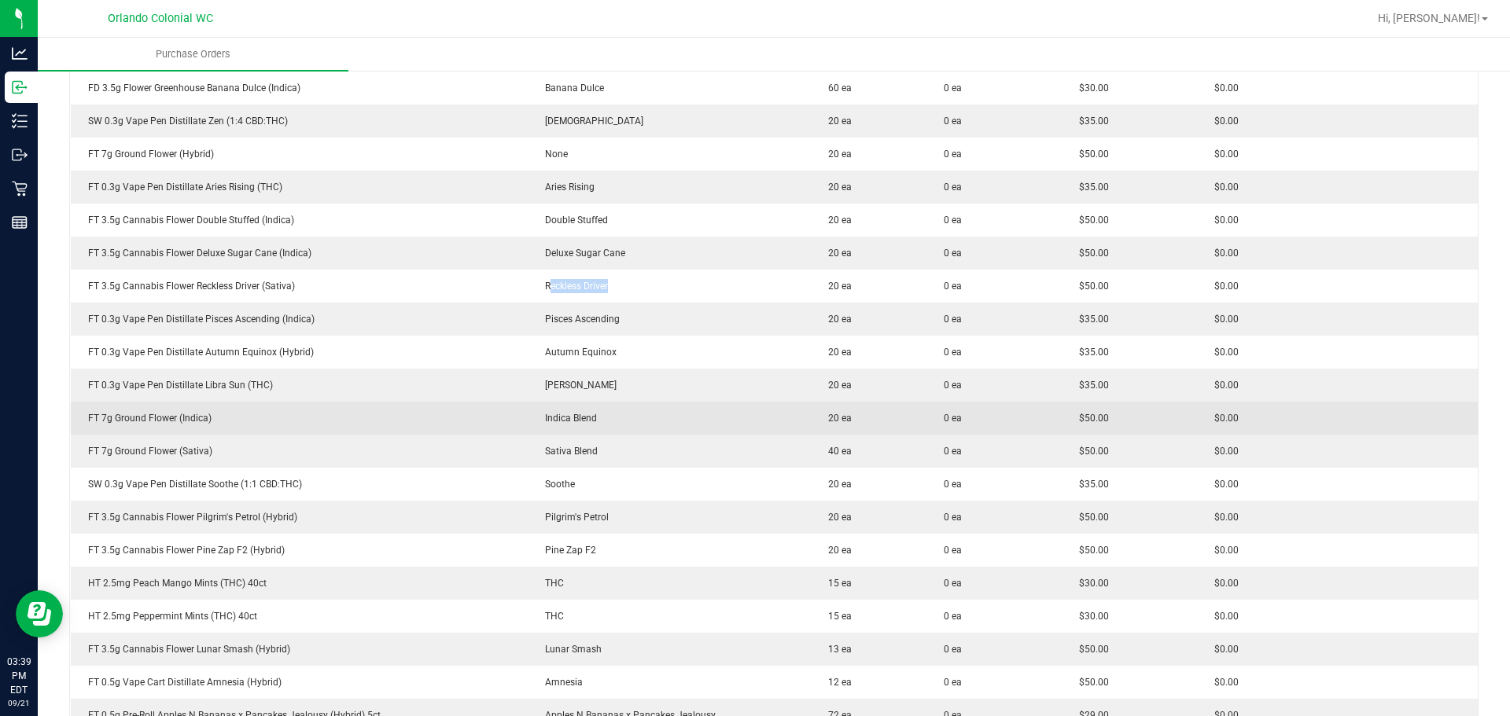
scroll to position [708, 0]
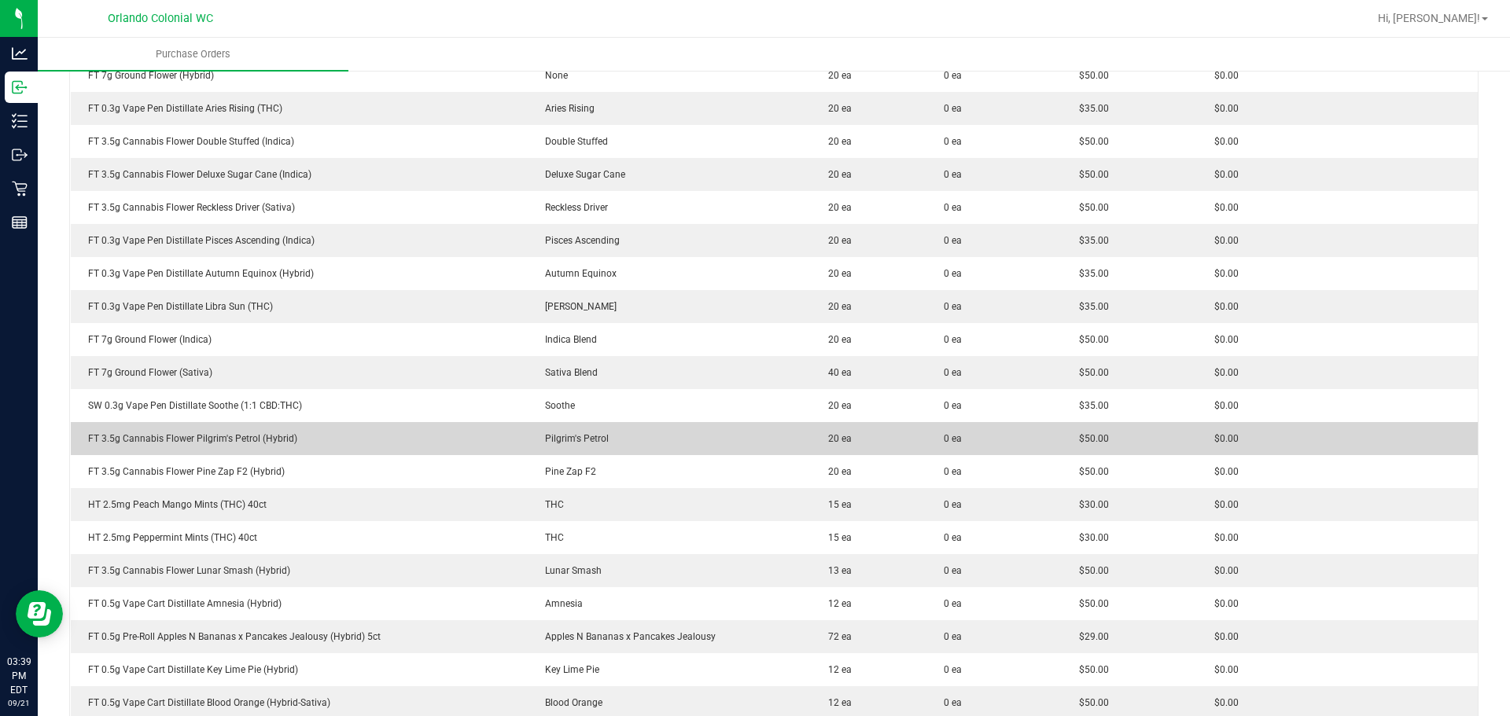
click at [570, 440] on span "Pilgrim's Petrol" at bounding box center [573, 438] width 72 height 11
copy span "Pilgrim's Petrol"
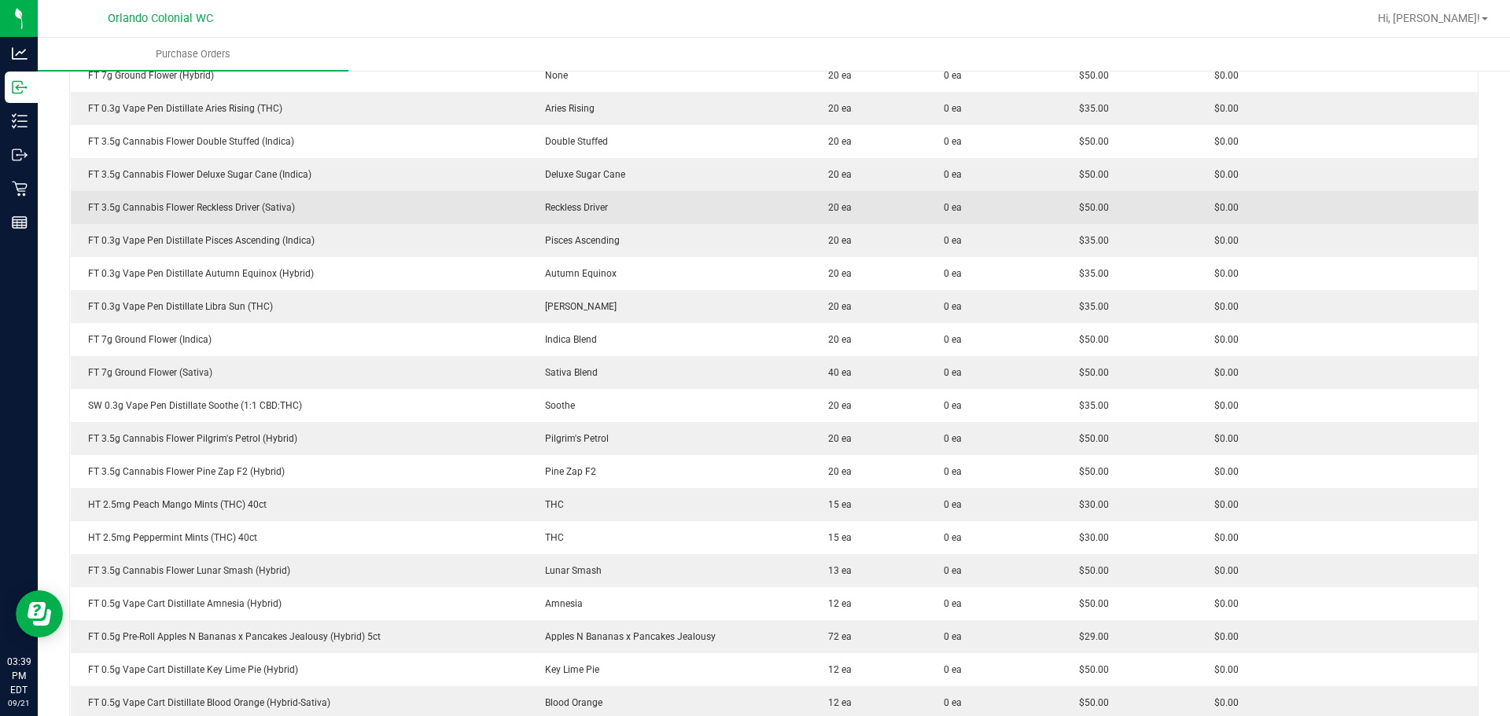
click at [584, 205] on span "Reckless Driver" at bounding box center [572, 207] width 71 height 11
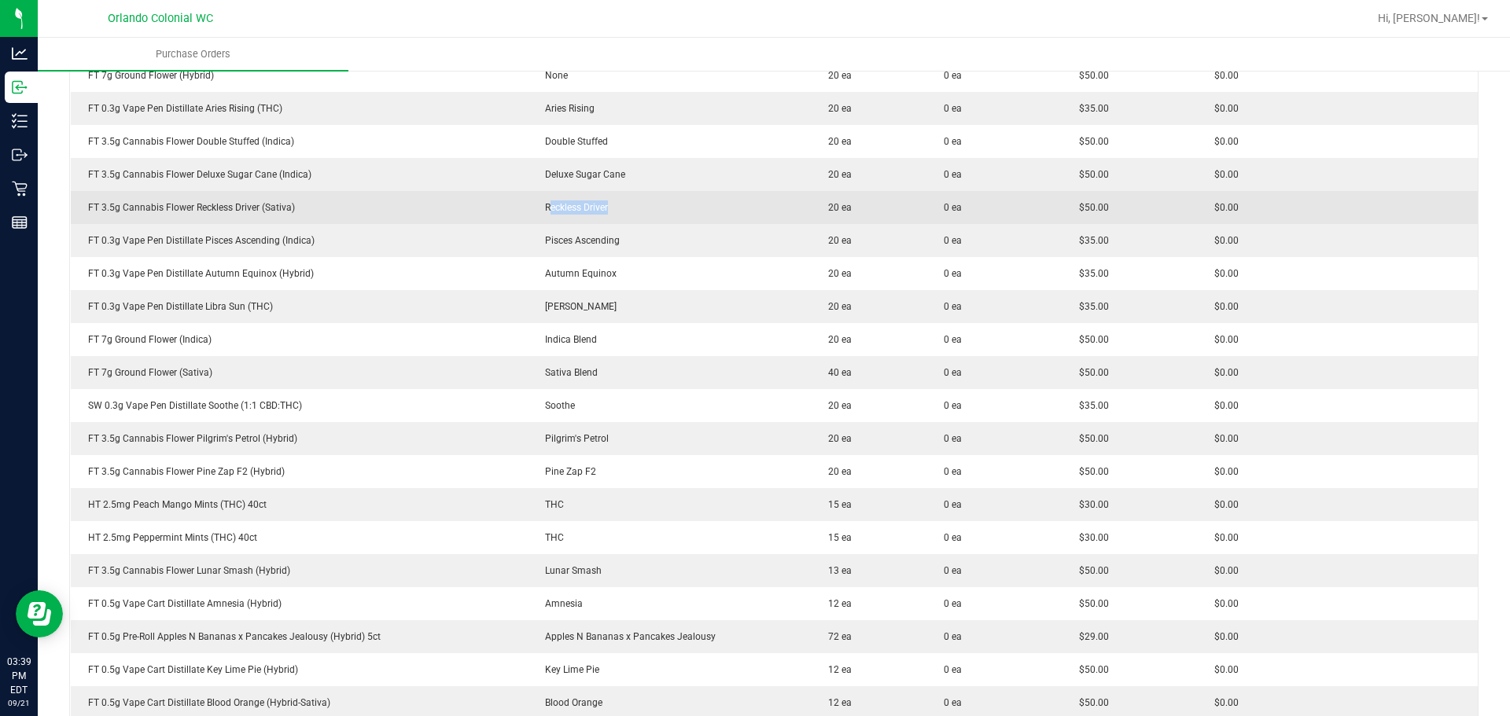
click at [613, 202] on td "Reckless Driver" at bounding box center [669, 207] width 283 height 33
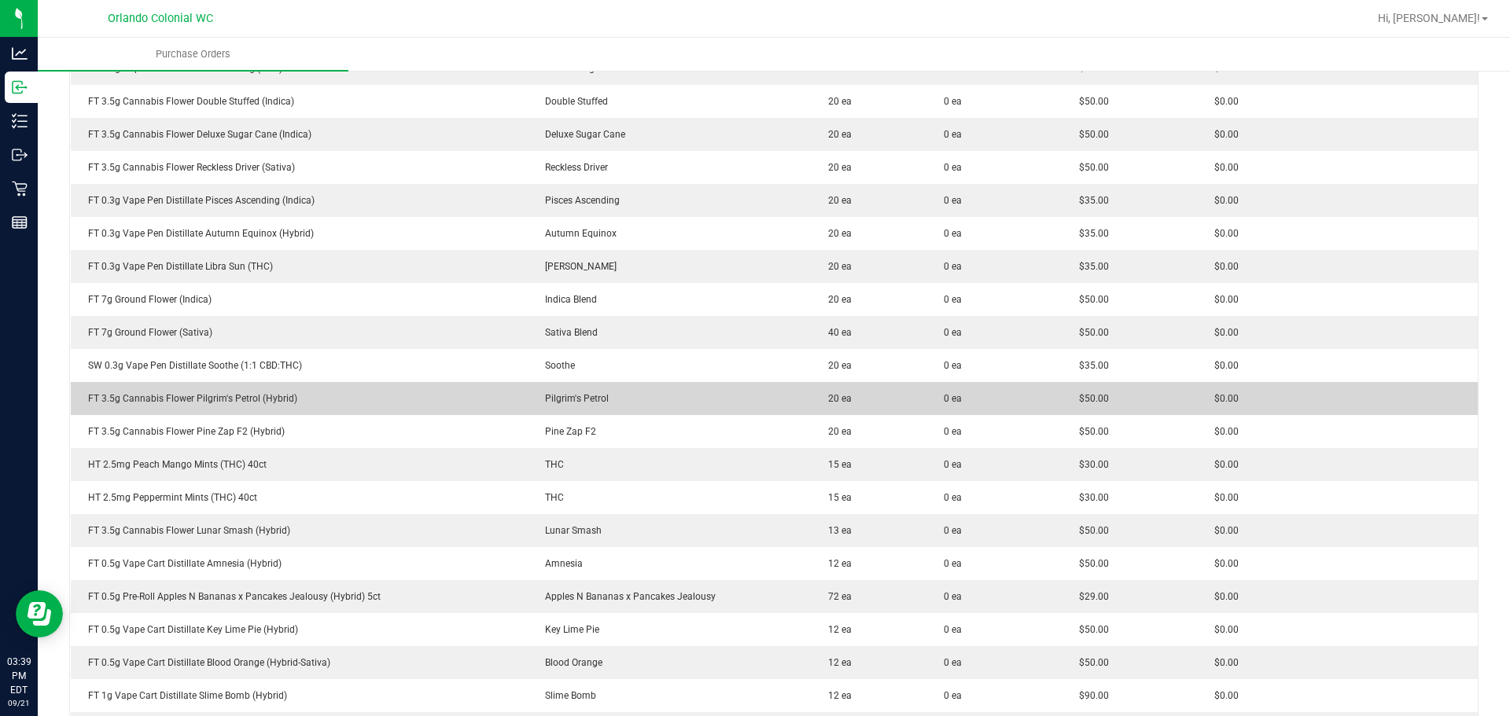
scroll to position [786, 0]
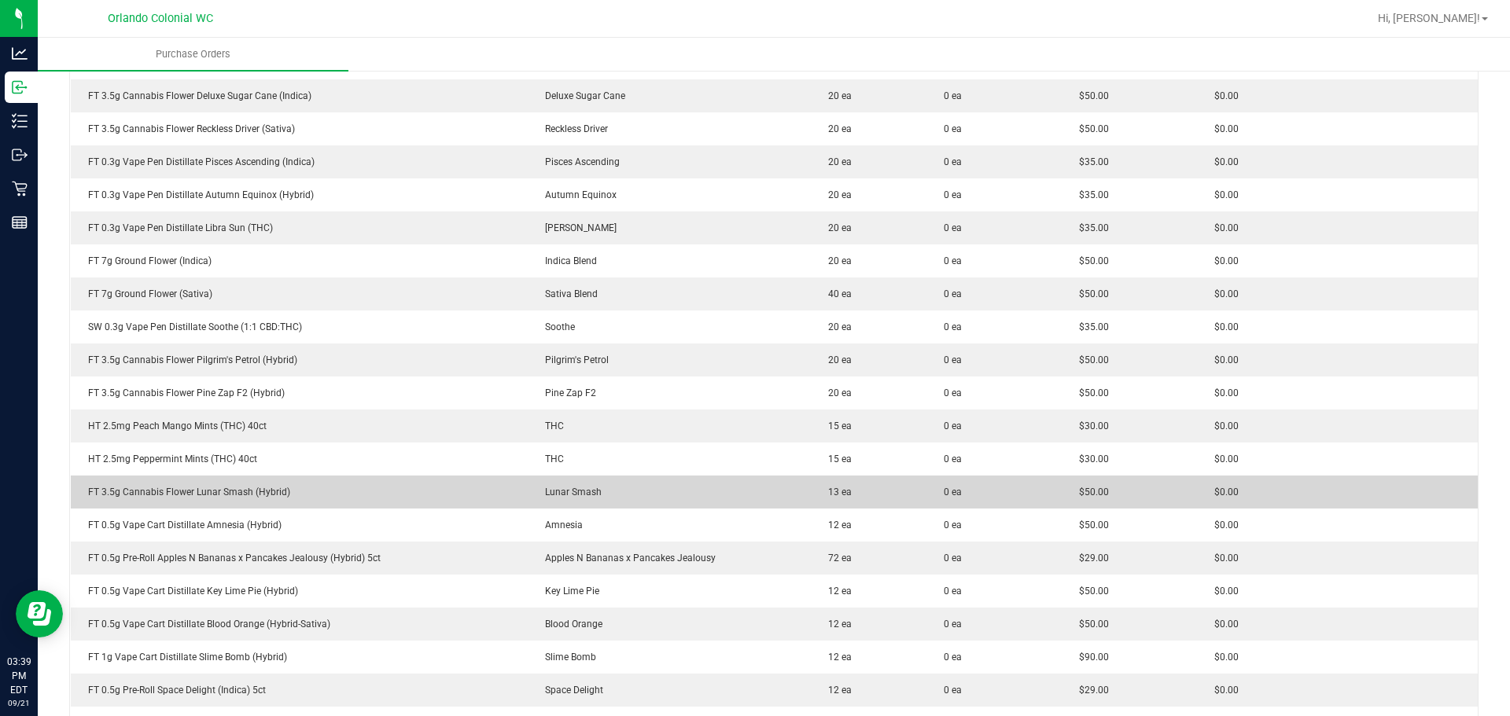
click at [581, 491] on span "Lunar Smash" at bounding box center [569, 492] width 64 height 11
click at [580, 490] on span "Lunar Smash" at bounding box center [569, 492] width 64 height 11
drag, startPoint x: 580, startPoint y: 490, endPoint x: 563, endPoint y: 490, distance: 17.3
click at [563, 490] on span "Lunar Smash" at bounding box center [569, 492] width 64 height 11
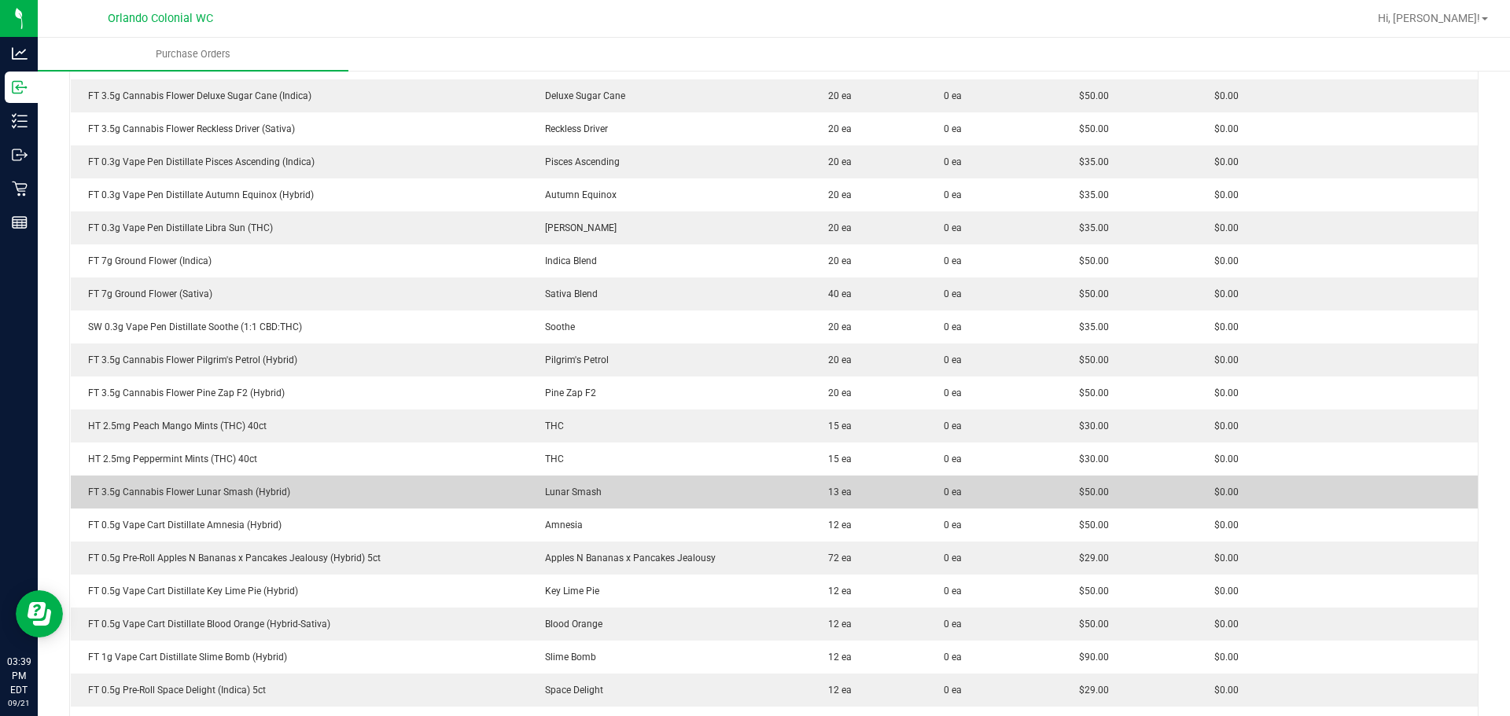
click at [563, 490] on span "Lunar Smash" at bounding box center [569, 492] width 64 height 11
click at [572, 488] on span "Lunar Smash" at bounding box center [569, 492] width 64 height 11
click at [572, 487] on span "Lunar Smash" at bounding box center [569, 492] width 64 height 11
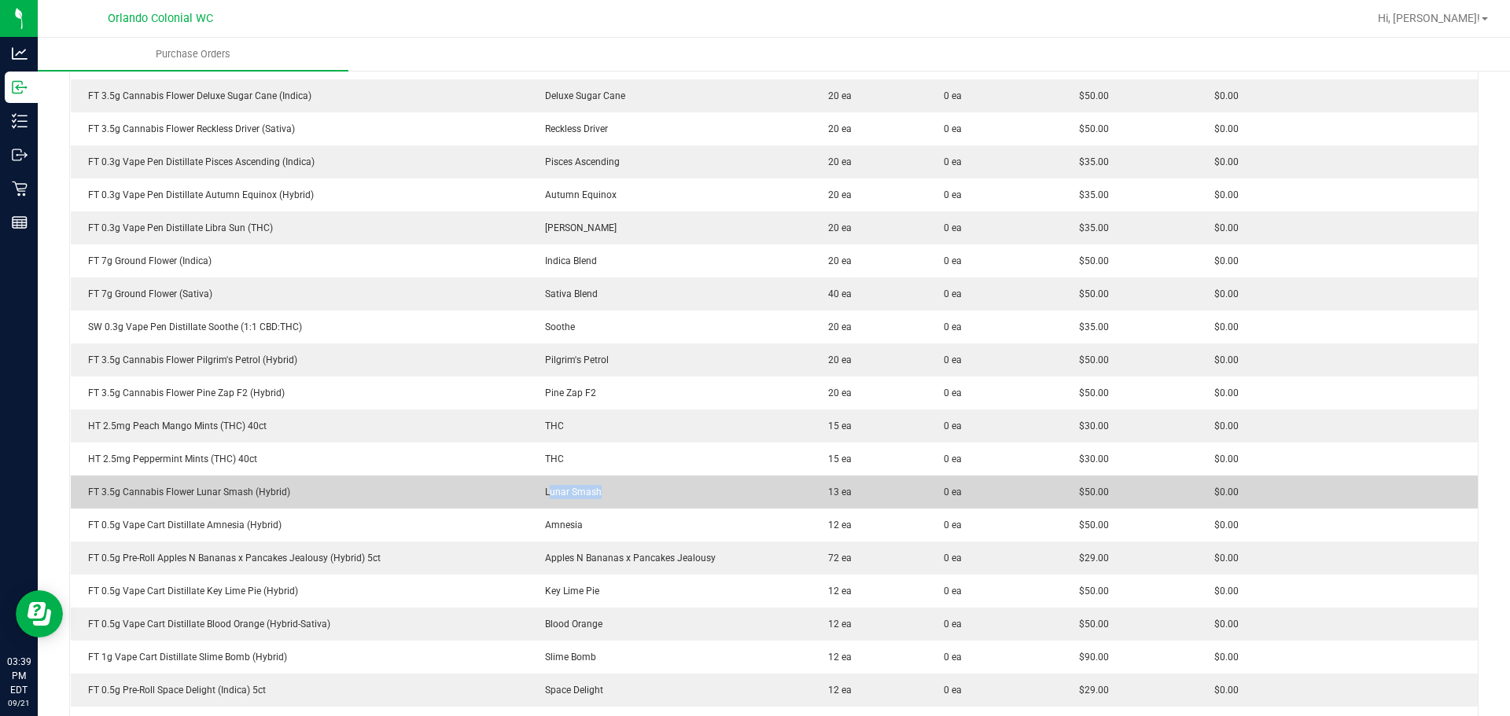
copy span "Lunar Smash"
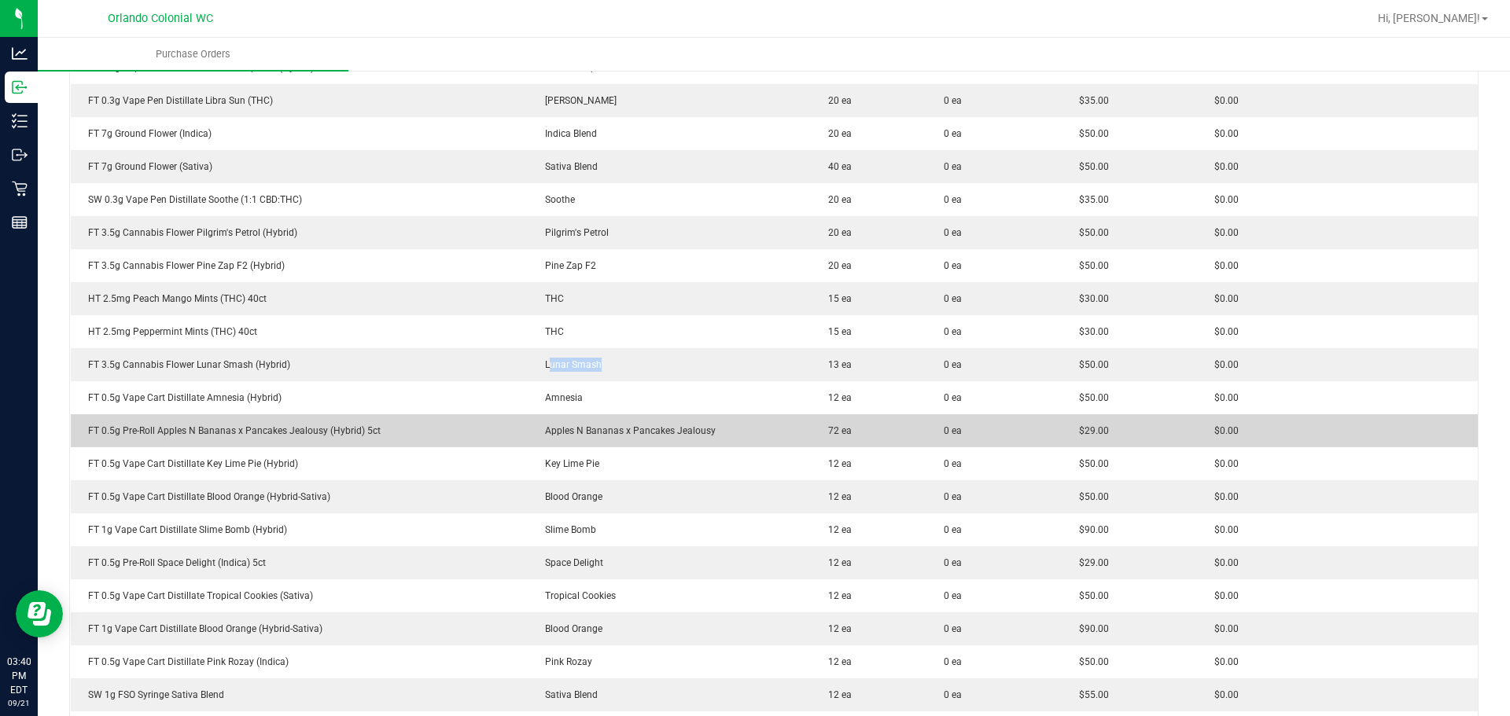
scroll to position [1022, 0]
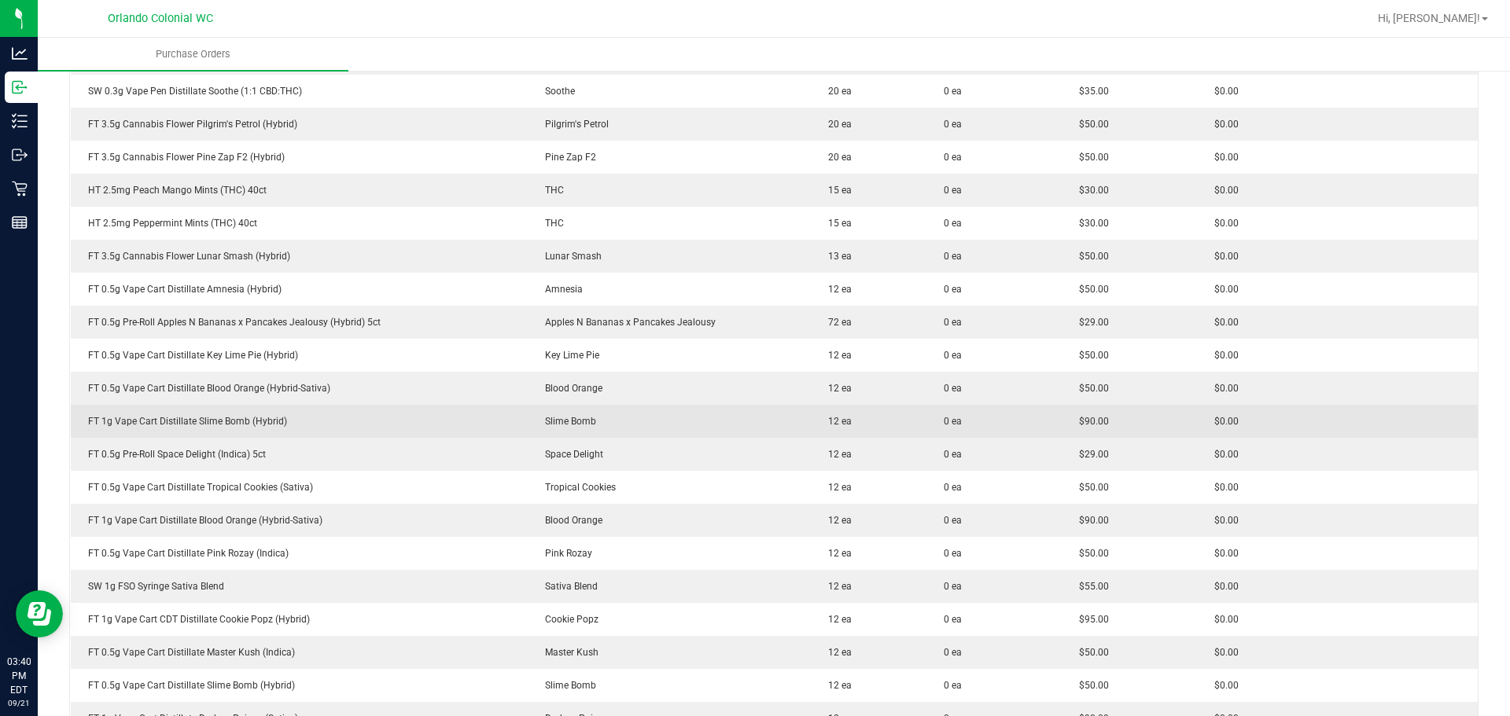
click at [564, 413] on td "Slime Bomb" at bounding box center [669, 421] width 283 height 33
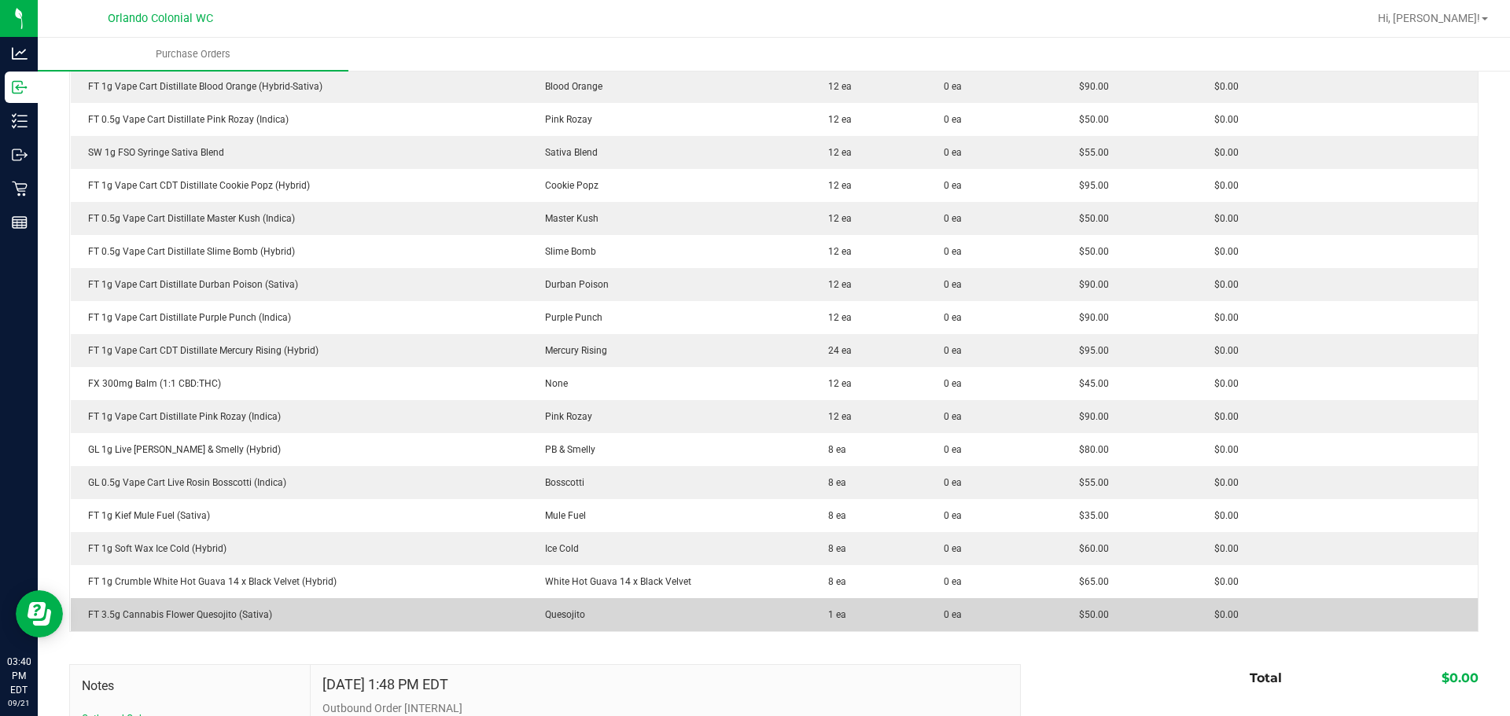
scroll to position [1494, 0]
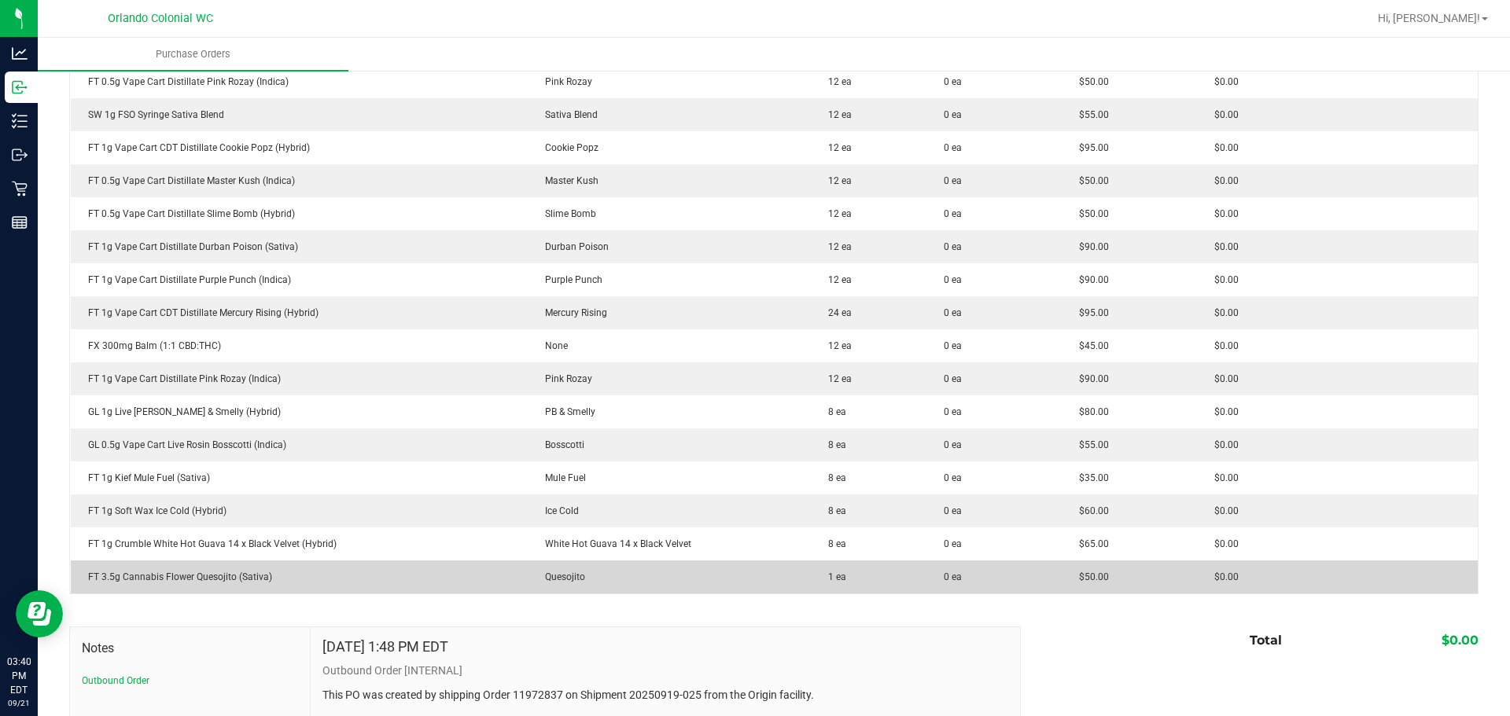
click at [570, 574] on span "Quesojito" at bounding box center [561, 577] width 48 height 11
copy span "Quesojito"
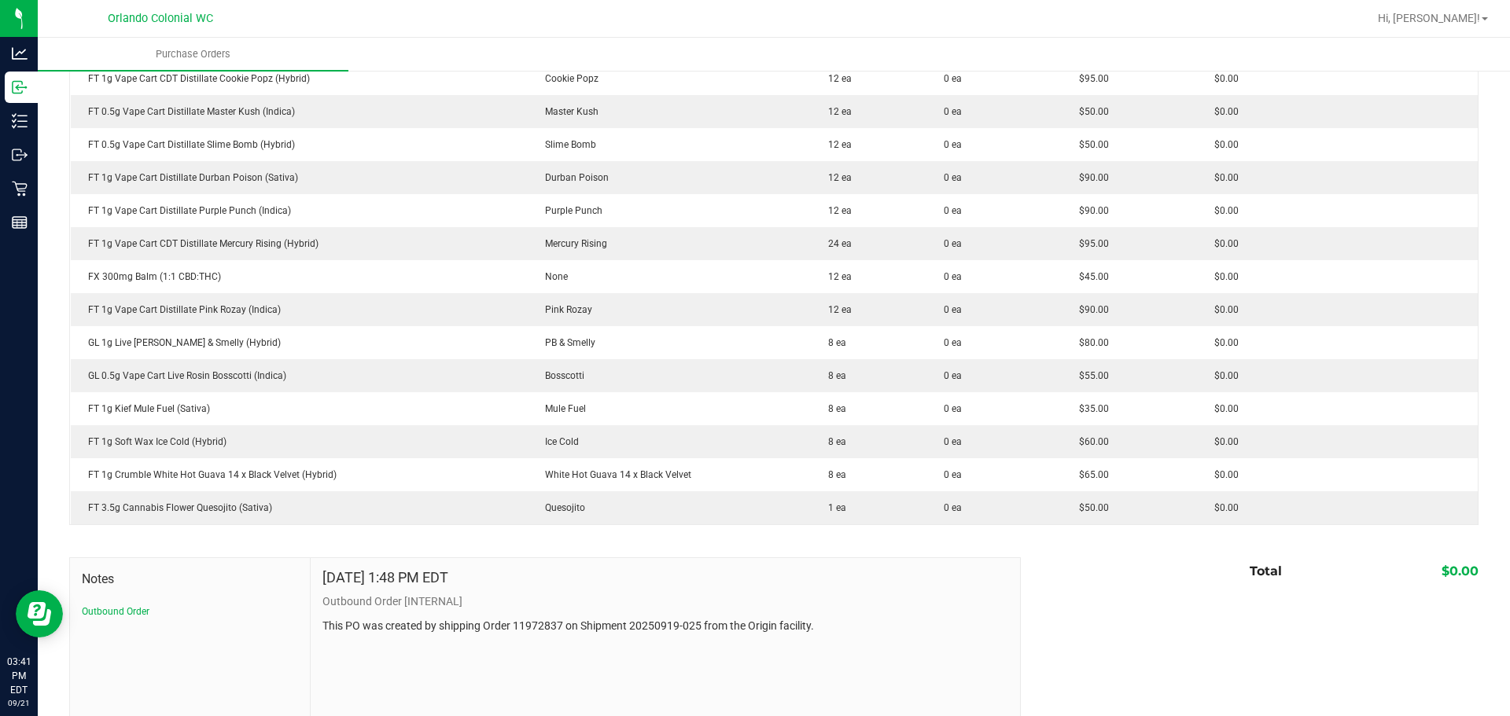
scroll to position [1632, 0]
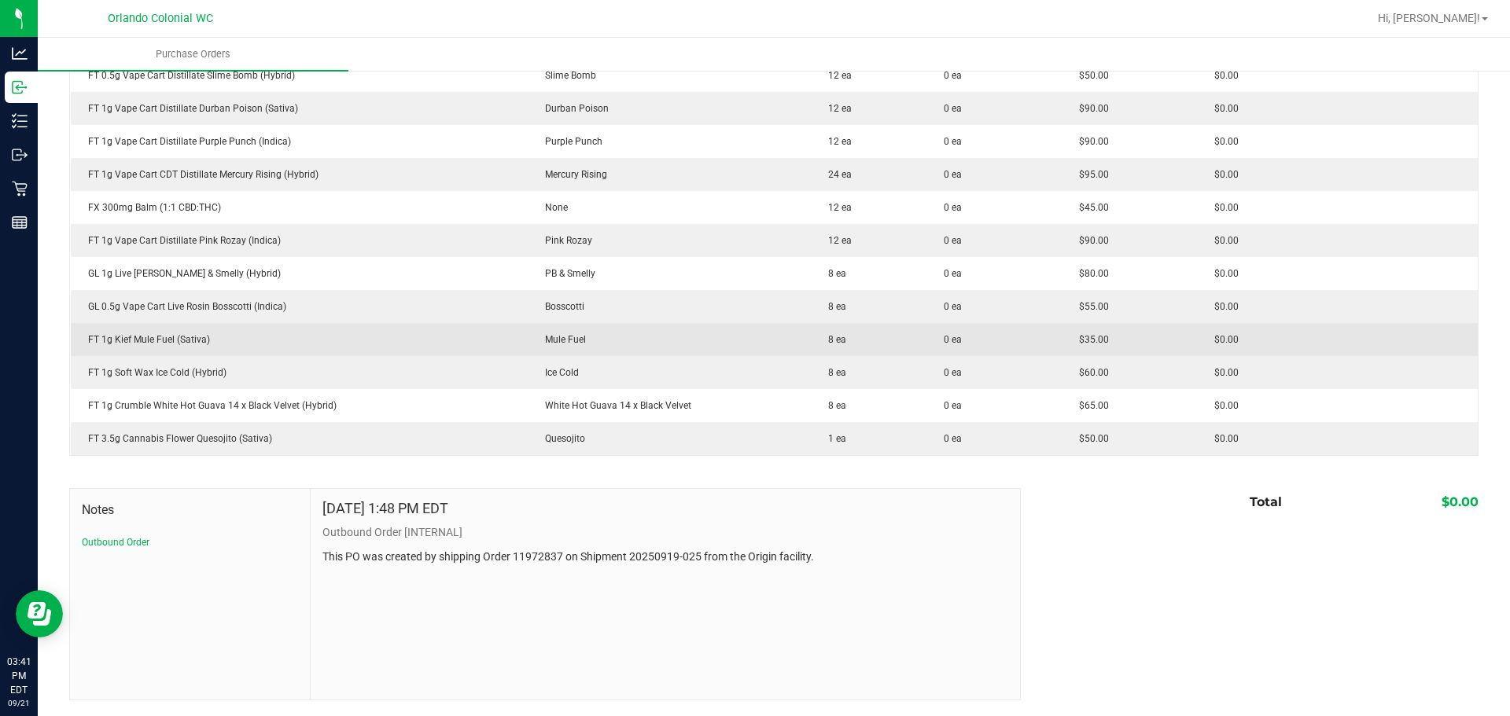
click at [482, 351] on td "FT 1g Kief Mule Fuel (Sativa)" at bounding box center [300, 339] width 458 height 33
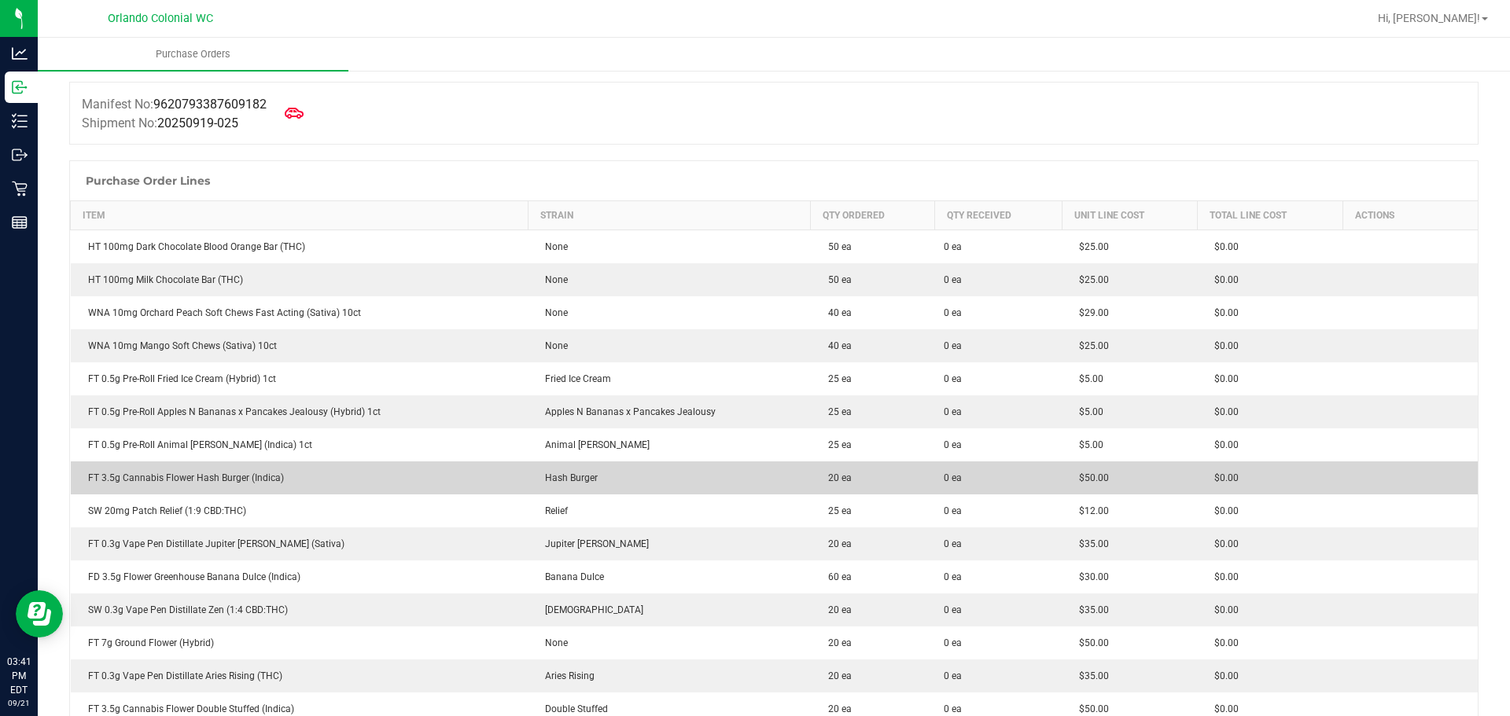
scroll to position [138, 0]
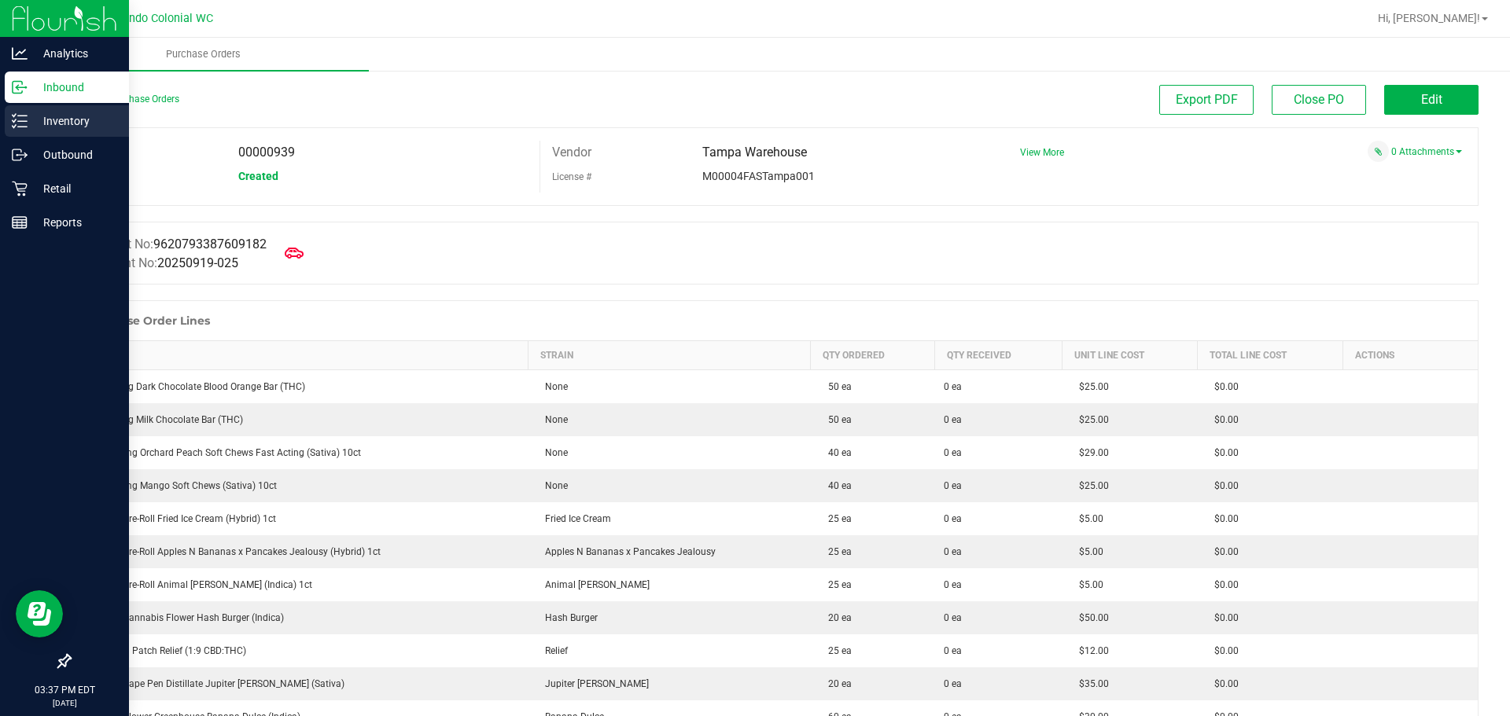
click at [57, 131] on div "Inventory" at bounding box center [67, 120] width 124 height 31
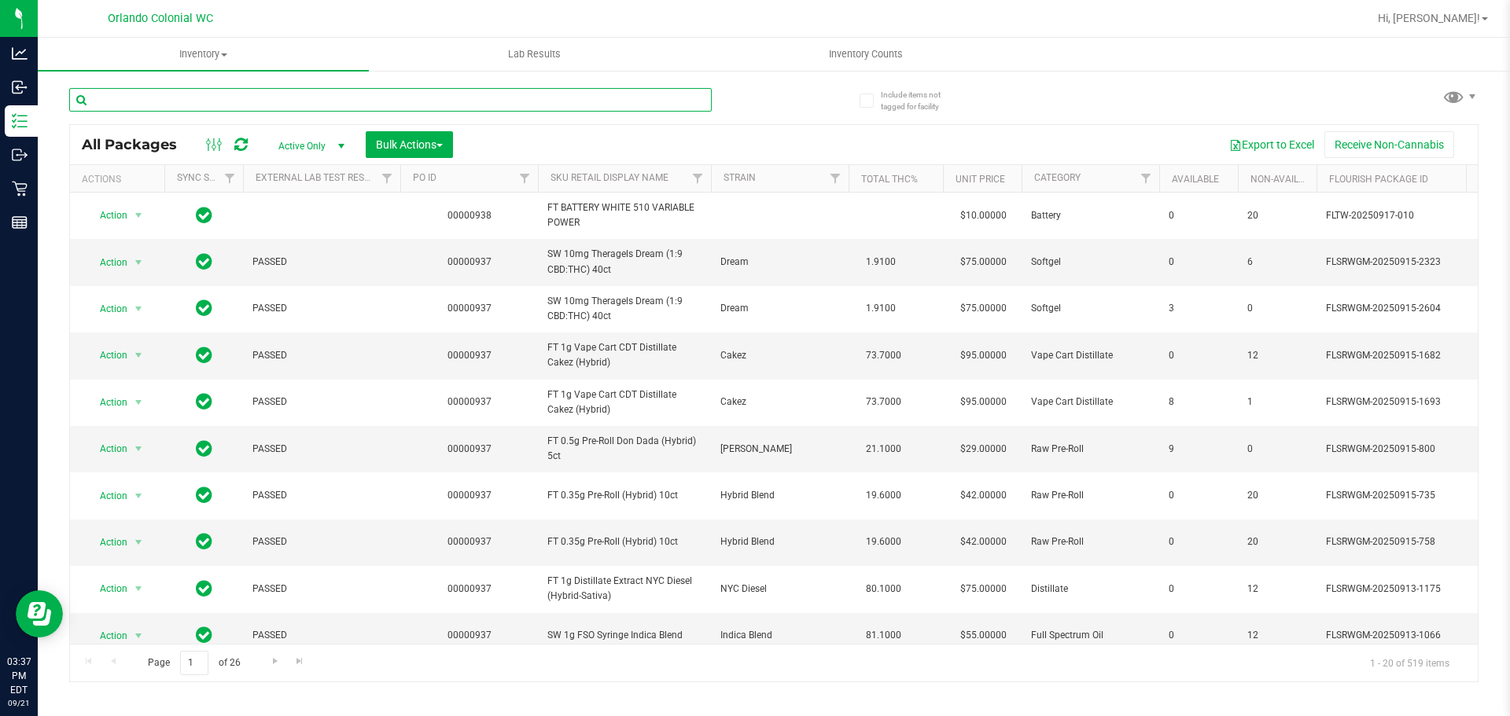
click at [116, 96] on input "text" at bounding box center [390, 100] width 642 height 24
paste input "FT 0.5g Pre-Roll Fried Ice Cream (Hybrid) 1ct"
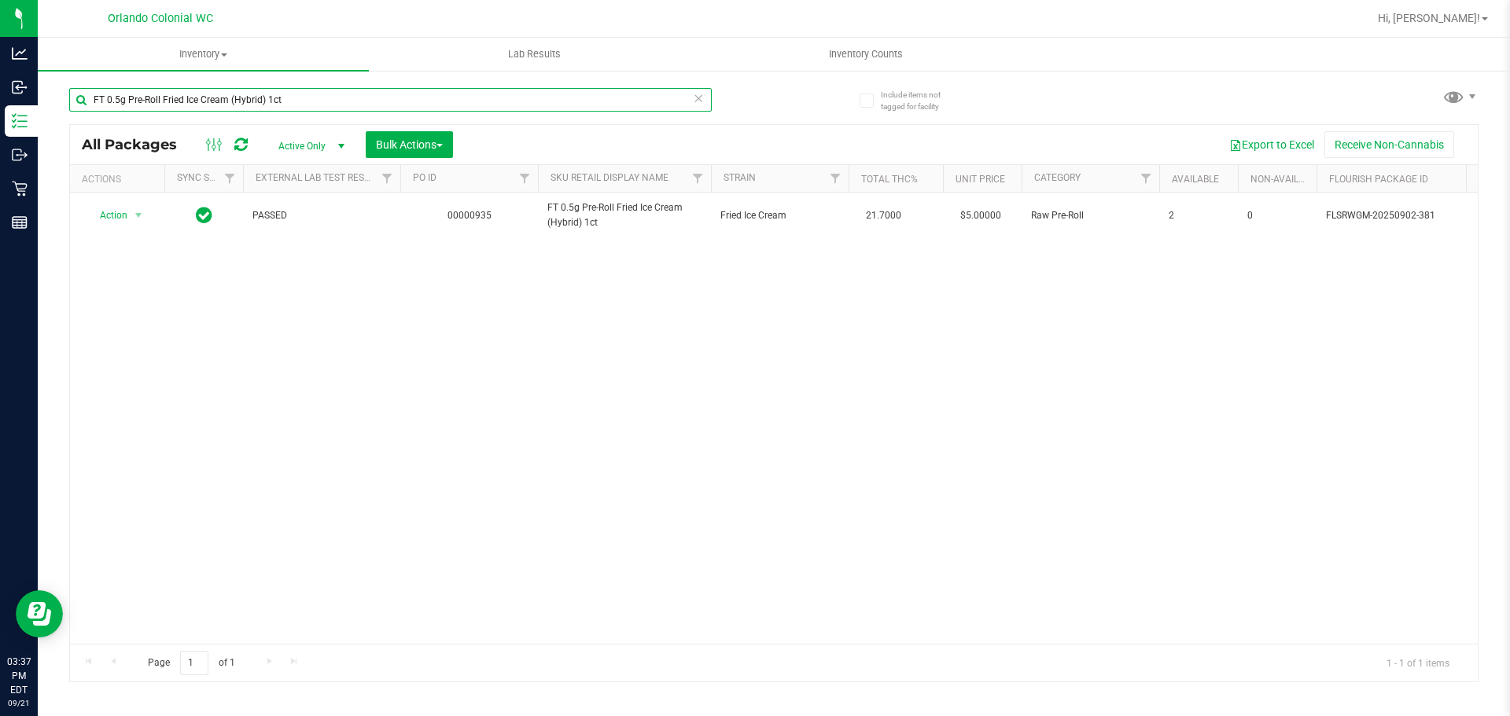
click at [293, 98] on input "FT 0.5g Pre-Roll Fried Ice Cream (Hybrid) 1ct" at bounding box center [390, 100] width 642 height 24
paste input "Apples N Bananas x Pancakes Jealousy"
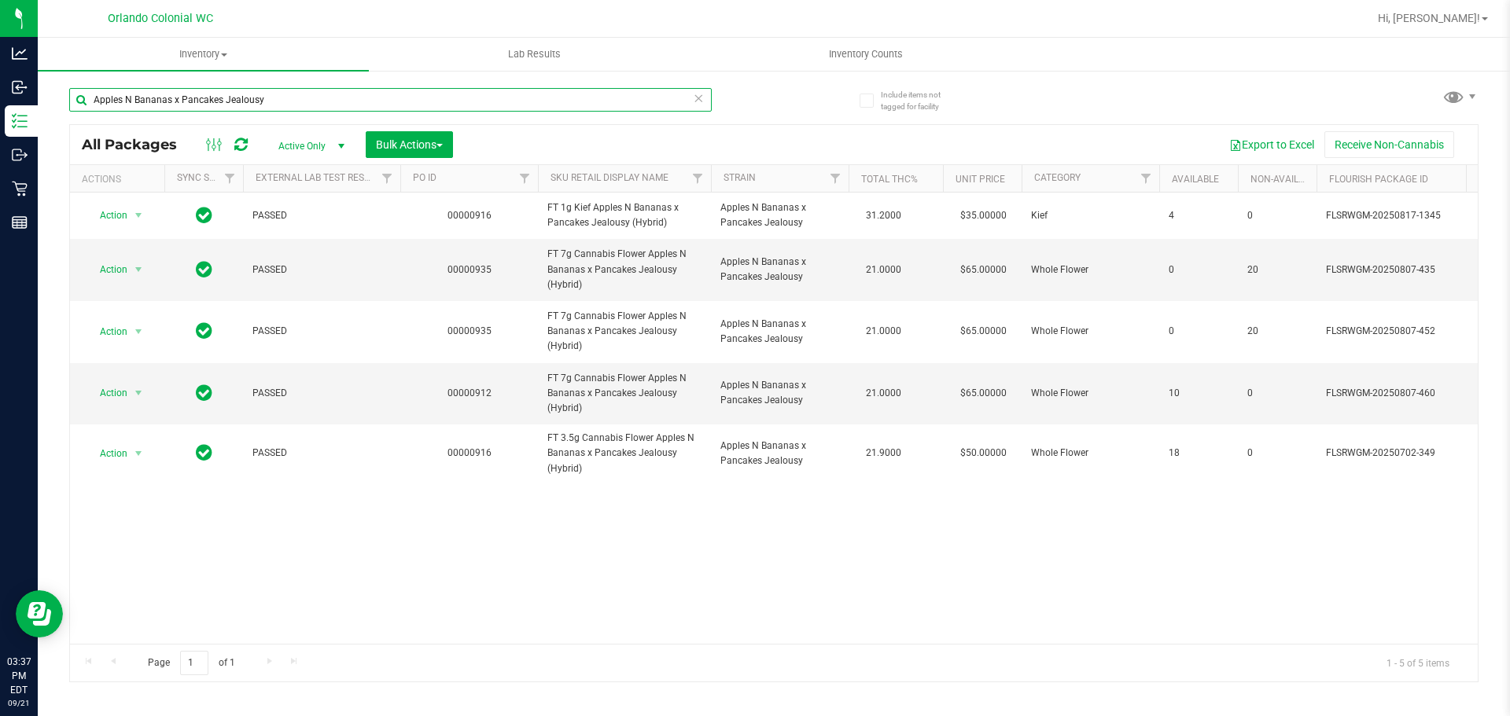
type input "Apples N Bananas x Pancakes Jealousy"
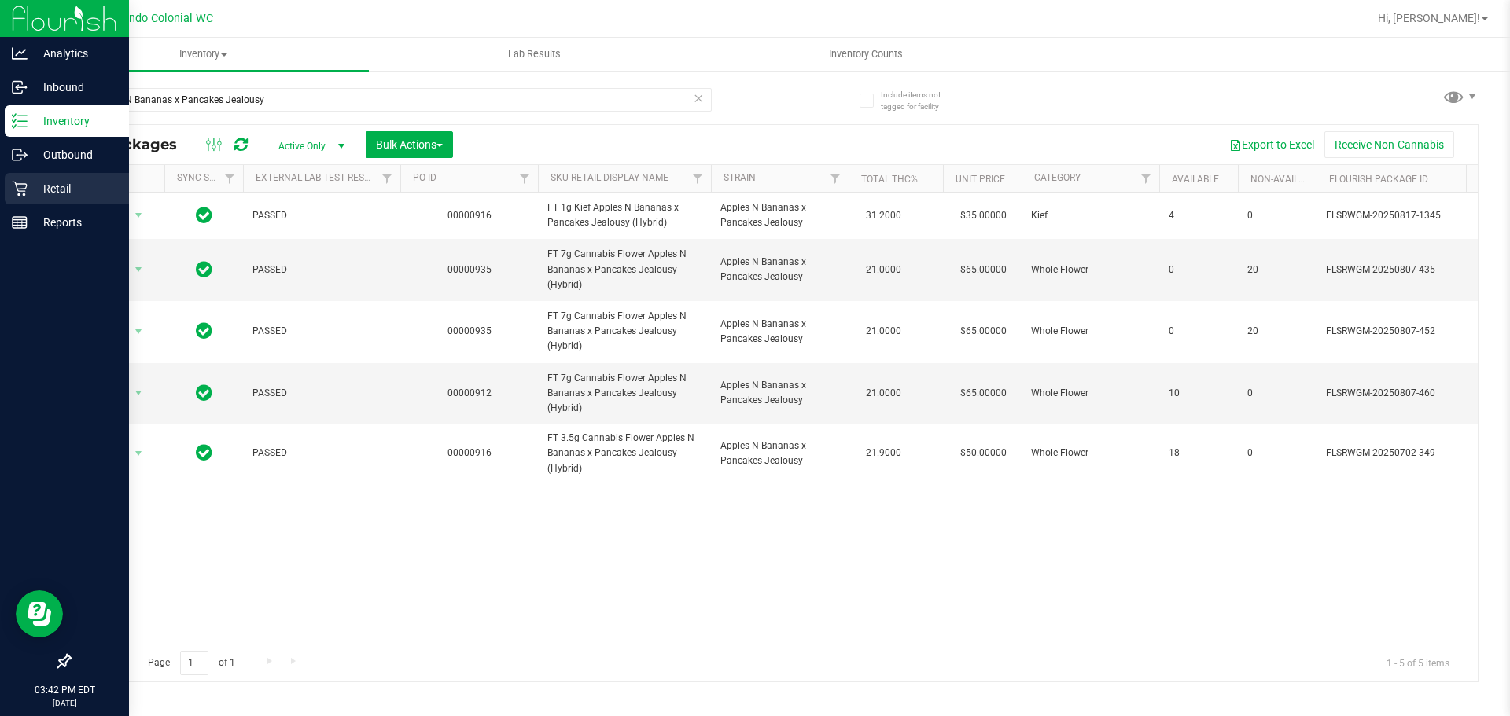
click at [99, 190] on p "Retail" at bounding box center [75, 188] width 94 height 19
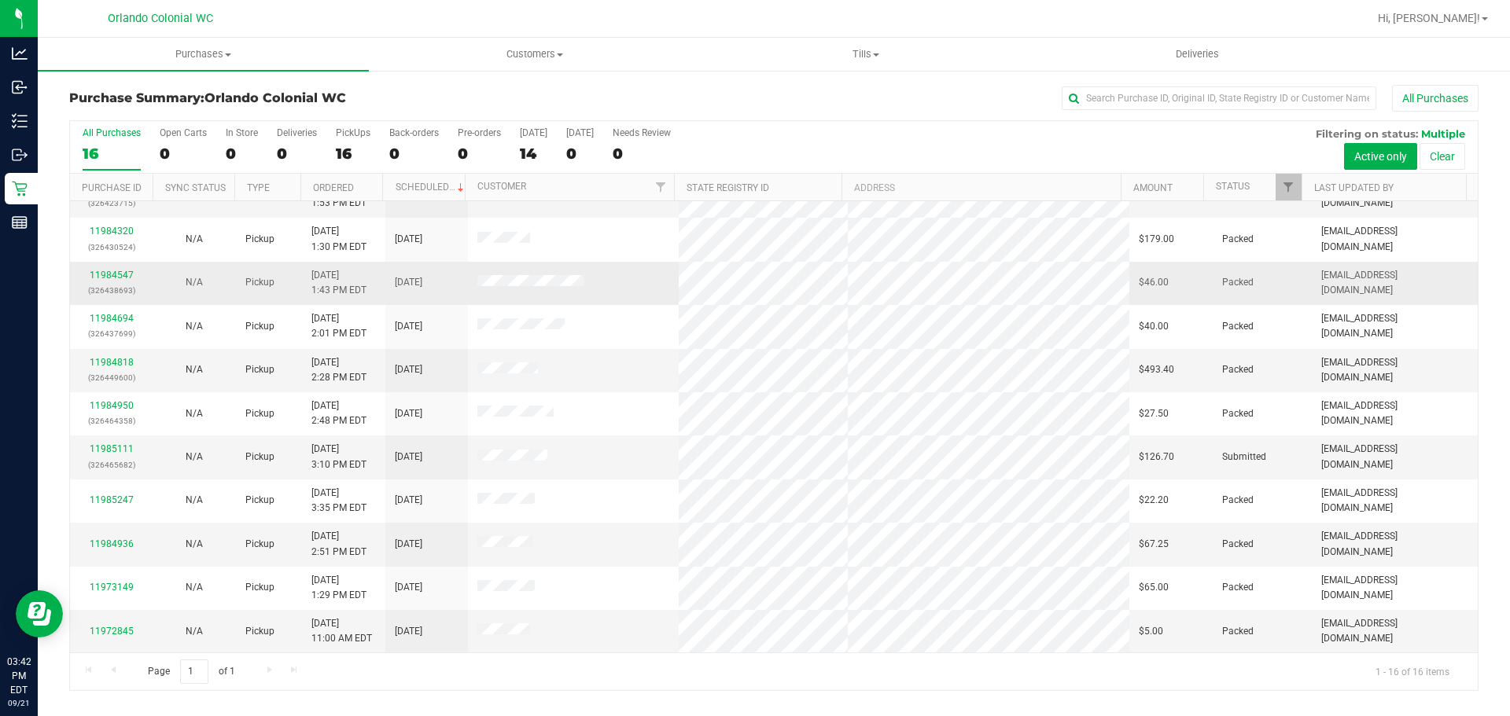
scroll to position [245, 0]
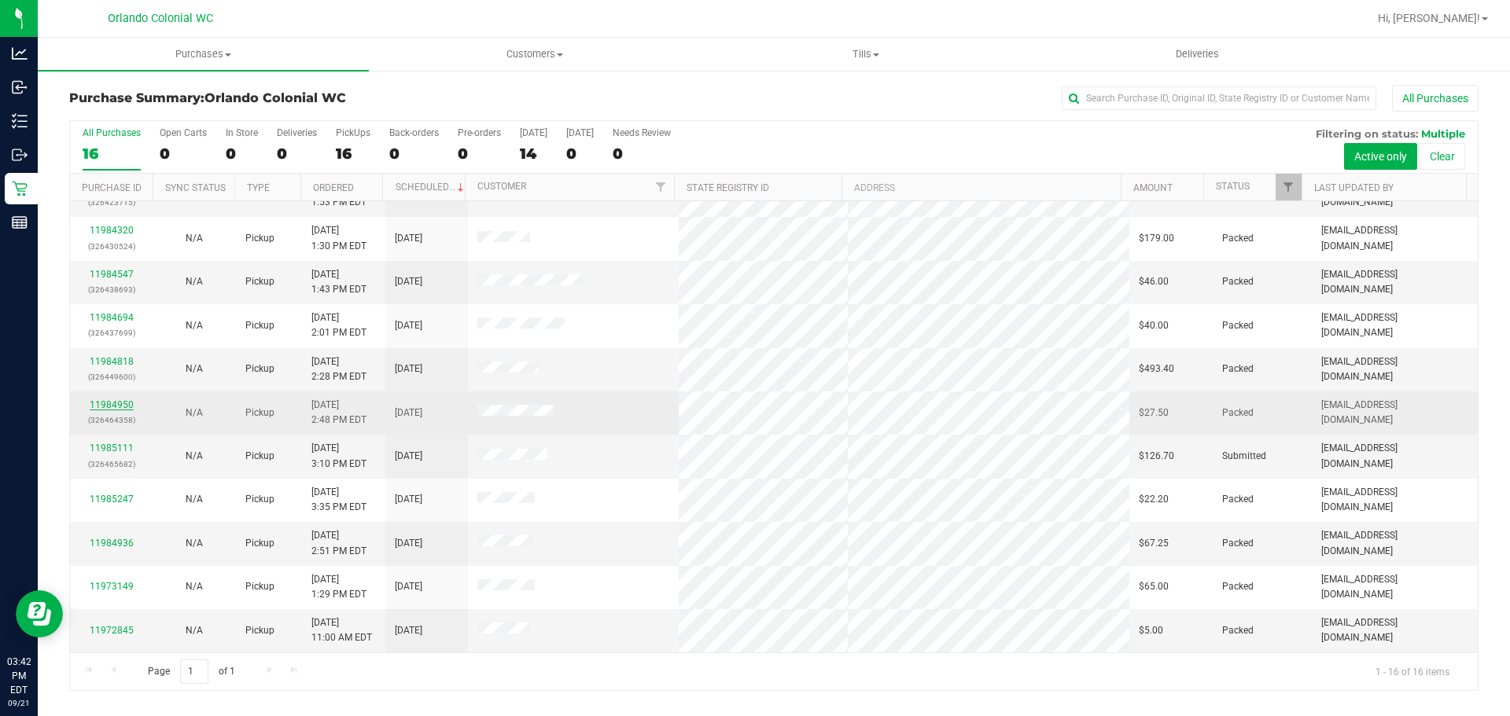
click at [130, 404] on link "11984950" at bounding box center [112, 404] width 44 height 11
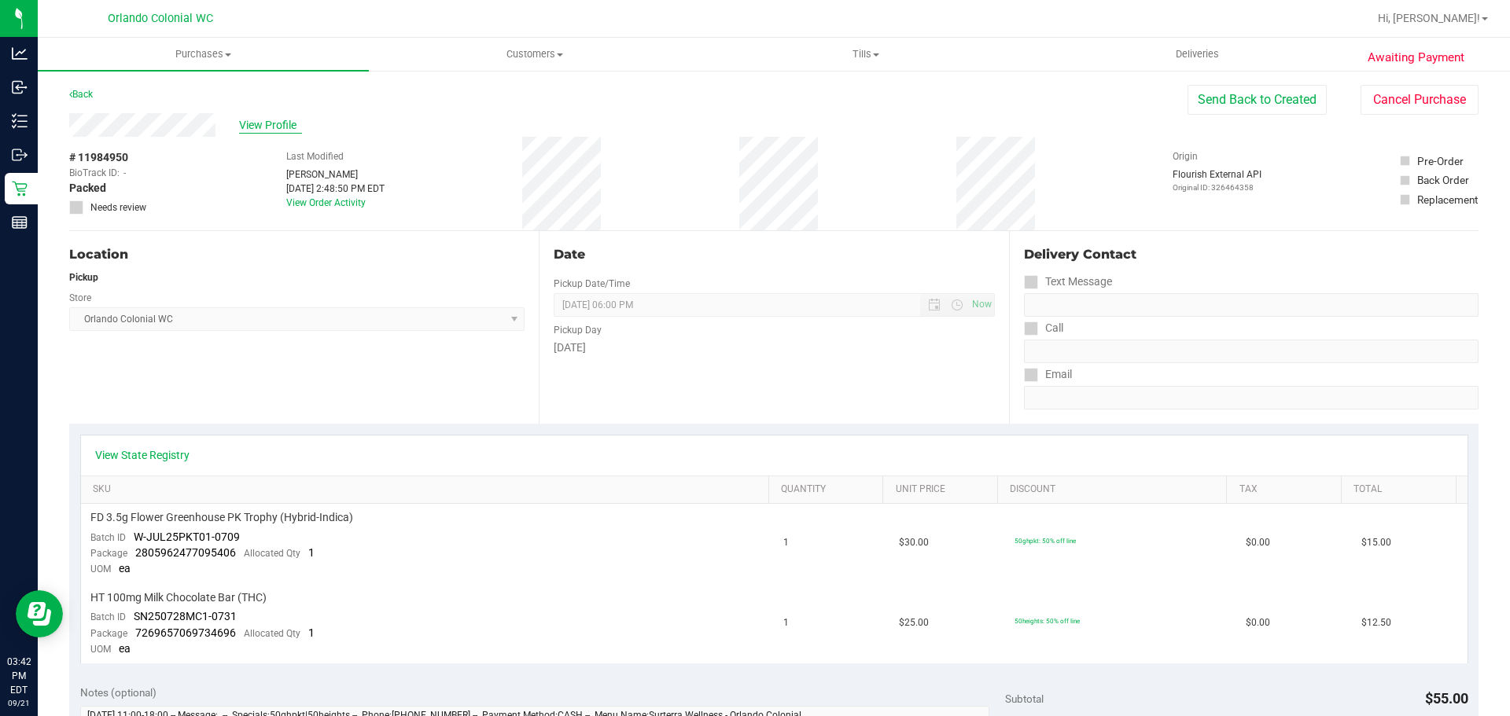
click at [271, 123] on span "View Profile" at bounding box center [270, 125] width 63 height 17
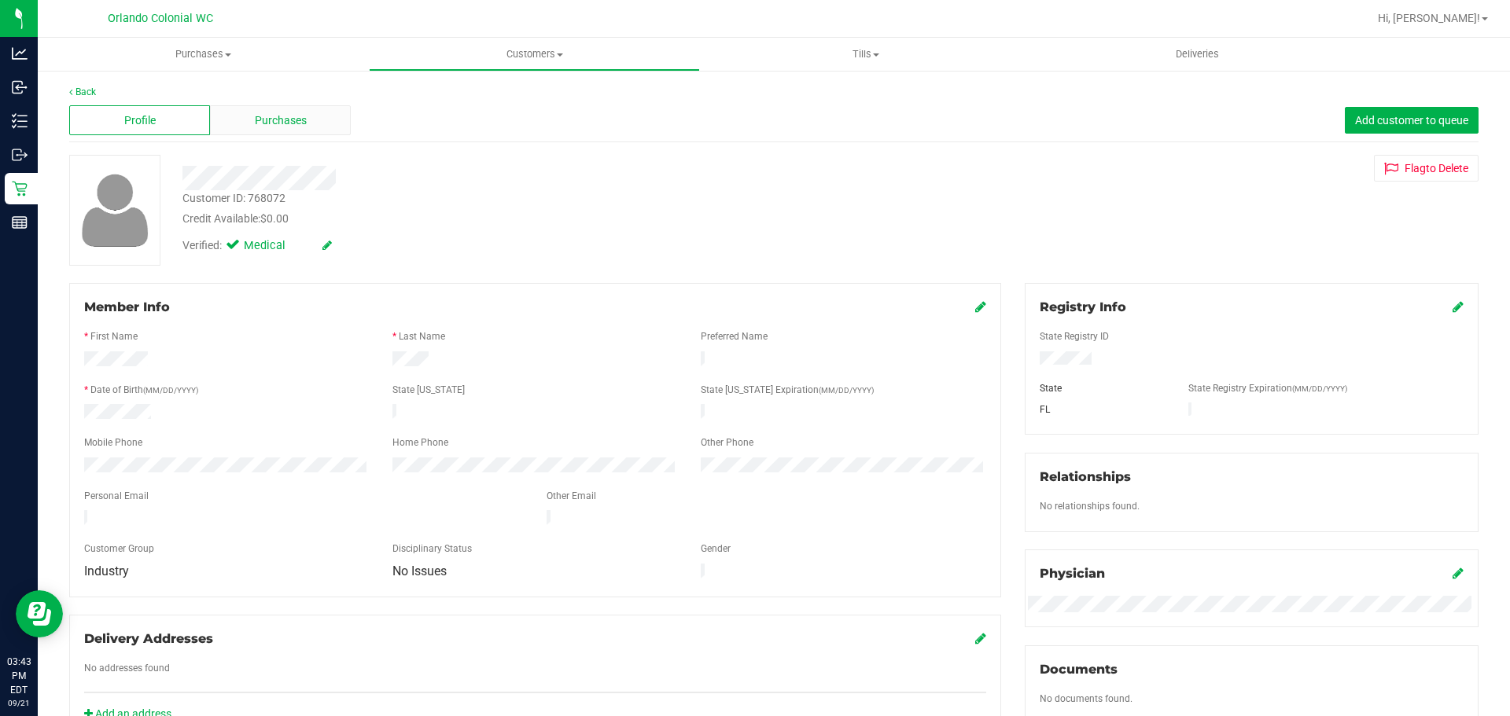
click at [288, 119] on span "Purchases" at bounding box center [281, 120] width 52 height 17
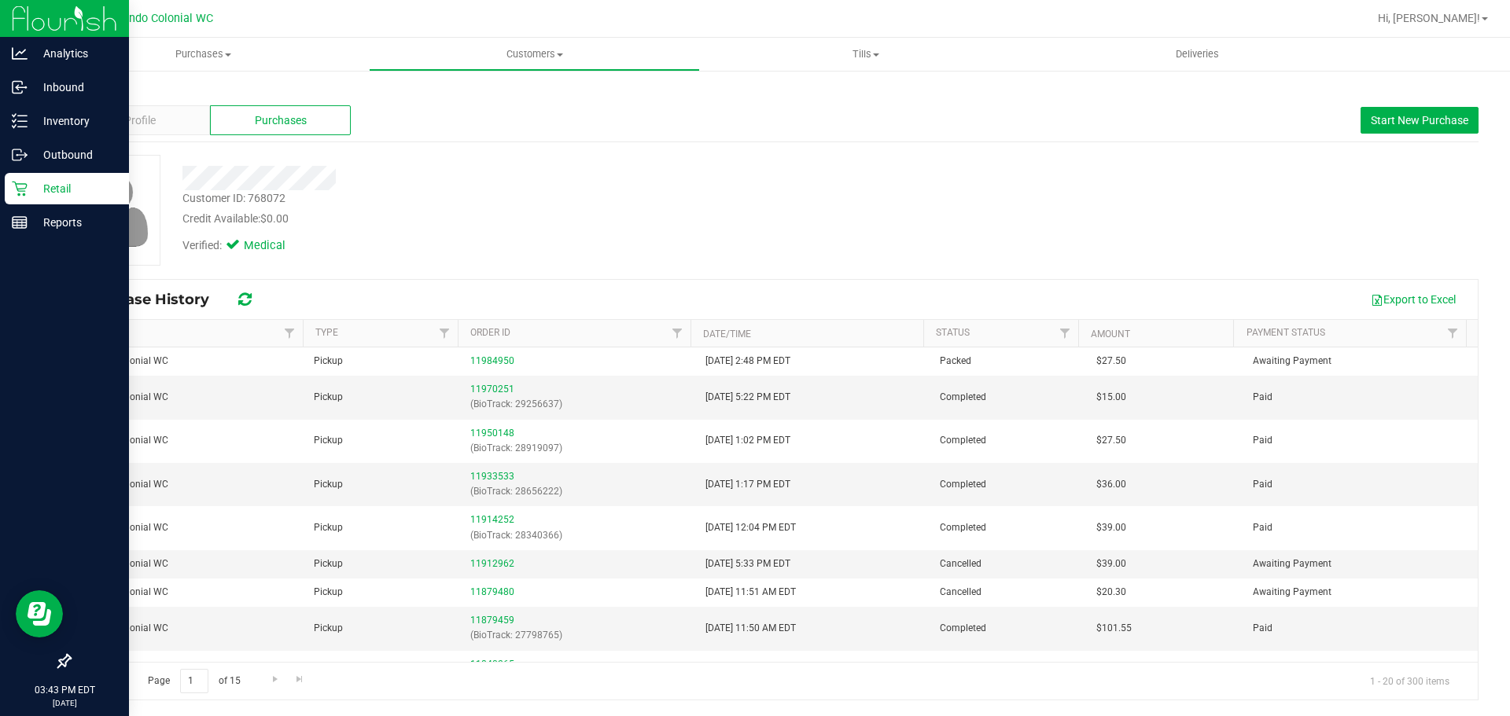
click at [105, 192] on p "Retail" at bounding box center [75, 188] width 94 height 19
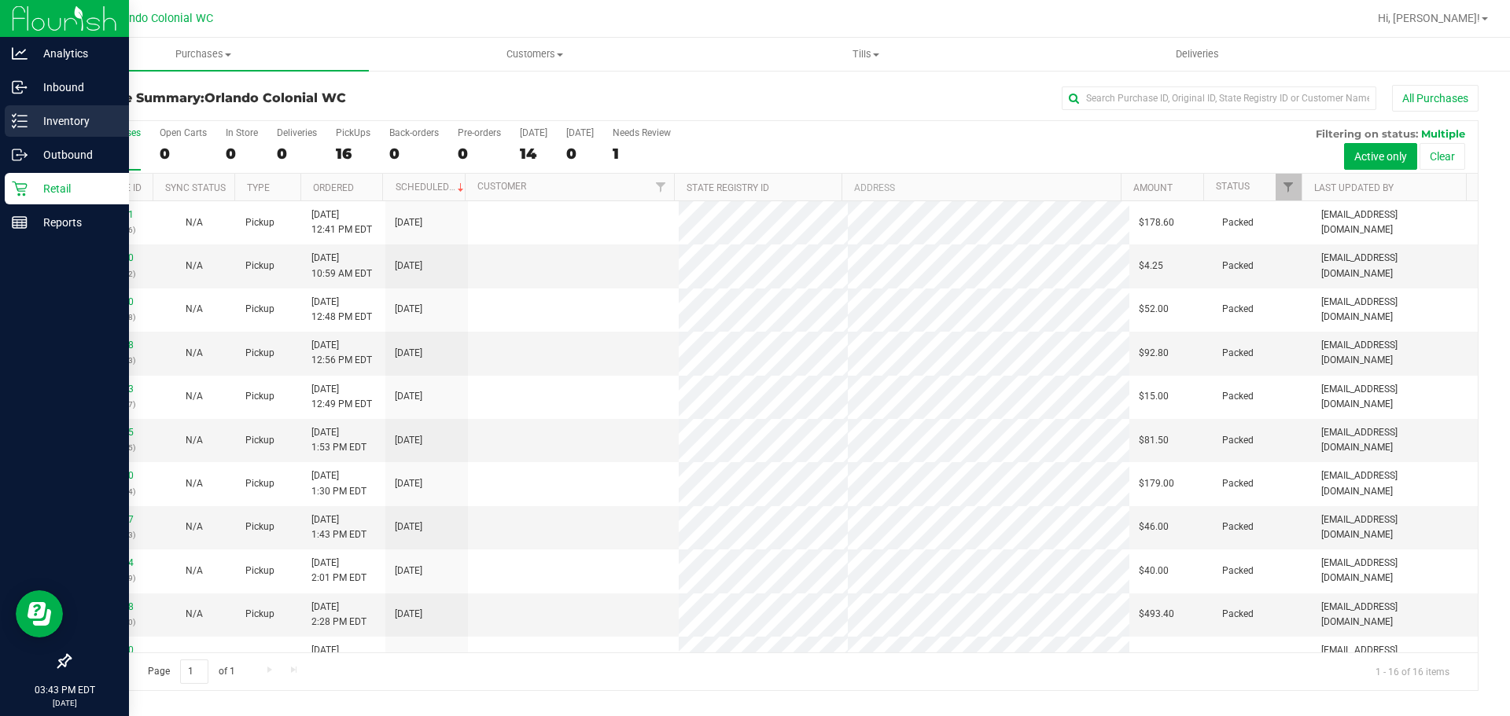
click at [89, 114] on p "Inventory" at bounding box center [75, 121] width 94 height 19
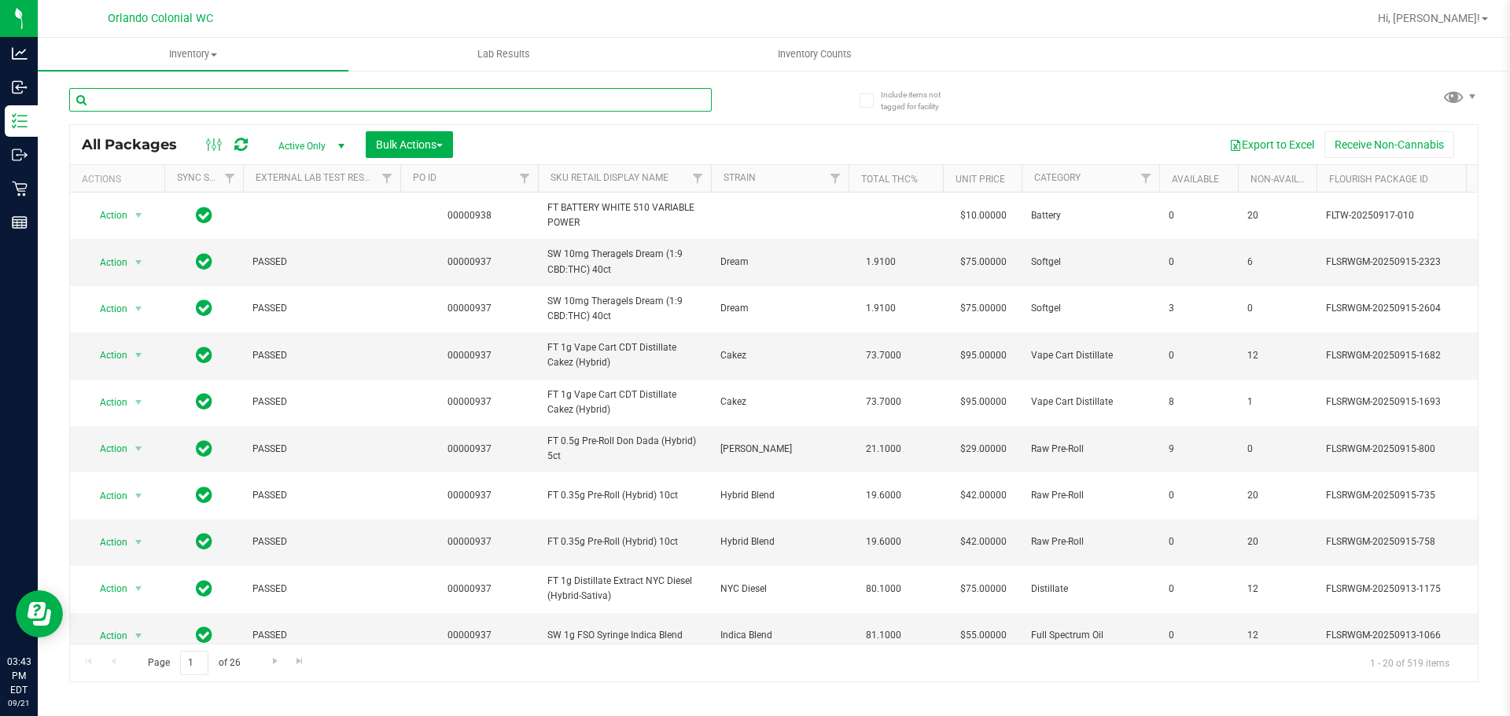
click at [374, 98] on input "text" at bounding box center [390, 100] width 642 height 24
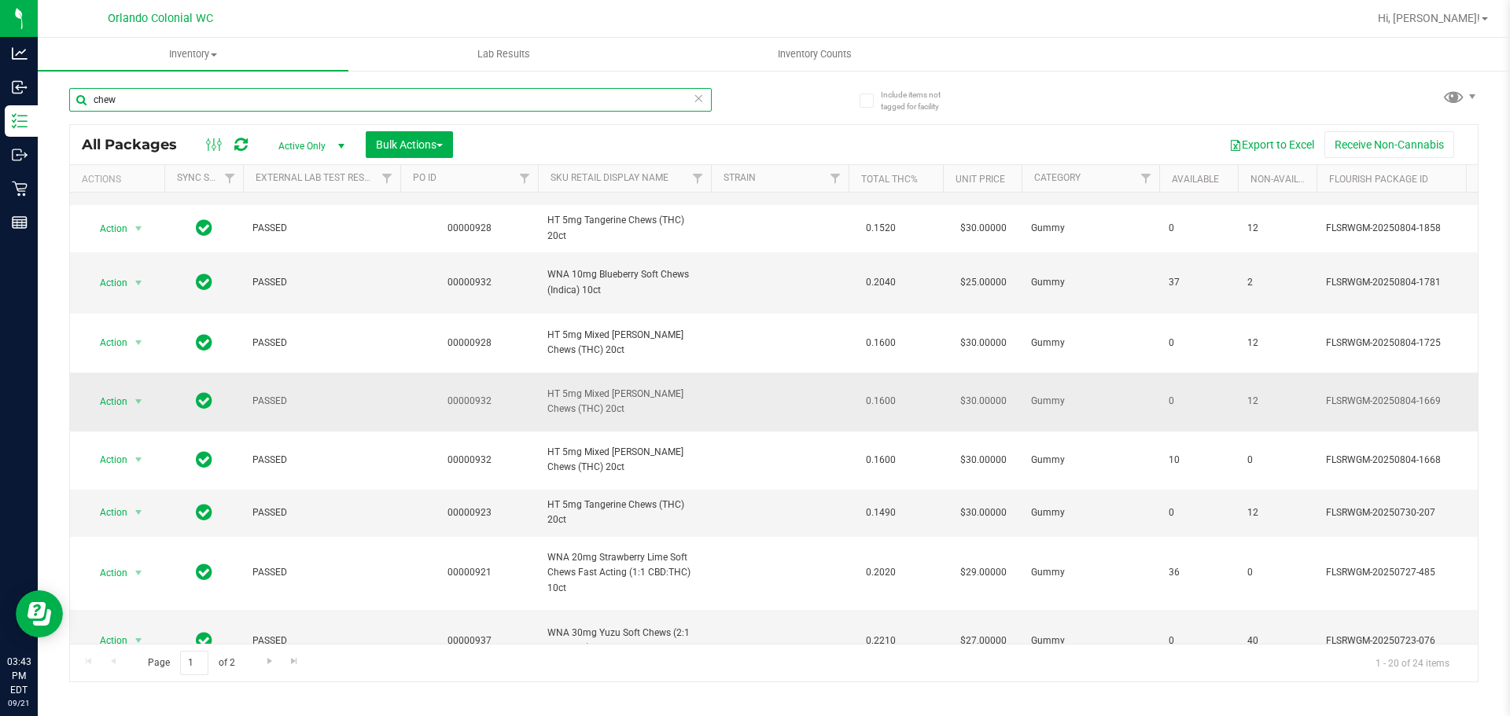
scroll to position [723, 0]
type input "chew"
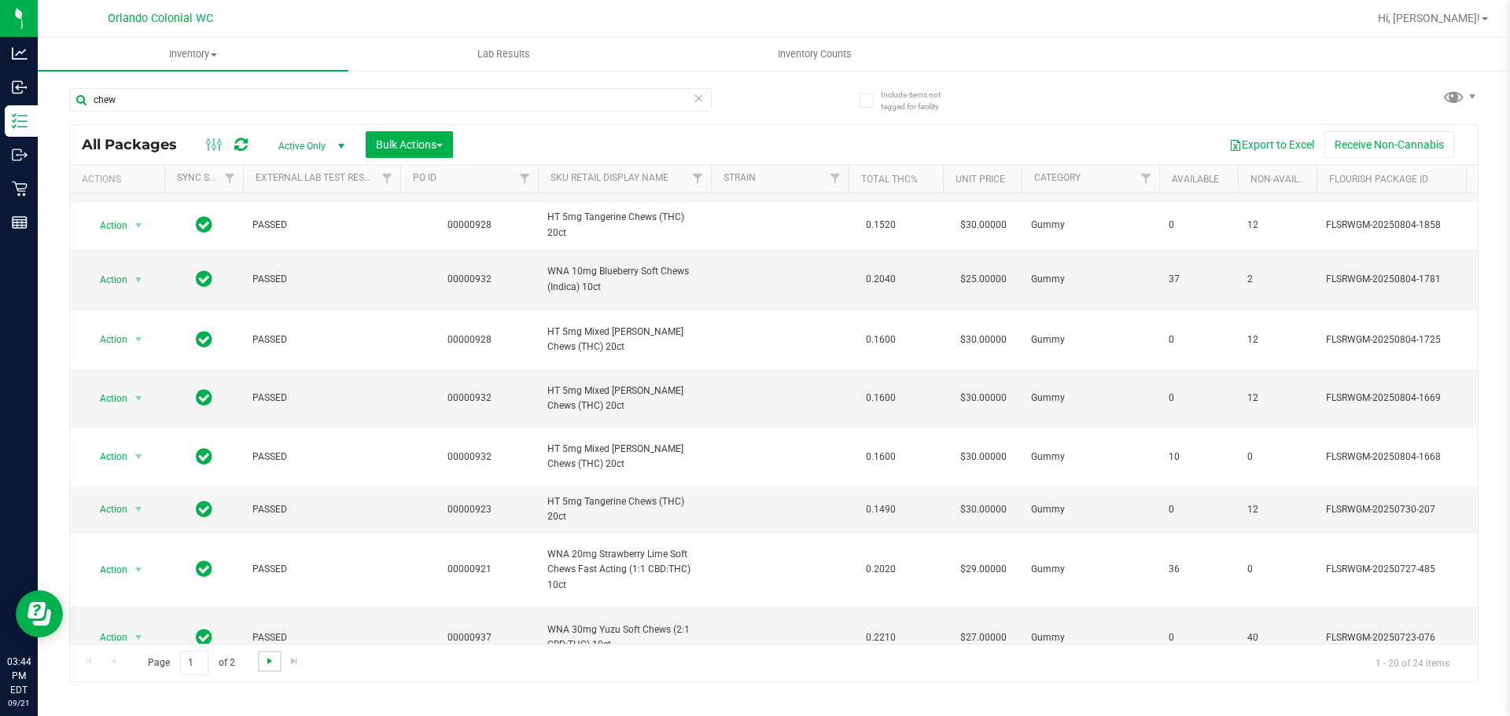
click at [271, 661] on span "Go to the next page" at bounding box center [269, 661] width 13 height 13
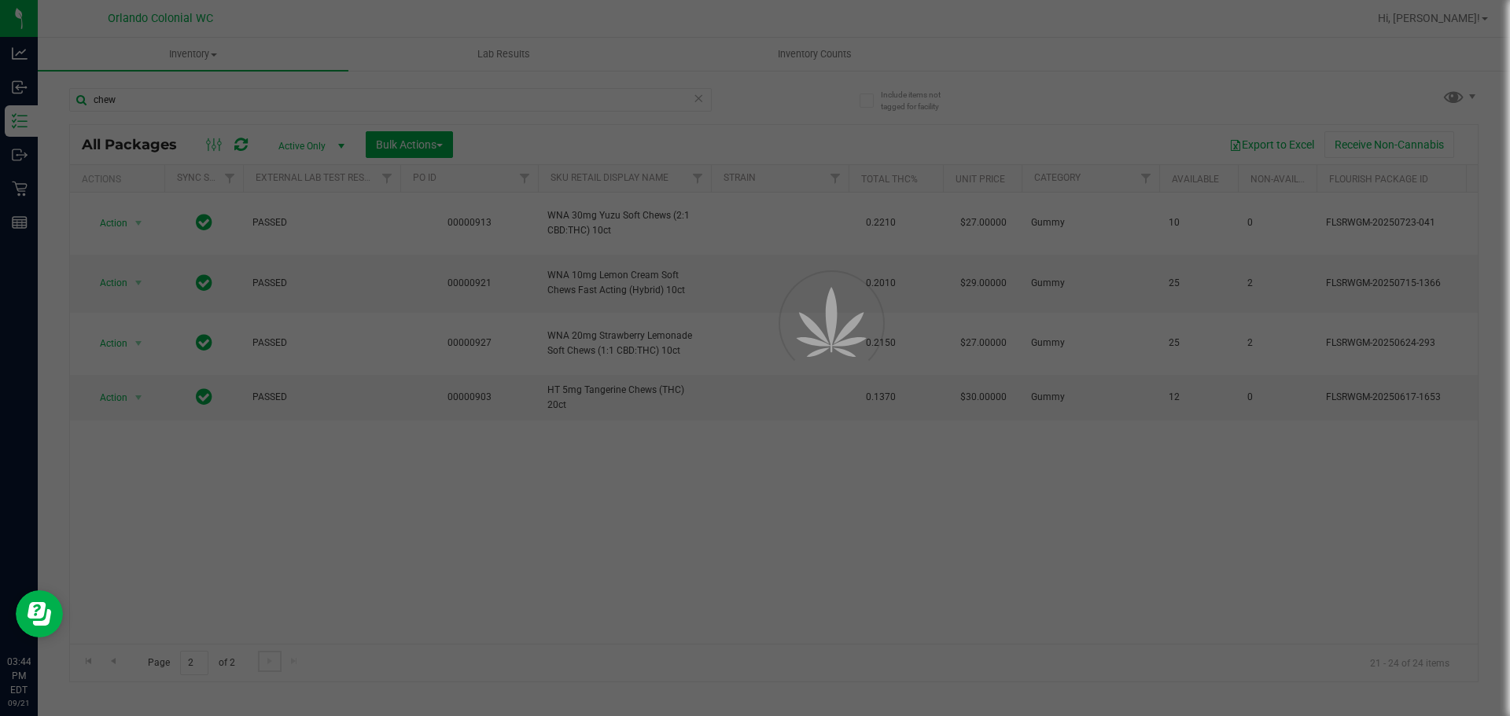
scroll to position [0, 0]
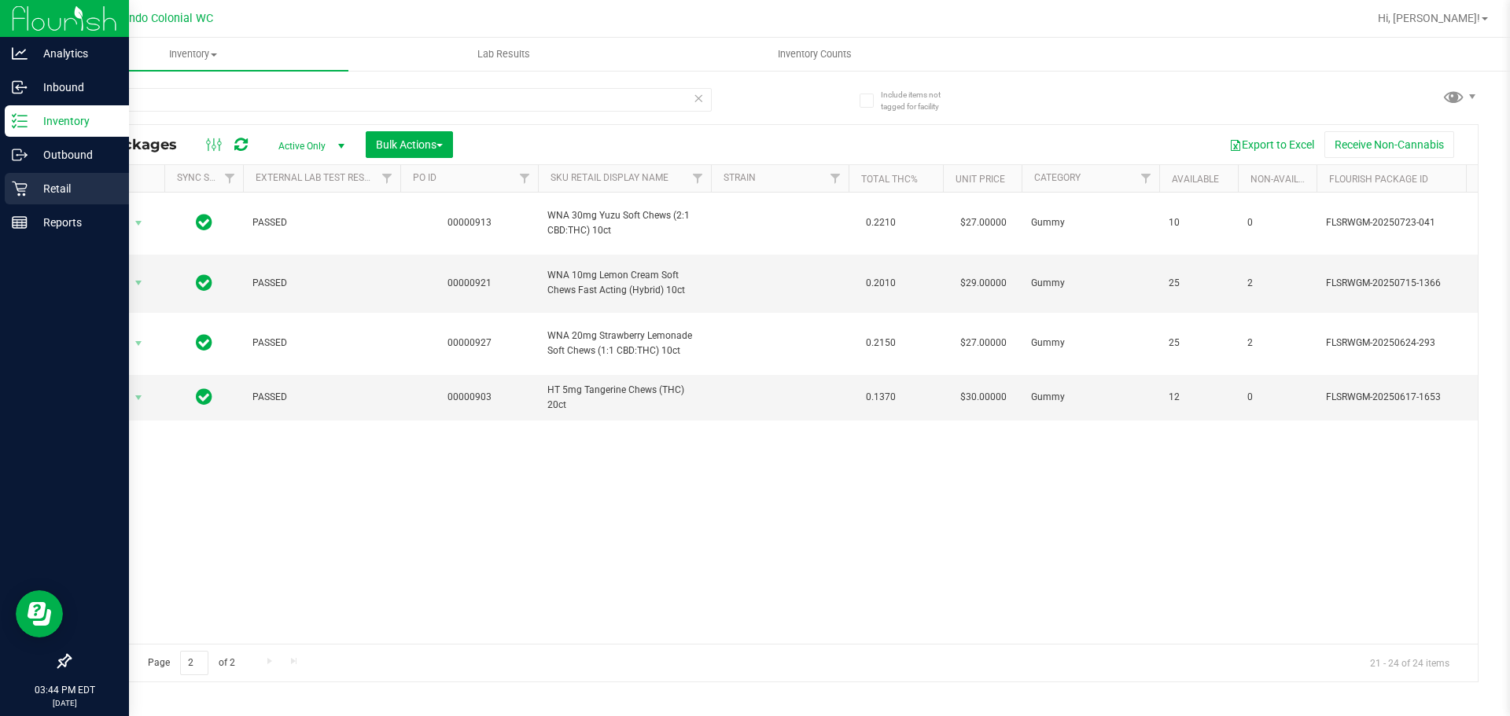
click at [53, 184] on p "Retail" at bounding box center [75, 188] width 94 height 19
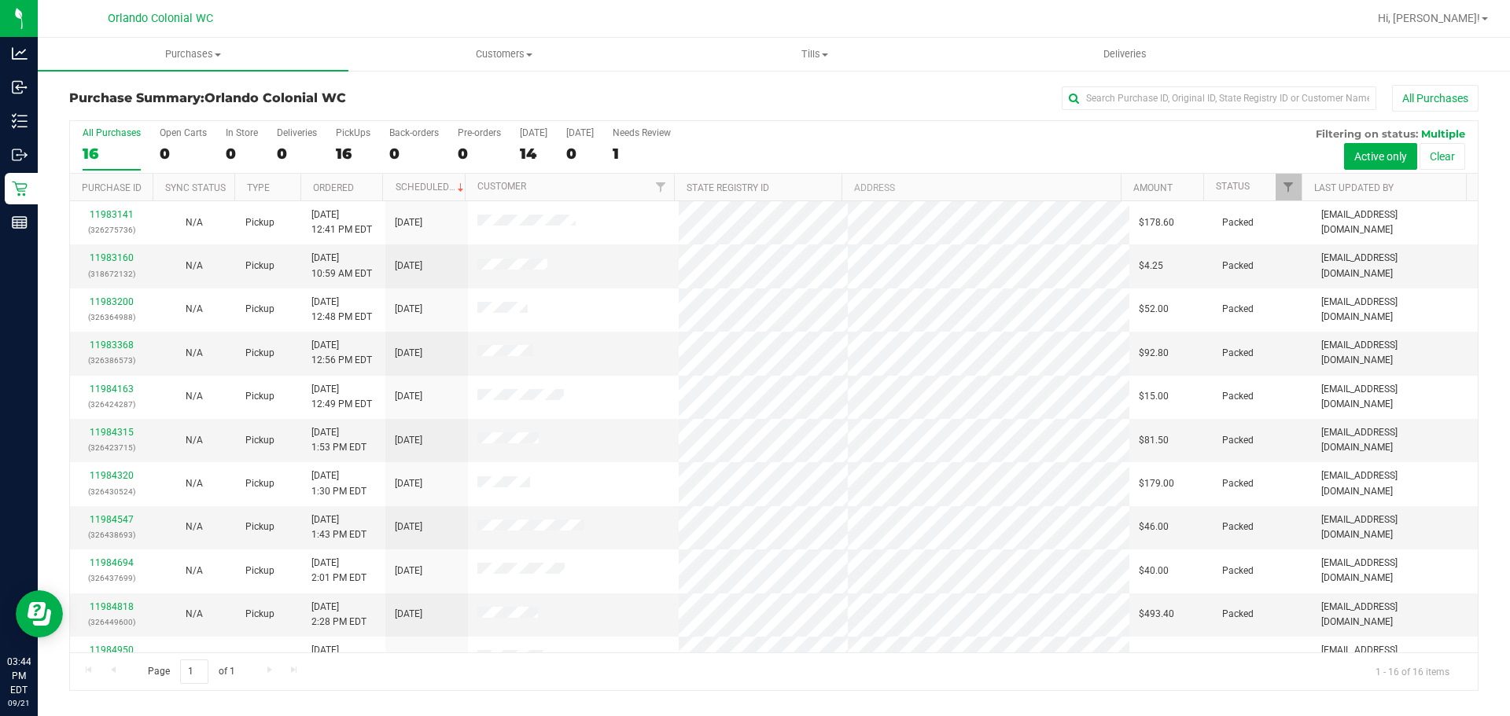
click at [657, 94] on div "All Purchases" at bounding box center [1009, 98] width 940 height 27
